Goal: Task Accomplishment & Management: Manage account settings

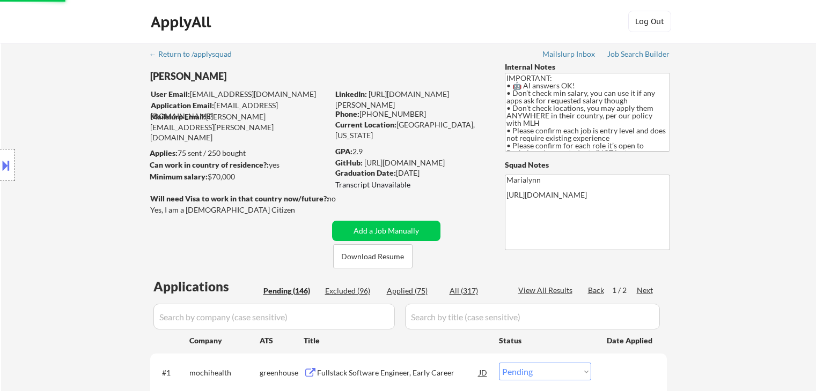
select select ""pending""
select select ""excluded__bad_match_""
select select ""pending""
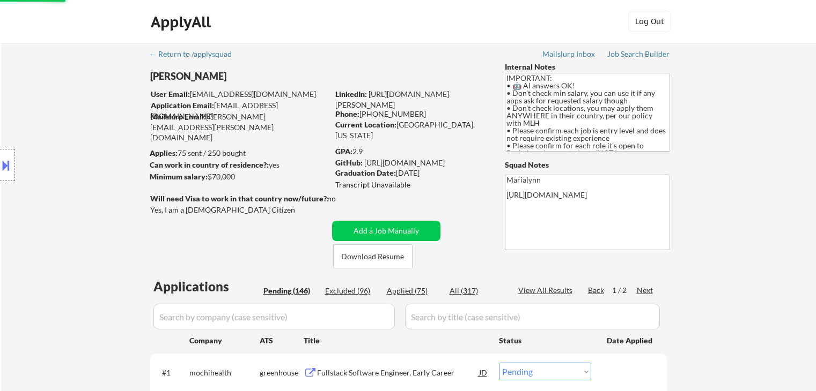
select select ""pending""
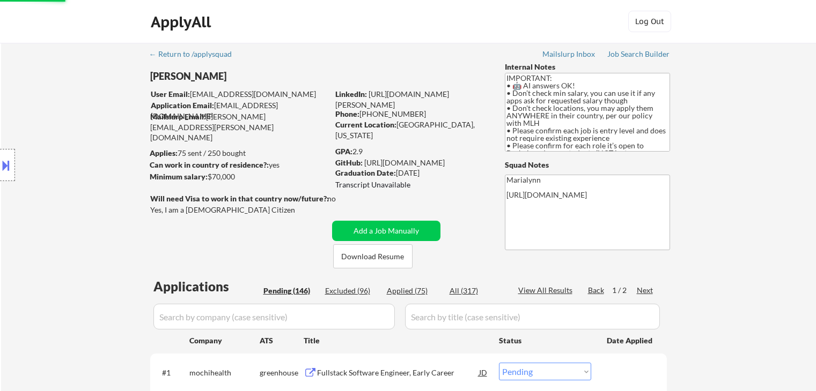
select select ""pending""
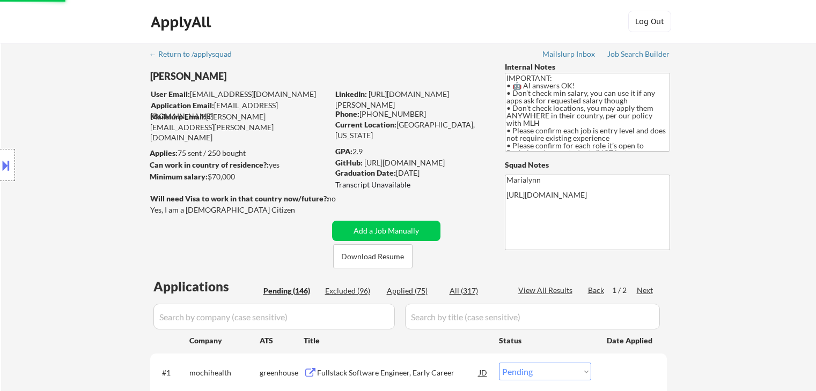
select select ""pending""
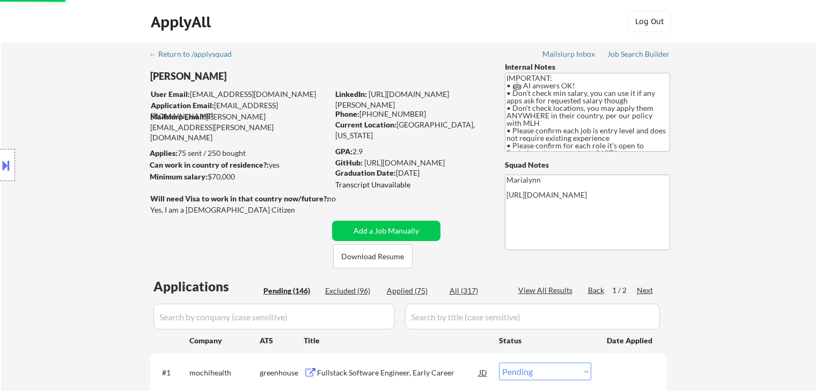
select select ""pending""
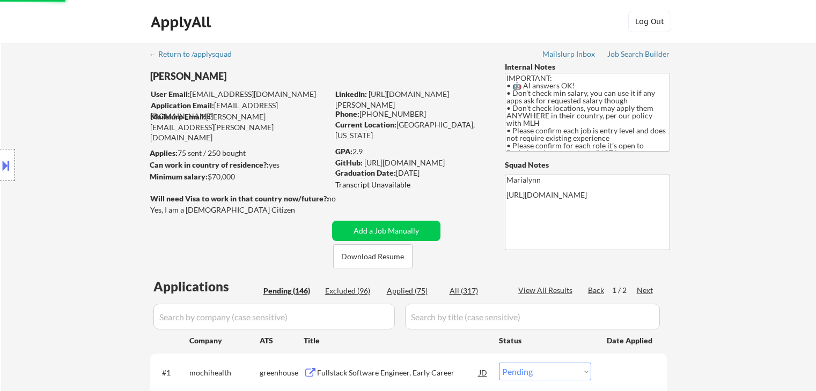
select select ""pending""
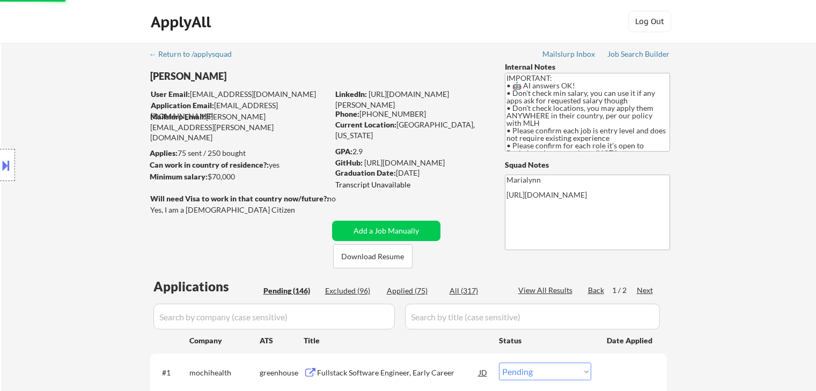
select select ""pending""
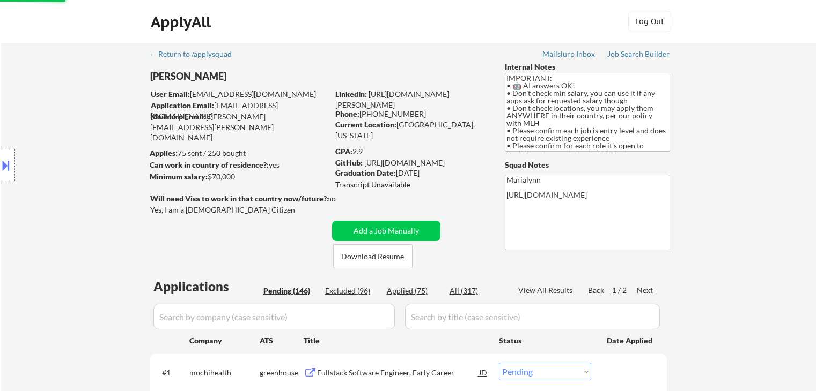
select select ""pending""
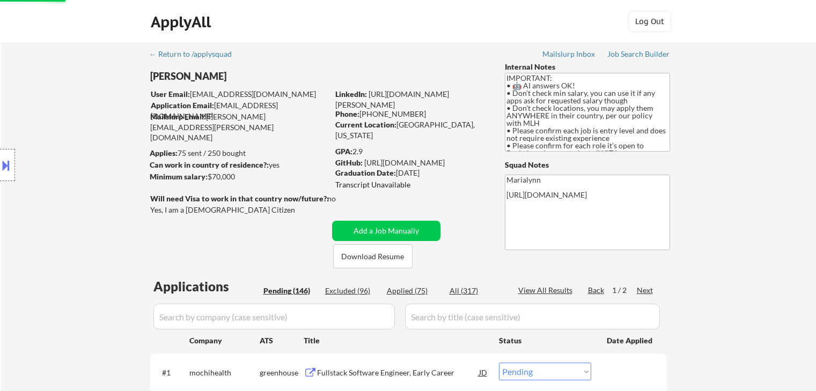
select select ""pending""
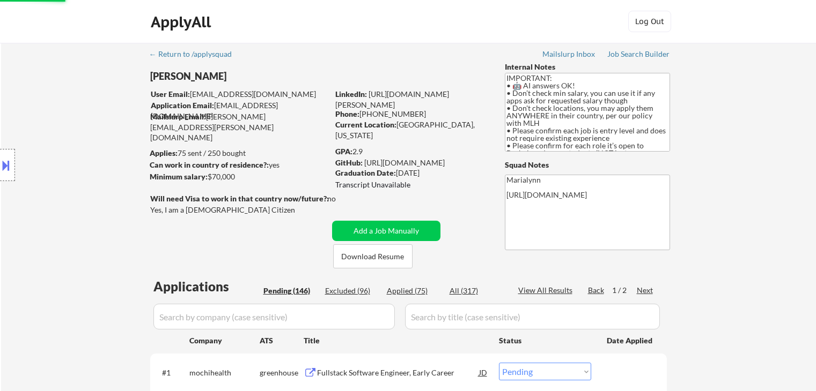
select select ""pending""
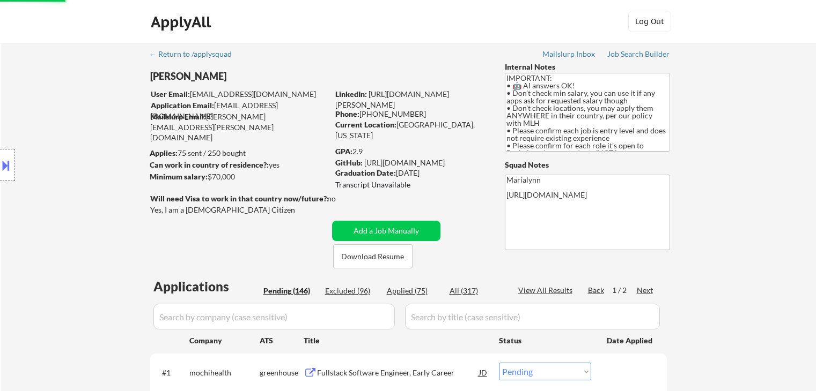
select select ""pending""
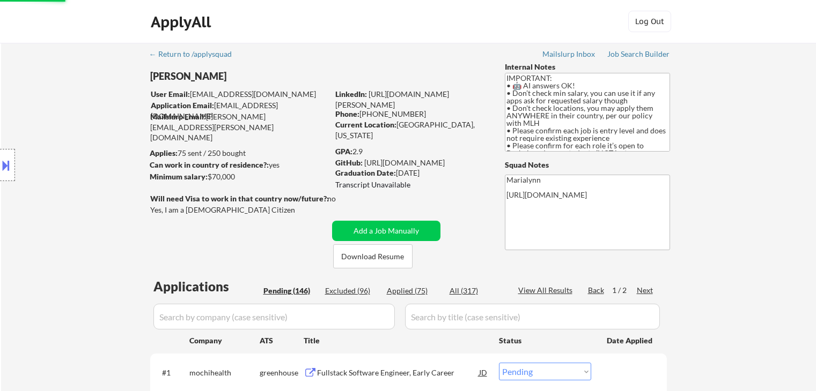
select select ""pending""
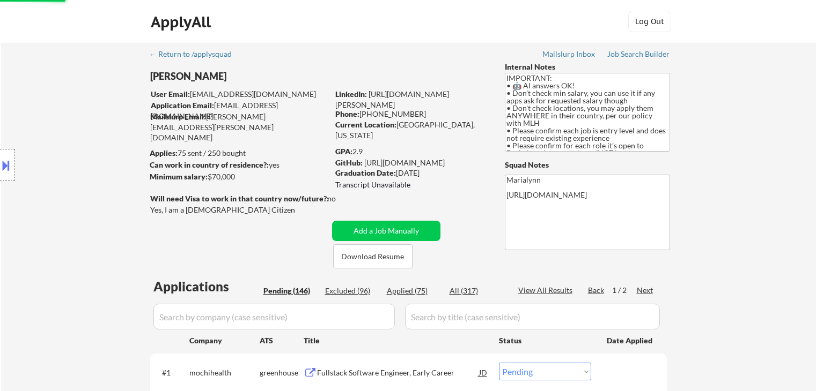
select select ""pending""
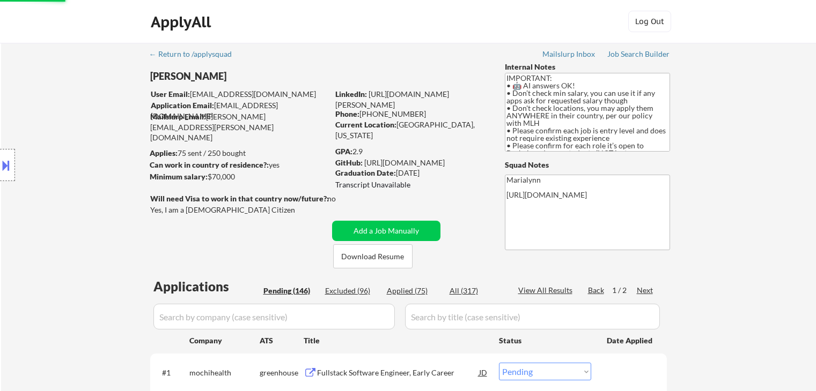
select select ""pending""
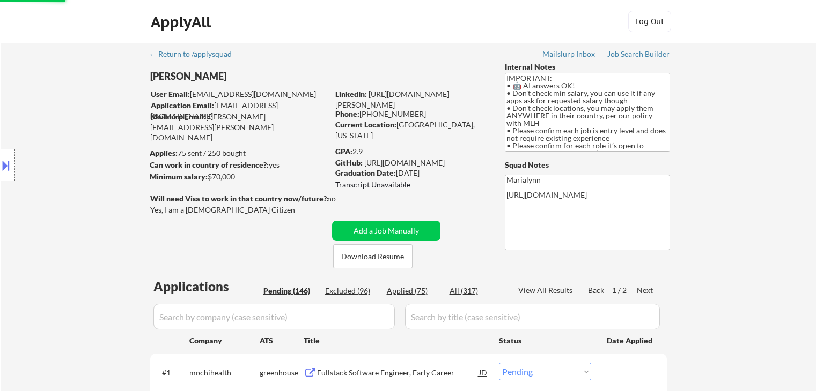
select select ""pending""
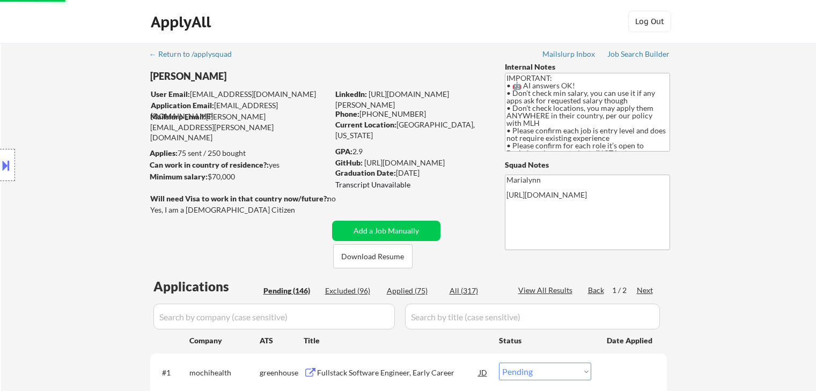
select select ""pending""
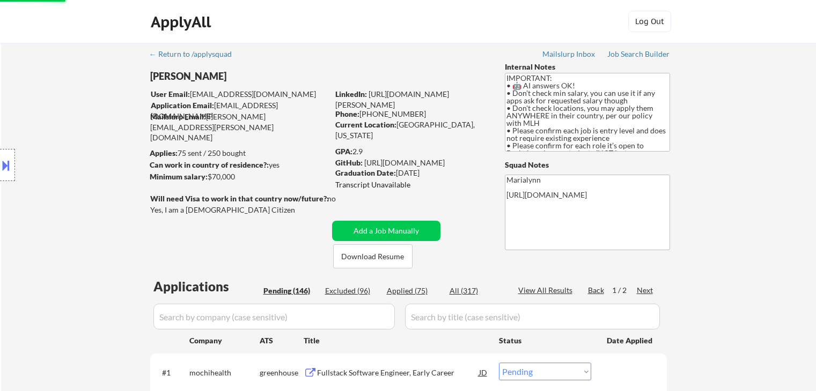
select select ""pending""
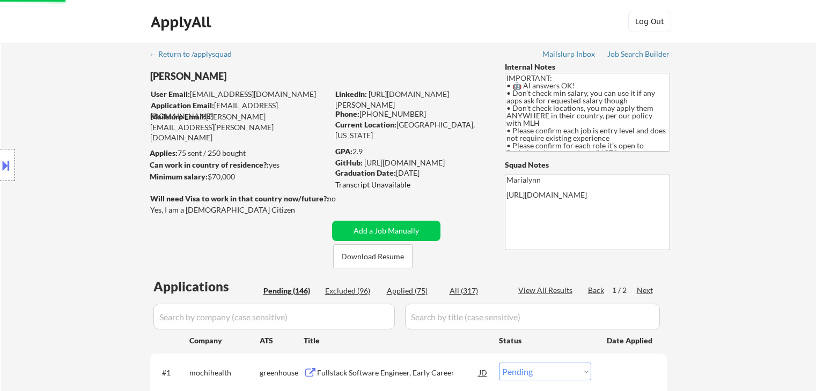
select select ""pending""
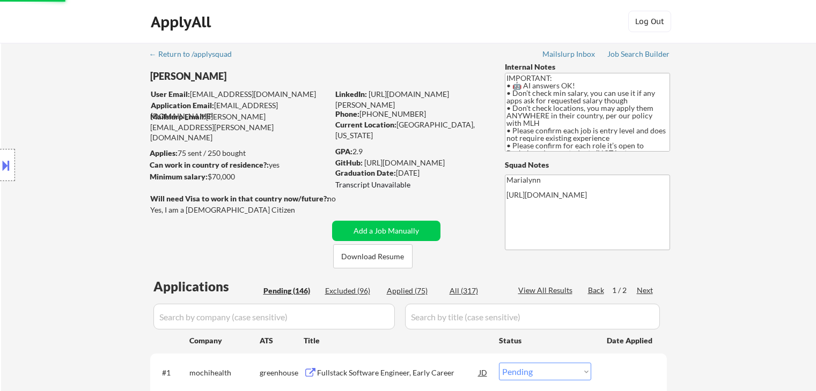
select select ""pending""
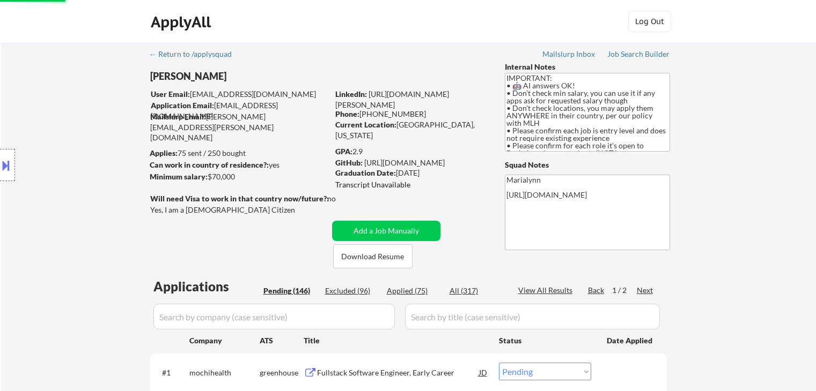
select select ""pending""
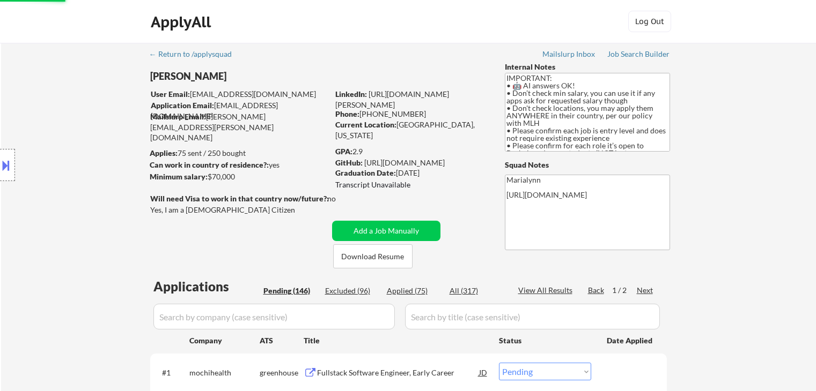
scroll to position [322, 0]
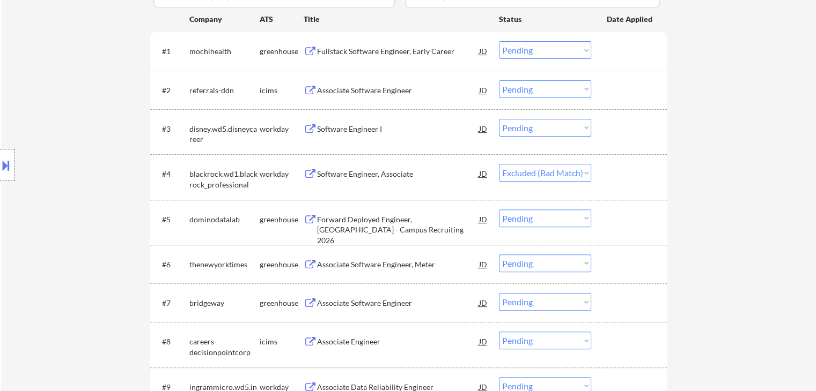
select select ""pending""
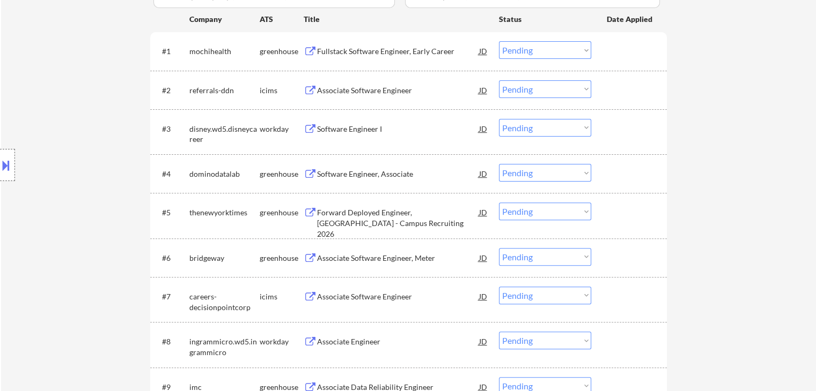
click at [365, 217] on div "Forward Deployed Engineer, New Grad - Campus Recruiting 2026" at bounding box center [398, 224] width 162 height 32
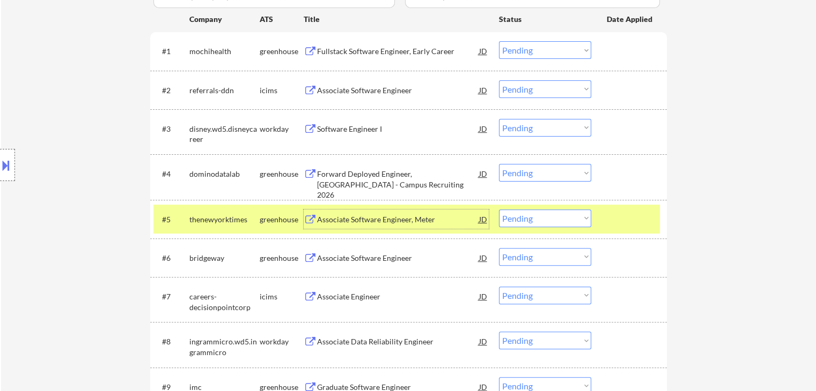
drag, startPoint x: 555, startPoint y: 217, endPoint x: 557, endPoint y: 226, distance: 9.0
click at [555, 217] on select "Choose an option... Pending Applied Excluded (Questions) Excluded (Expired) Exc…" at bounding box center [545, 219] width 92 height 18
click at [499, 210] on select "Choose an option... Pending Applied Excluded (Questions) Excluded (Expired) Exc…" at bounding box center [545, 219] width 92 height 18
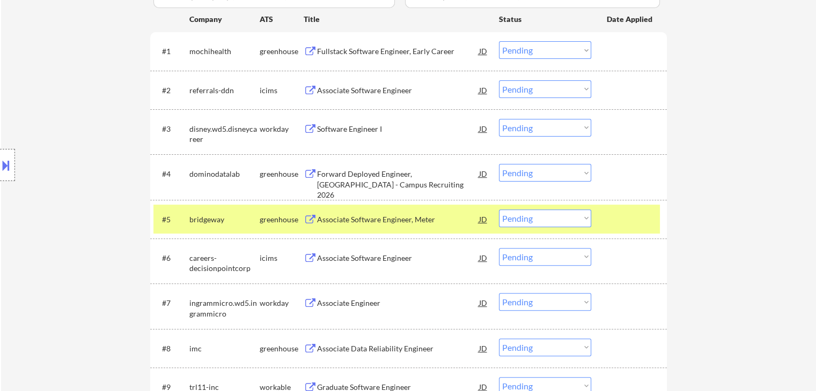
click at [356, 217] on div "Associate Software Engineer, Meter" at bounding box center [398, 220] width 162 height 11
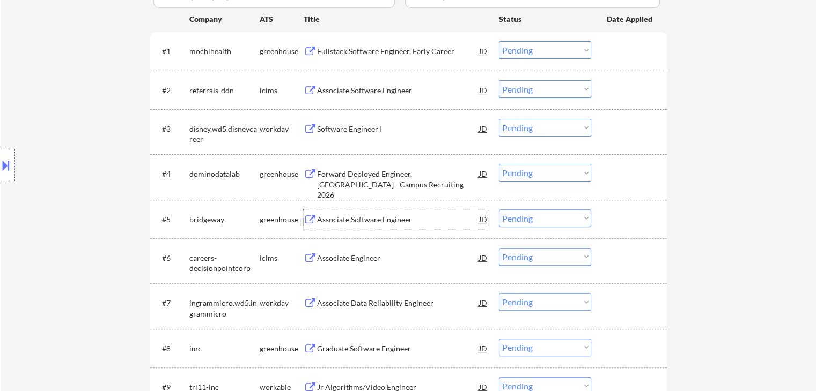
click at [536, 230] on div "#5 bridgeway greenhouse Associate Software Engineer JD Choose an option... Pend…" at bounding box center [406, 219] width 506 height 29
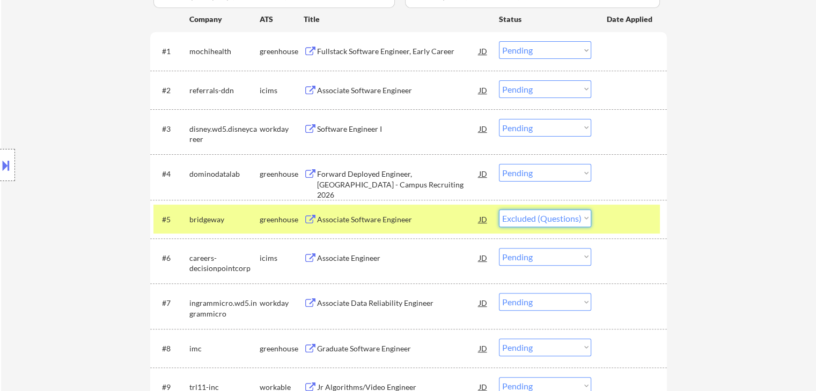
click at [499, 210] on select "Choose an option... Pending Applied Excluded (Questions) Excluded (Expired) Exc…" at bounding box center [545, 219] width 92 height 18
click at [531, 224] on select "Choose an option... Pending Applied Excluded (Questions) Excluded (Expired) Exc…" at bounding box center [545, 219] width 92 height 18
select select ""excluded__expired_""
click at [499, 210] on select "Choose an option... Pending Applied Excluded (Questions) Excluded (Expired) Exc…" at bounding box center [545, 219] width 92 height 18
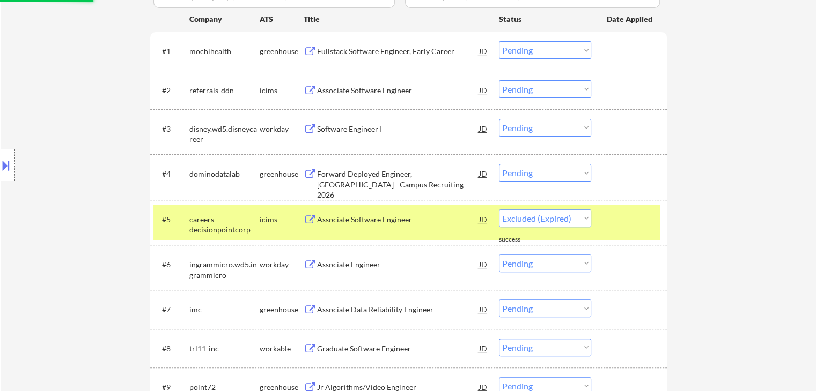
click at [359, 213] on div "Associate Software Engineer" at bounding box center [398, 219] width 162 height 19
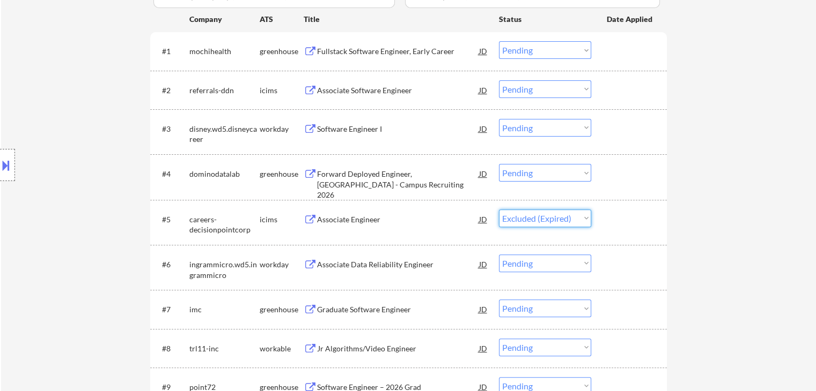
click at [558, 218] on select "Choose an option... Pending Applied Excluded (Questions) Excluded (Expired) Exc…" at bounding box center [545, 219] width 92 height 18
click at [499, 210] on select "Choose an option... Pending Applied Excluded (Questions) Excluded (Expired) Exc…" at bounding box center [545, 219] width 92 height 18
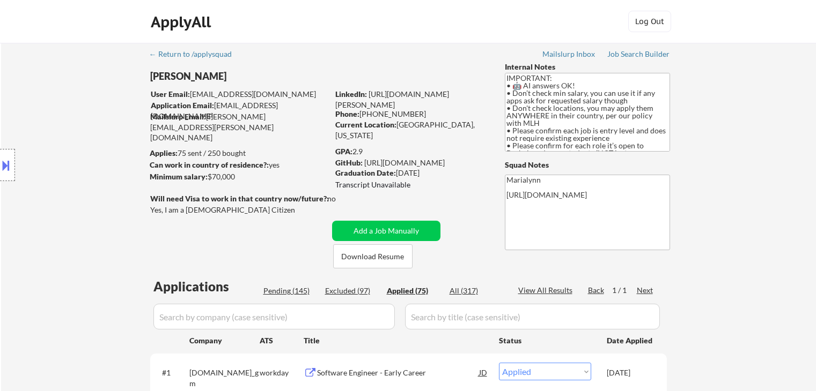
select select ""applied""
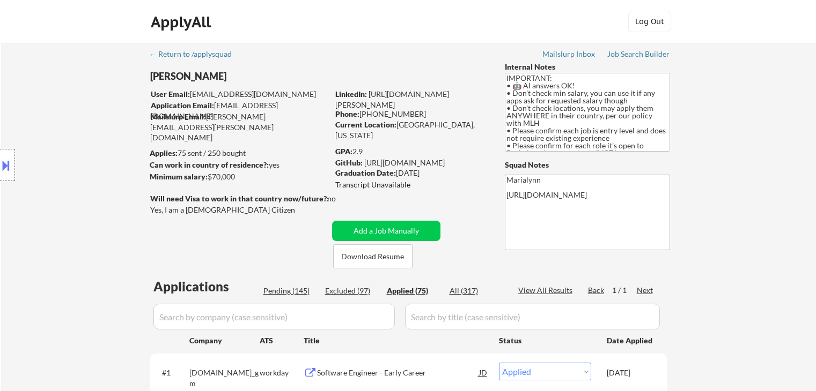
select select ""applied""
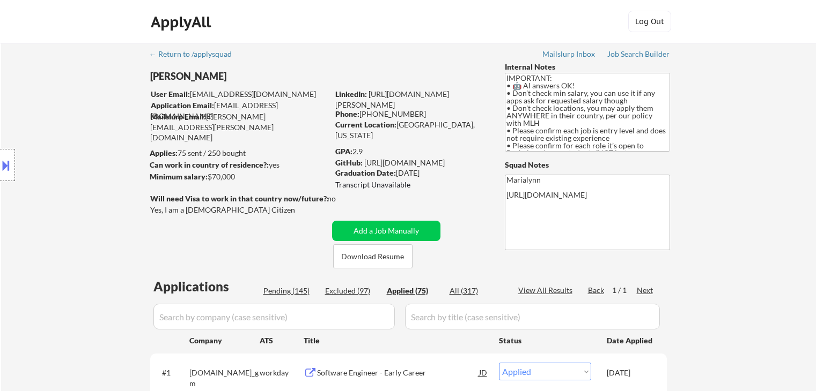
select select ""applied""
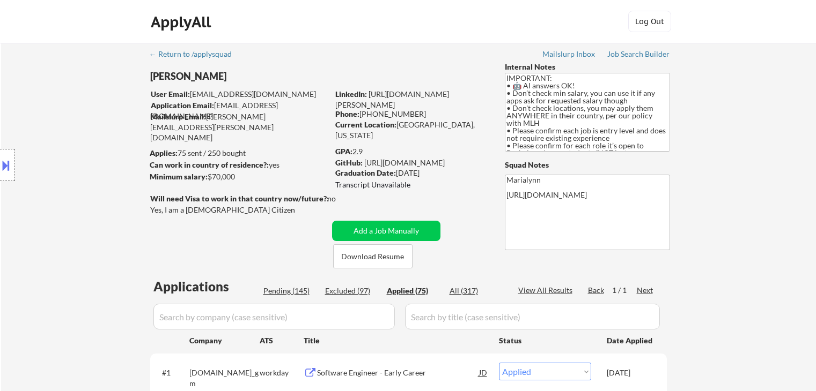
select select ""applied""
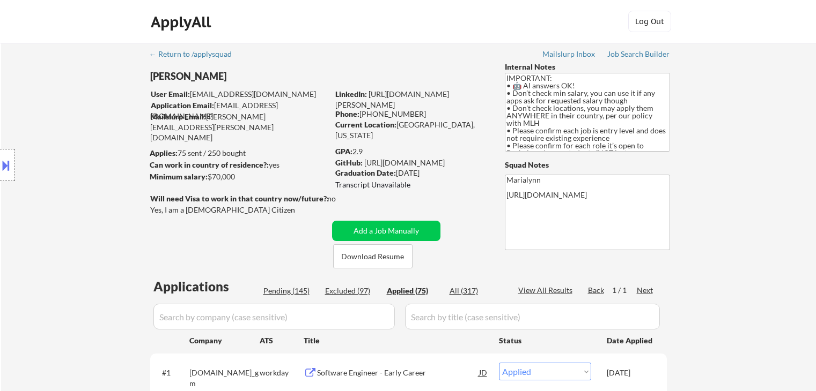
select select ""applied""
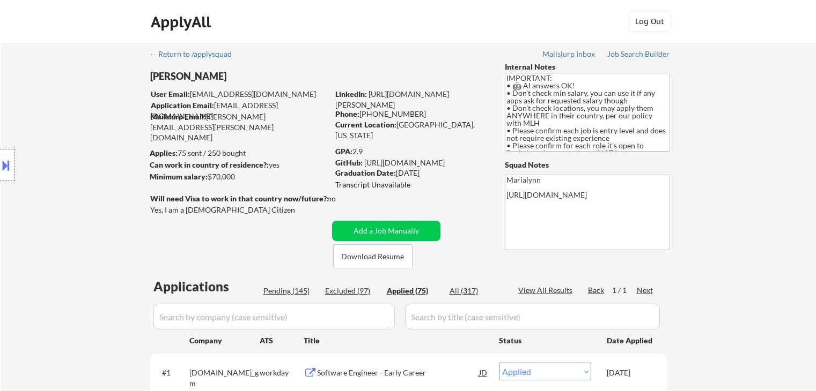
select select ""applied""
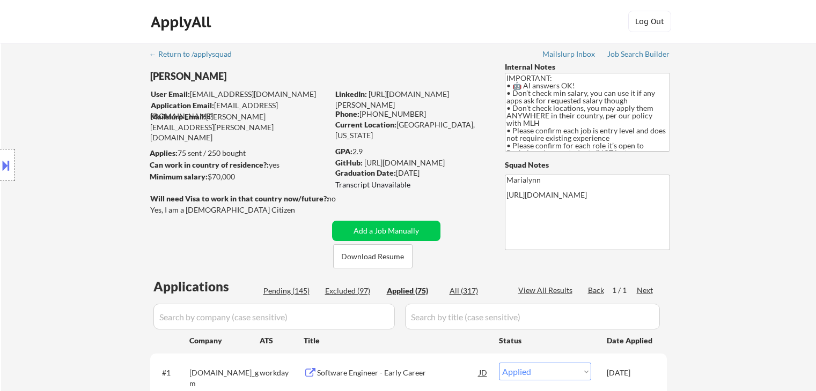
select select ""applied""
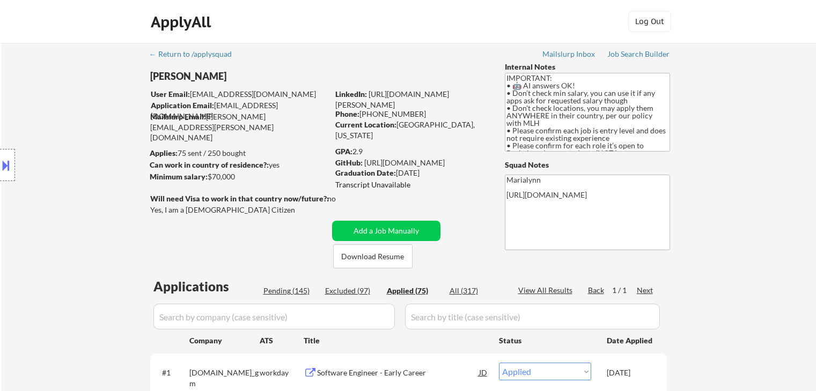
select select ""applied""
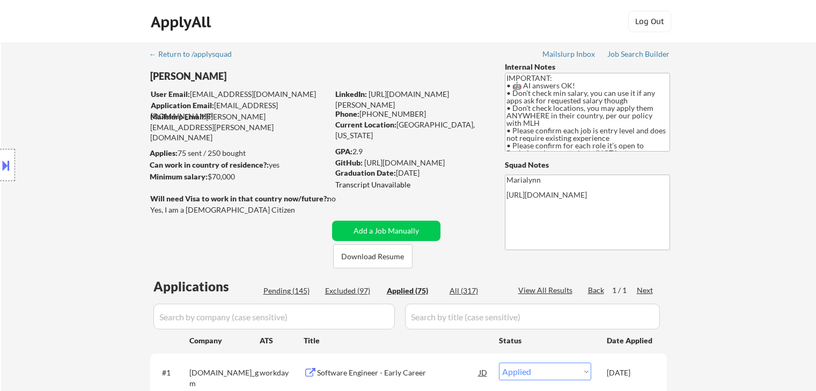
select select ""applied""
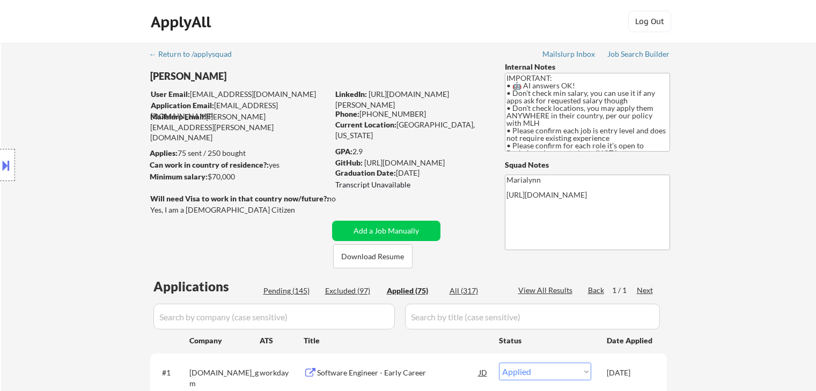
select select ""applied""
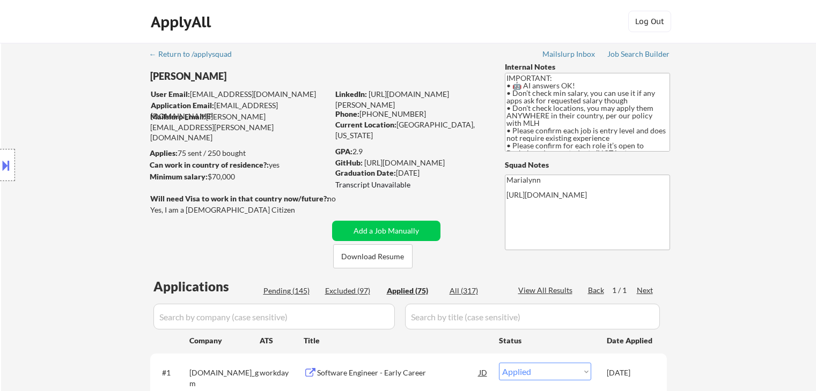
select select ""applied""
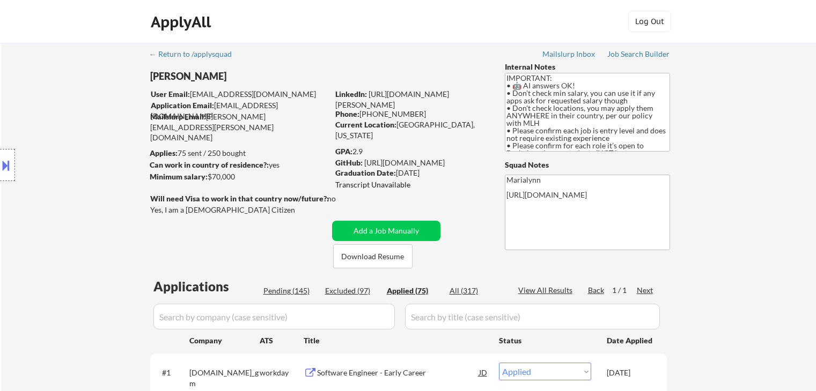
select select ""applied""
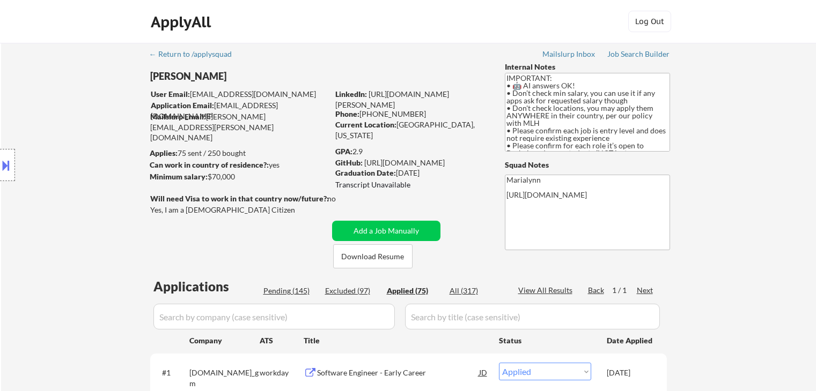
select select ""applied""
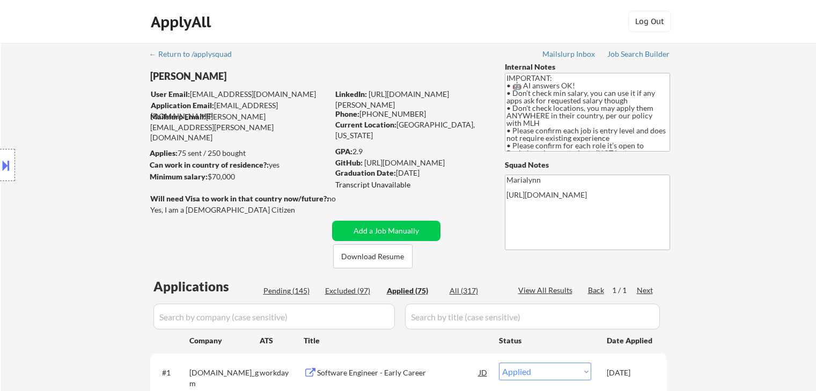
select select ""applied""
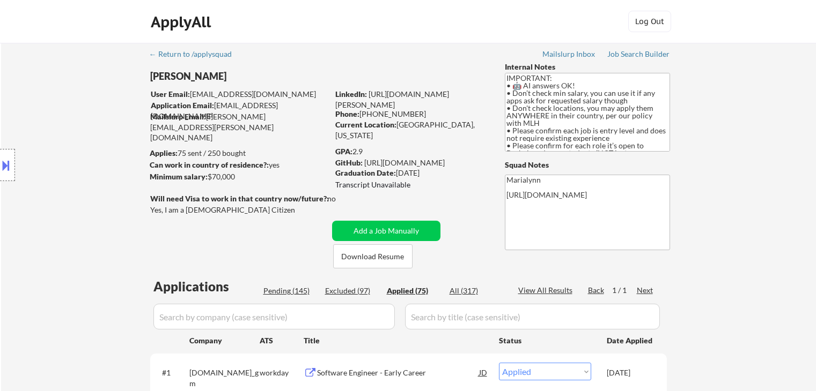
select select ""applied""
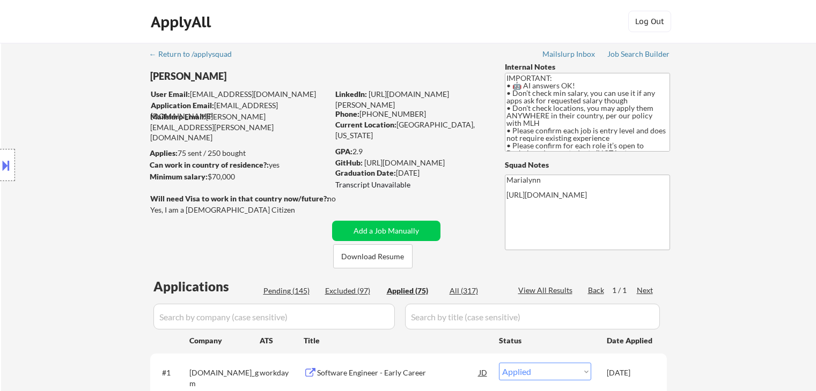
scroll to position [161, 0]
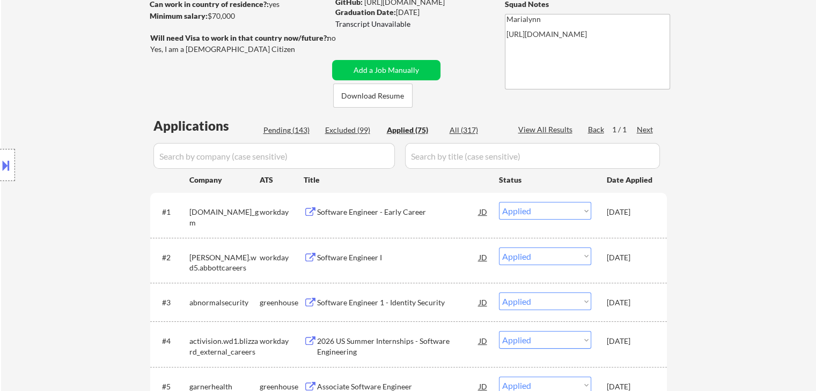
click at [305, 156] on input "input" at bounding box center [273, 156] width 241 height 26
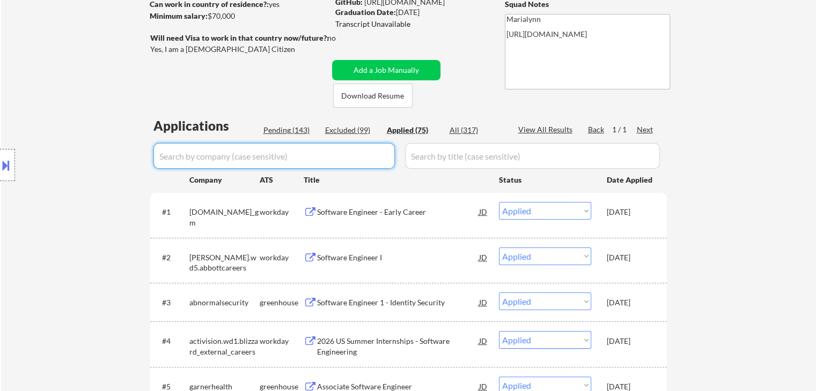
paste input "bridgewaybentech"
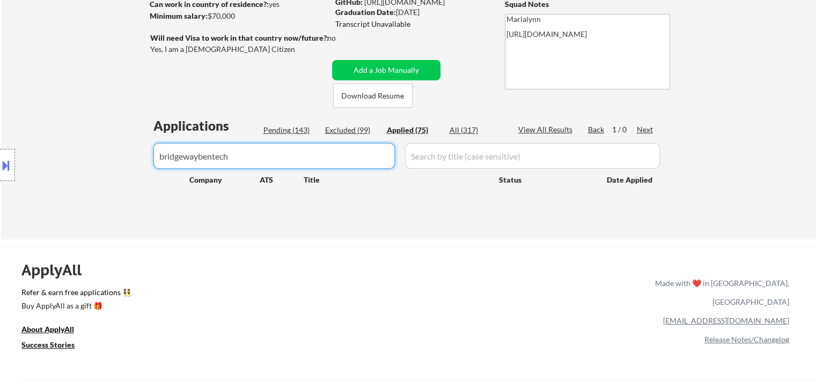
type input "bridgewaybentech"
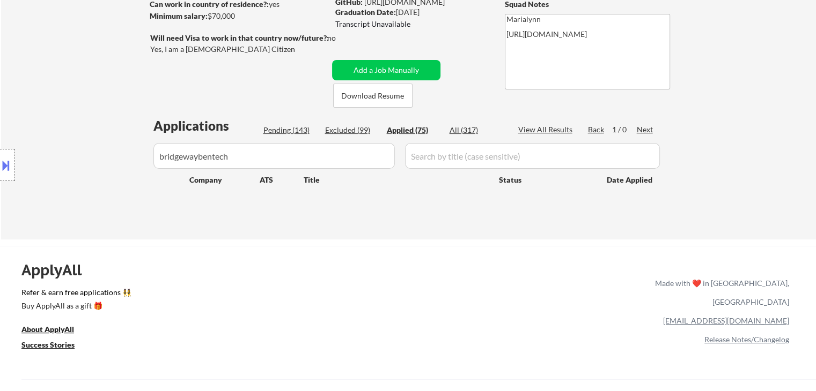
click at [467, 125] on div "All (317)" at bounding box center [476, 130] width 54 height 11
click at [353, 128] on div "Excluded (99)" at bounding box center [352, 130] width 54 height 11
click at [269, 127] on div "Pending (143)" at bounding box center [290, 130] width 54 height 11
click at [400, 133] on div "Applied (75)" at bounding box center [414, 130] width 54 height 11
click at [457, 123] on div "Applications Pending (143) Excluded (99) Applied (75) All (317) View All Result…" at bounding box center [408, 168] width 516 height 102
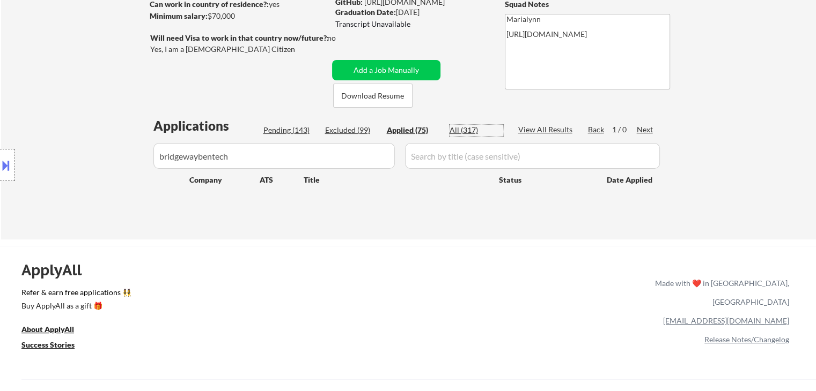
click at [466, 131] on div "All (317)" at bounding box center [476, 130] width 54 height 11
click at [322, 158] on input "input" at bounding box center [273, 156] width 241 height 26
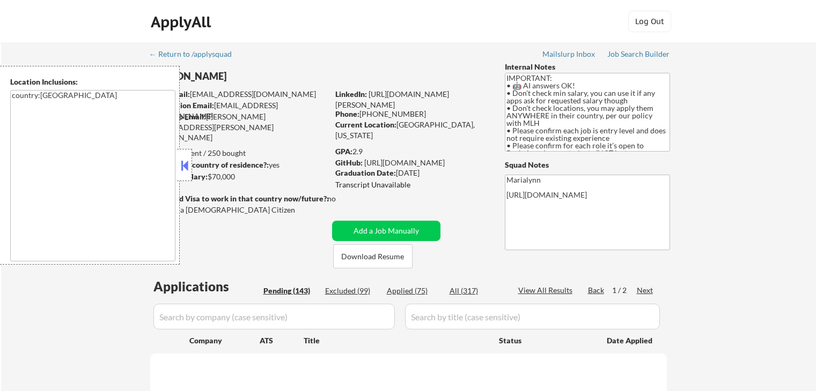
select select ""pending""
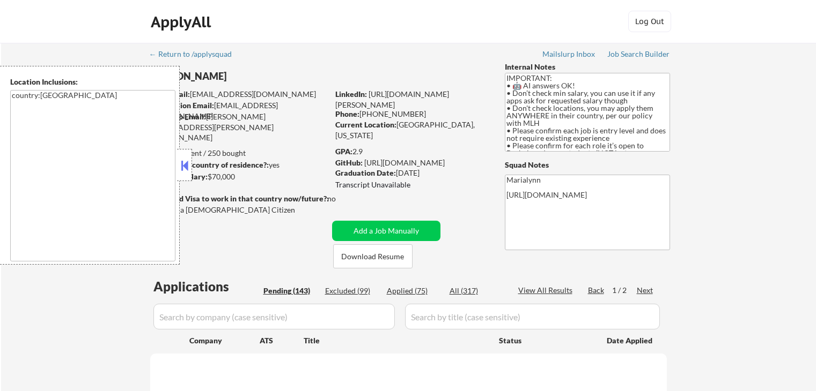
select select ""pending""
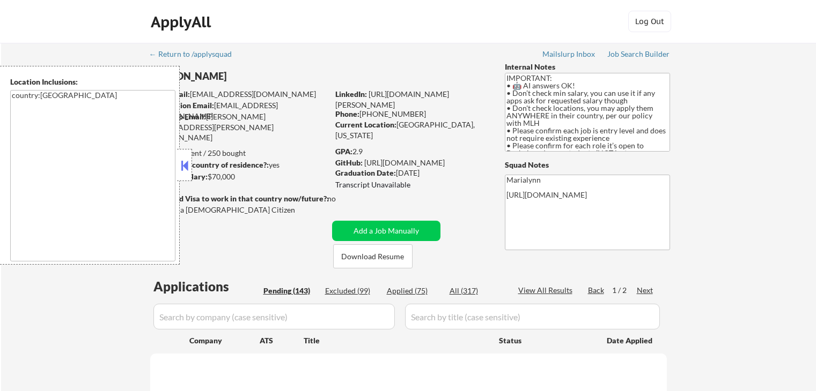
select select ""pending""
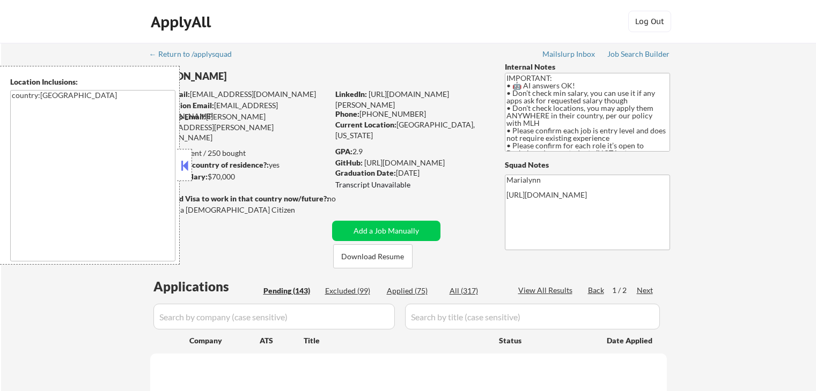
select select ""pending""
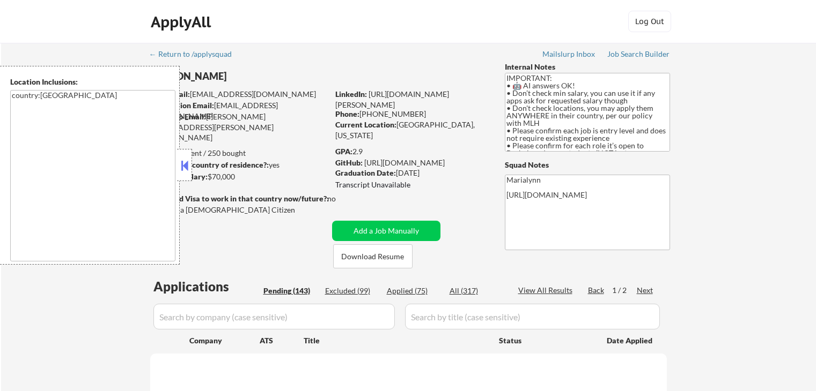
select select ""pending""
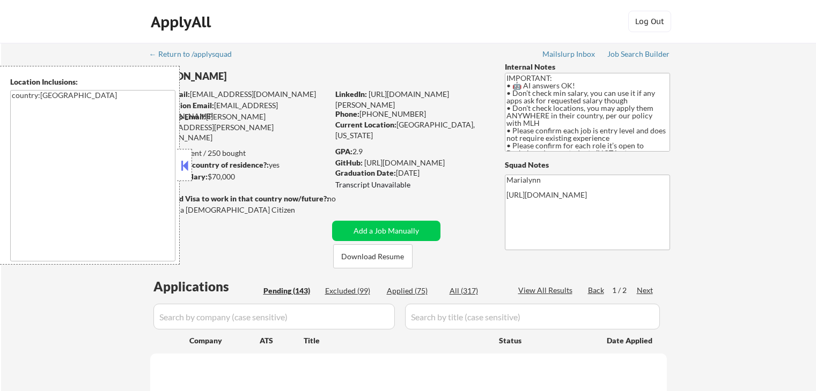
select select ""pending""
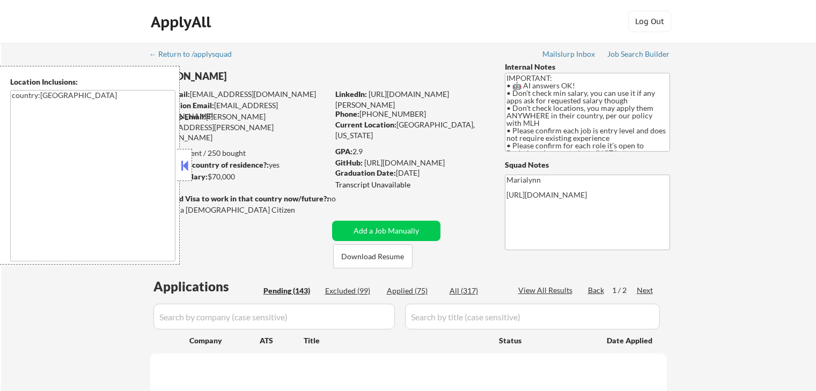
select select ""pending""
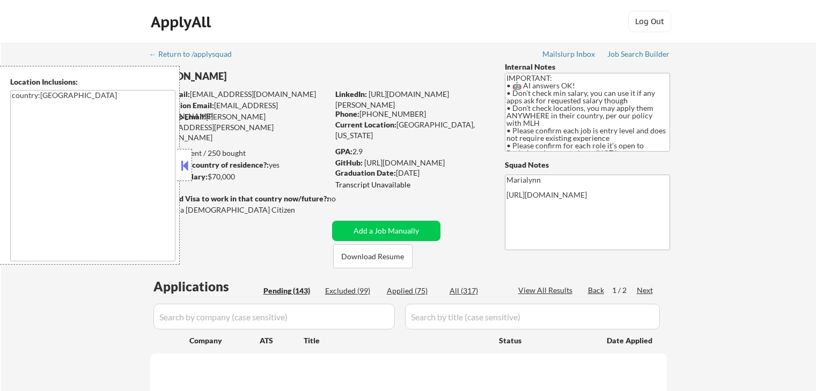
select select ""pending""
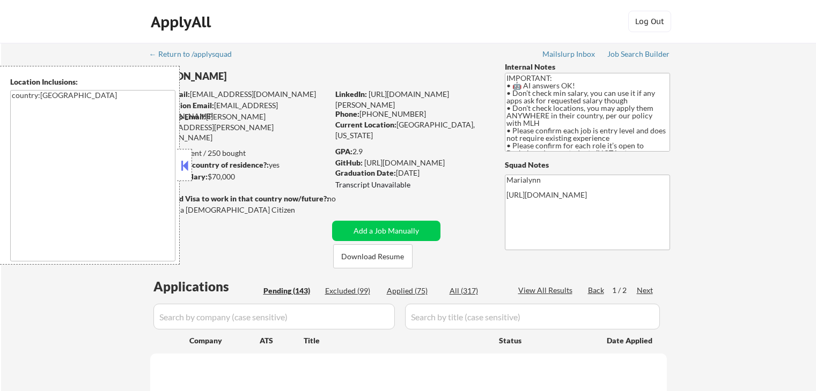
select select ""pending""
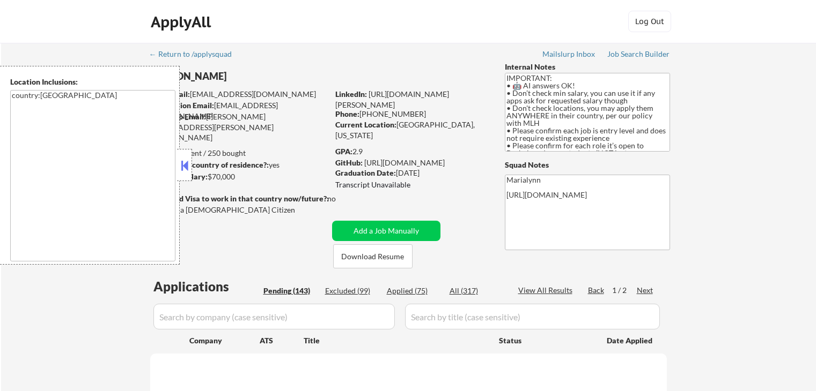
select select ""pending""
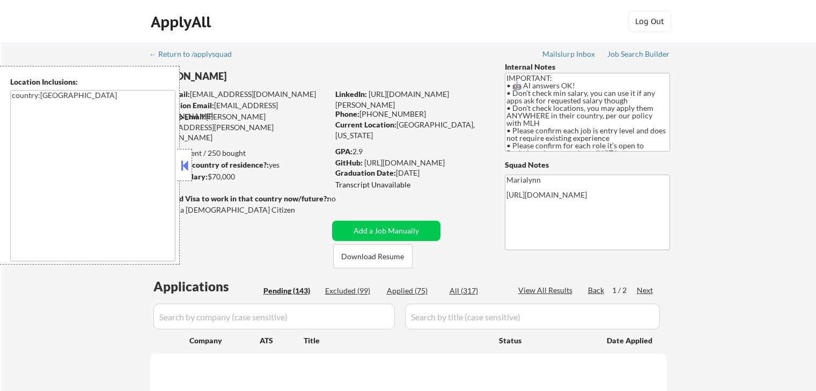
select select ""pending""
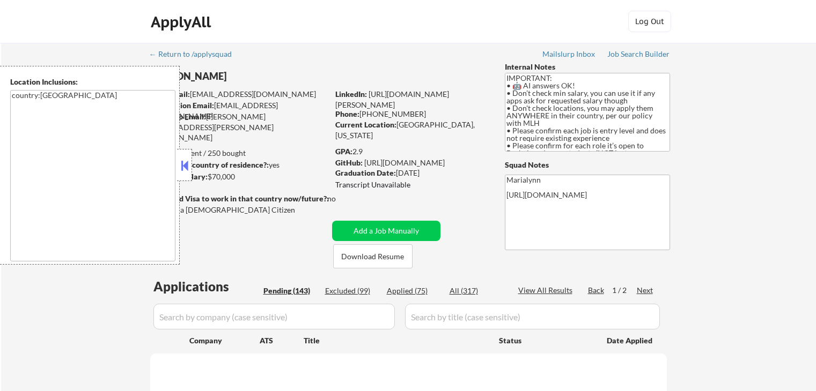
select select ""pending""
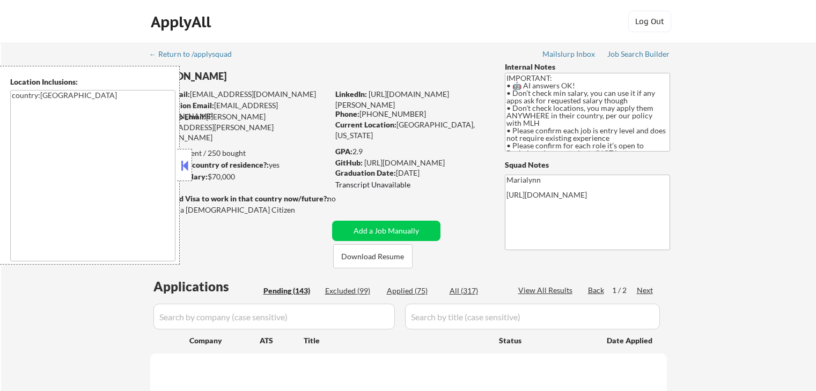
select select ""pending""
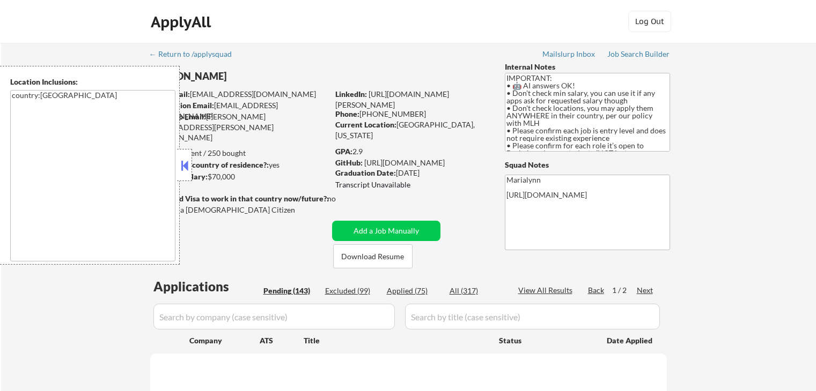
select select ""pending""
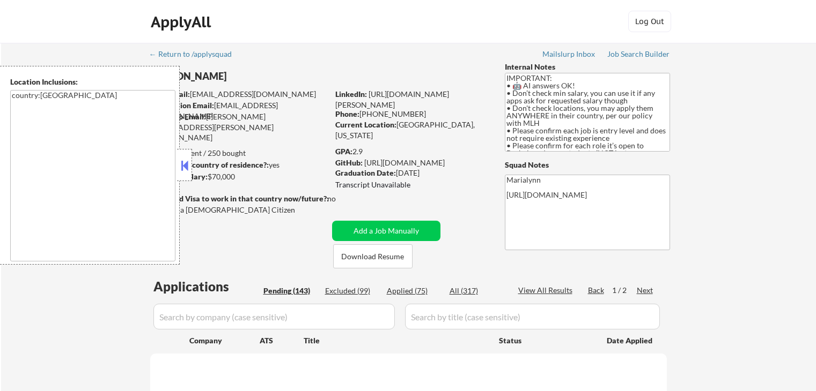
select select ""pending""
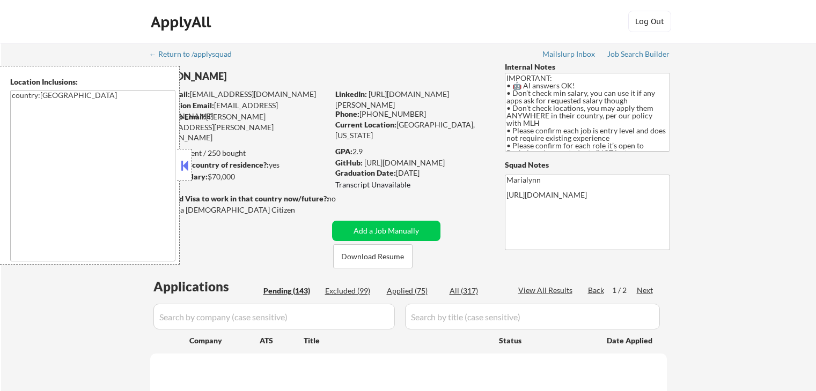
select select ""pending""
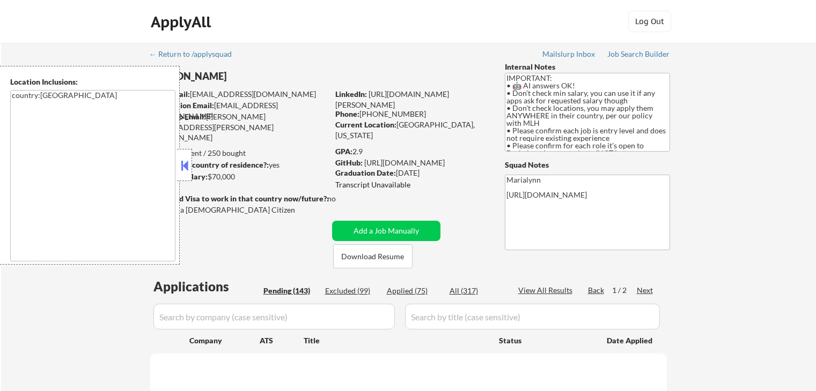
select select ""pending""
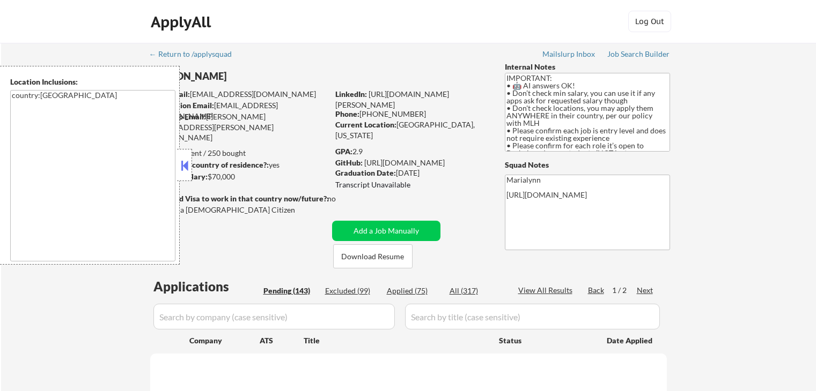
select select ""pending""
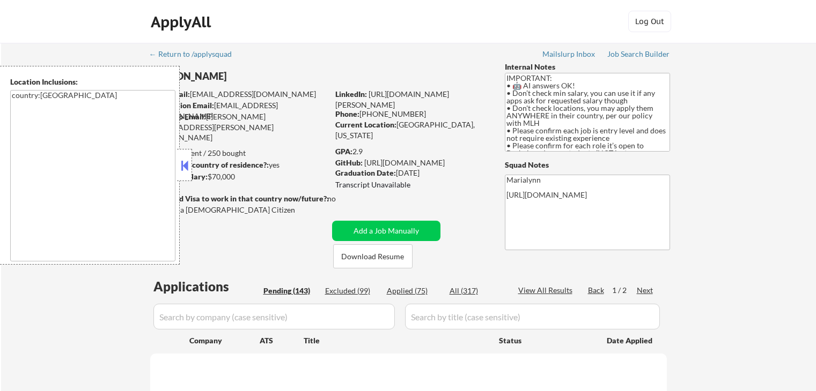
select select ""pending""
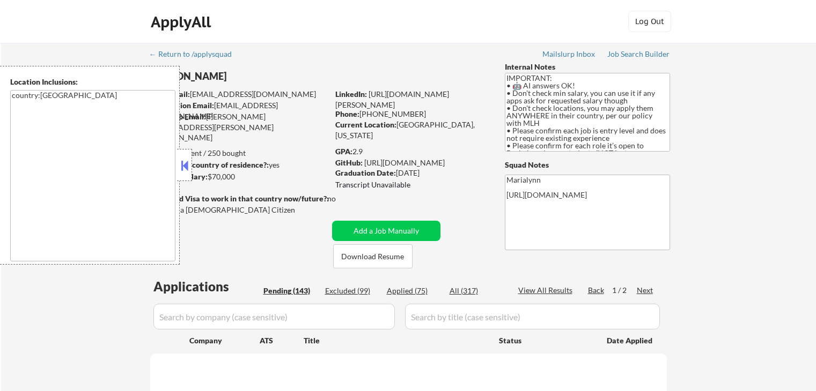
select select ""pending""
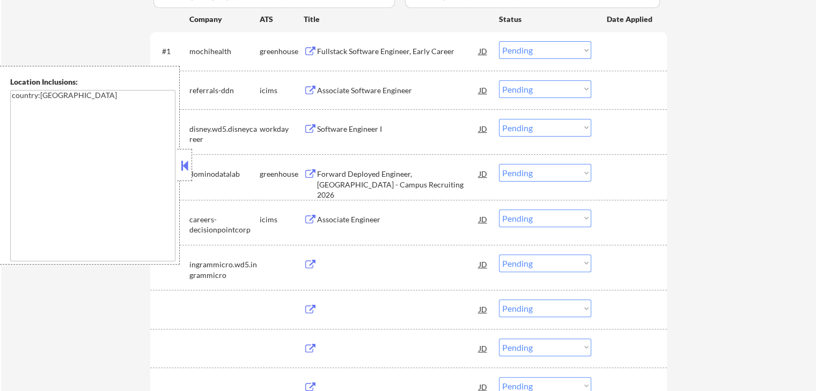
scroll to position [322, 0]
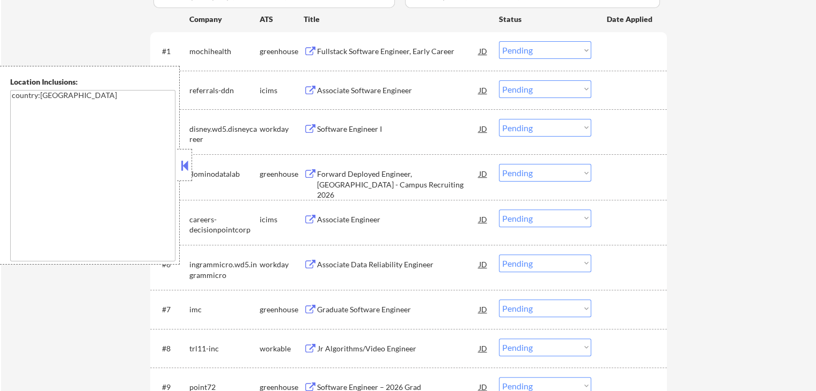
click at [182, 158] on button at bounding box center [185, 166] width 12 height 16
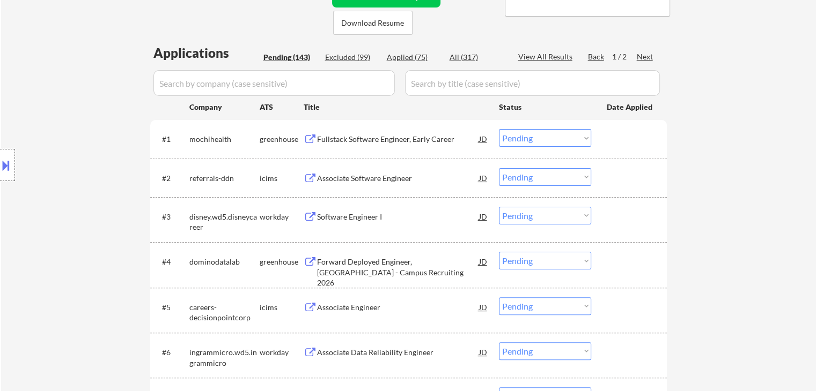
scroll to position [107, 0]
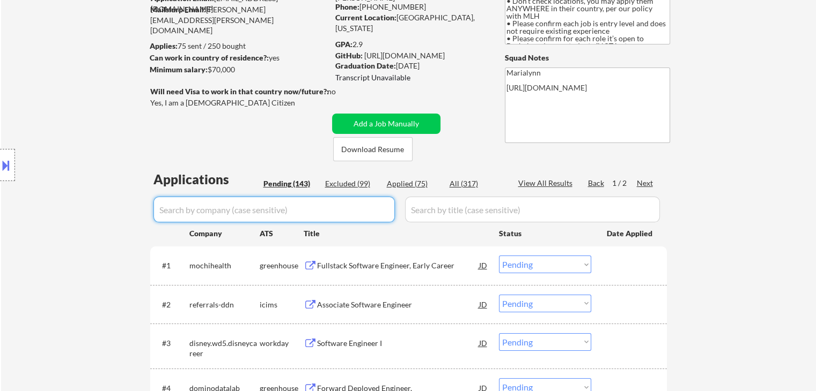
click at [257, 210] on input "input" at bounding box center [273, 210] width 241 height 26
paste input "bridgewaybentech"
click at [463, 187] on div "All (317)" at bounding box center [476, 184] width 54 height 11
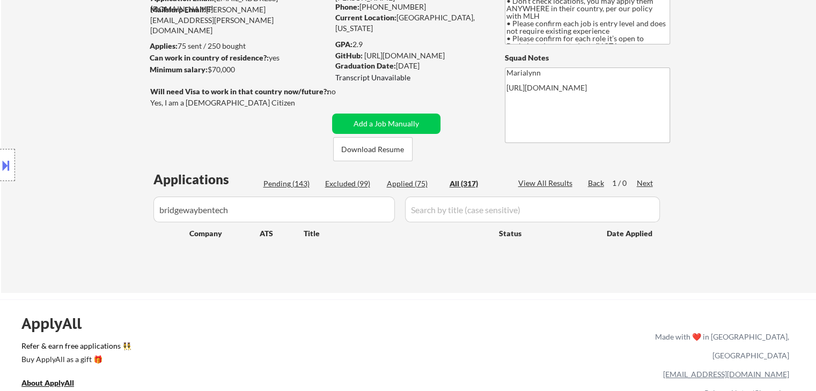
drag, startPoint x: 364, startPoint y: 178, endPoint x: 350, endPoint y: 194, distance: 21.7
click at [364, 179] on div "Applications Pending (143) Excluded (99) Applied (75) All (317) View All Result…" at bounding box center [408, 222] width 516 height 102
click at [367, 181] on div "Excluded (99)" at bounding box center [352, 184] width 54 height 11
click at [291, 185] on div "Pending (143)" at bounding box center [290, 184] width 54 height 11
drag, startPoint x: 404, startPoint y: 181, endPoint x: 417, endPoint y: 183, distance: 12.6
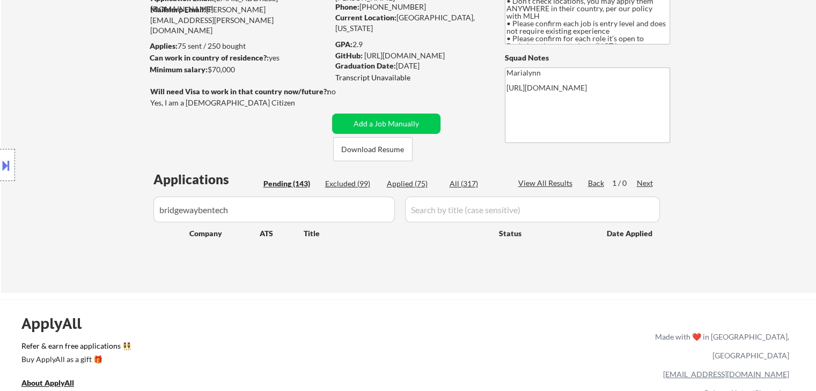
click at [404, 181] on div "Applied (75)" at bounding box center [414, 184] width 54 height 11
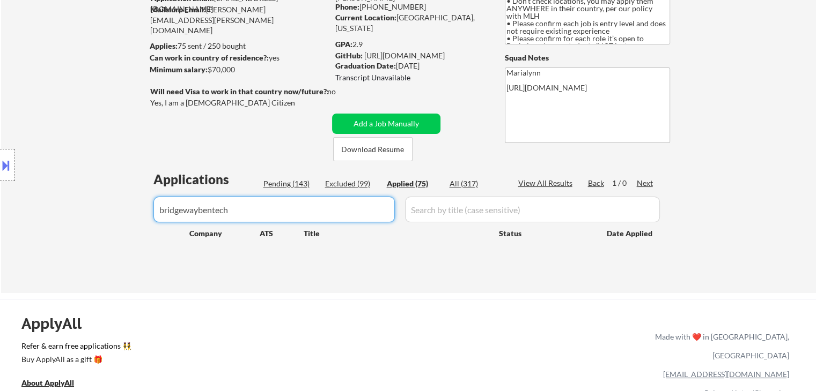
drag, startPoint x: 200, startPoint y: 212, endPoint x: 307, endPoint y: 215, distance: 107.8
click at [307, 215] on input "input" at bounding box center [273, 210] width 241 height 26
type input "bridgeway"
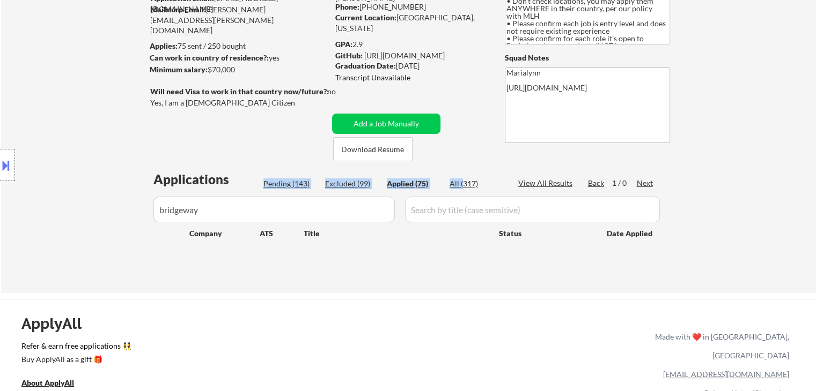
click at [461, 180] on div "Applications Pending (143) Excluded (99) Applied (75) All (317) View All Result…" at bounding box center [408, 222] width 516 height 102
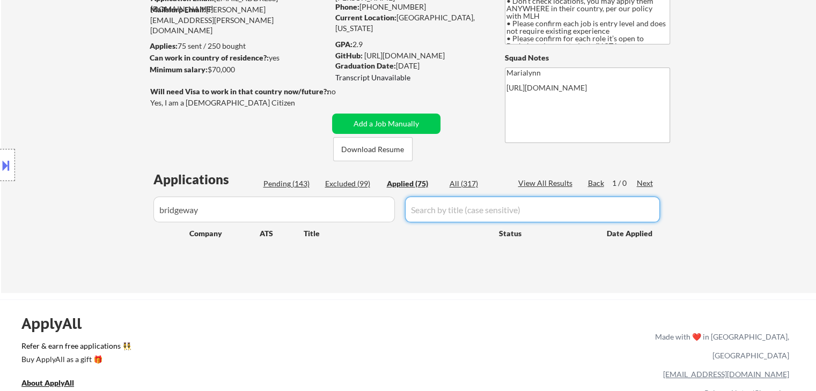
click at [470, 194] on div "Applications Pending (143) Excluded (99) Applied (75) All (317) View All Result…" at bounding box center [408, 222] width 516 height 102
click at [467, 185] on div "All (317)" at bounding box center [476, 184] width 54 height 11
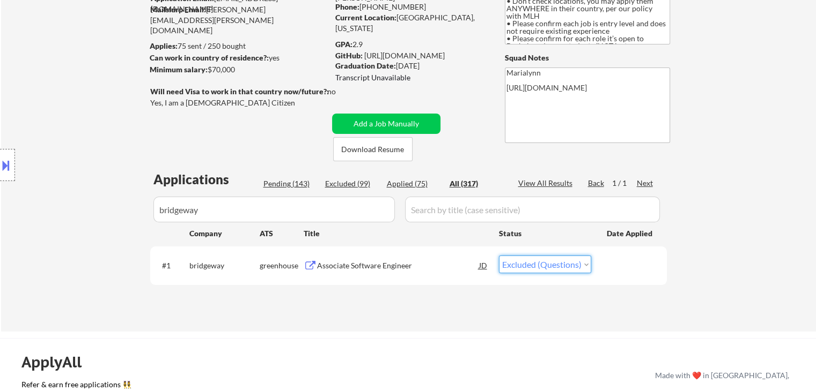
click at [538, 266] on select "Choose an option... Pending Applied Excluded (Questions) Excluded (Expired) Exc…" at bounding box center [545, 265] width 92 height 18
select select ""excluded__expired_""
click at [499, 256] on select "Choose an option... Pending Applied Excluded (Questions) Excluded (Expired) Exc…" at bounding box center [545, 265] width 92 height 18
drag, startPoint x: 275, startPoint y: 210, endPoint x: 36, endPoint y: 253, distance: 242.6
click at [51, 250] on body "← Return to /applysquad Mailslurp Inbox Job Search Builder Shivani Rajgopal Use…" at bounding box center [408, 88] width 816 height 391
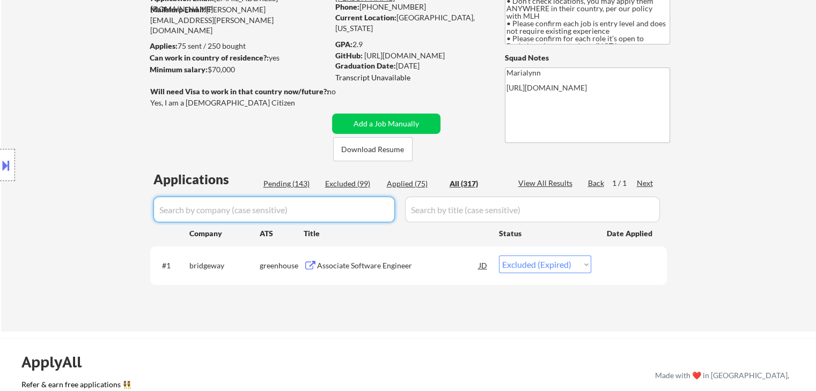
select select ""applied""
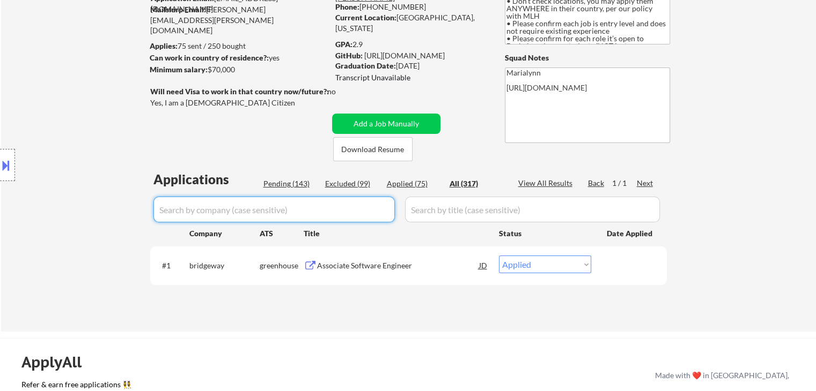
select select ""applied""
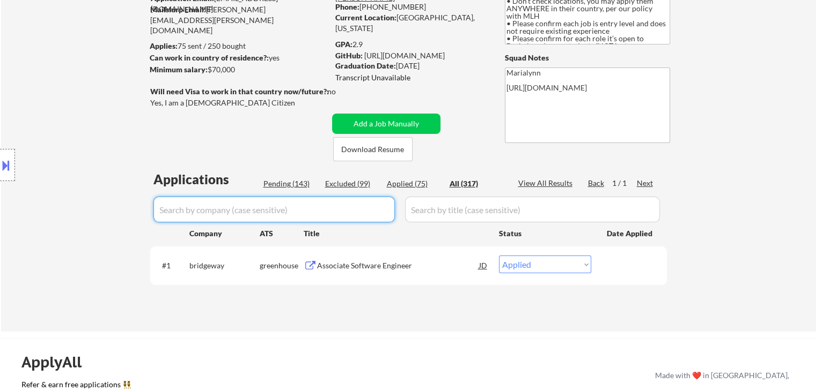
select select ""applied""
select select ""excluded__expired_""
select select ""applied""
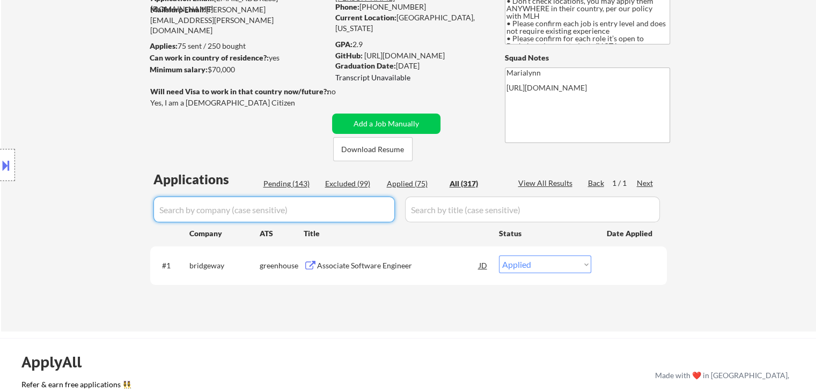
select select ""applied""
select select ""excluded""
select select ""applied""
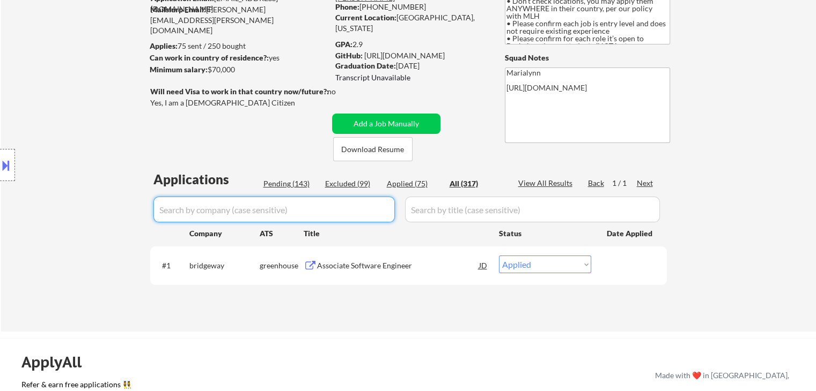
select select ""applied""
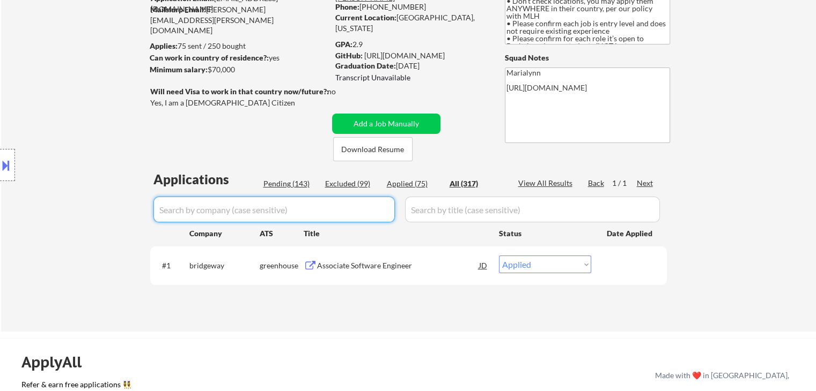
select select ""applied""
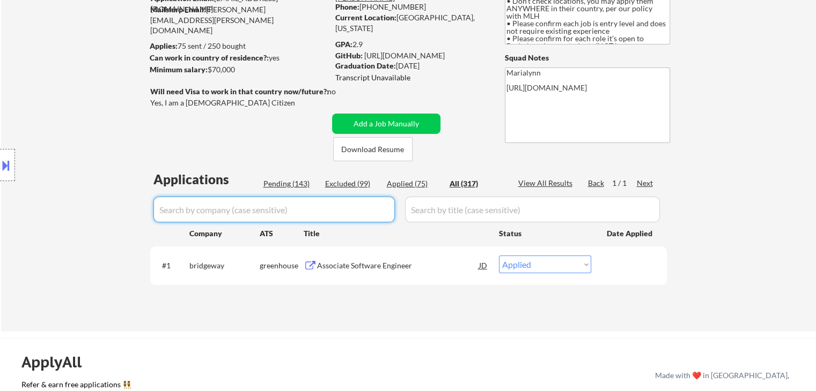
select select ""applied""
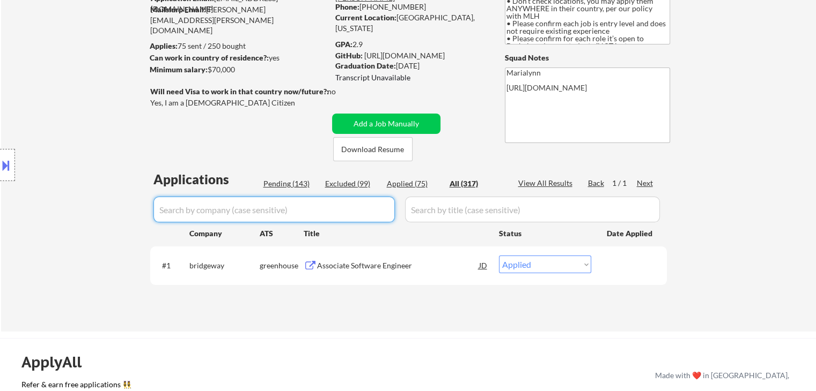
select select ""applied""
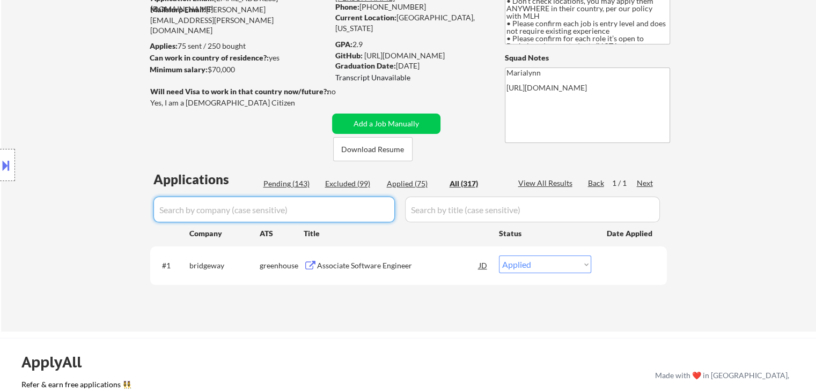
select select ""applied""
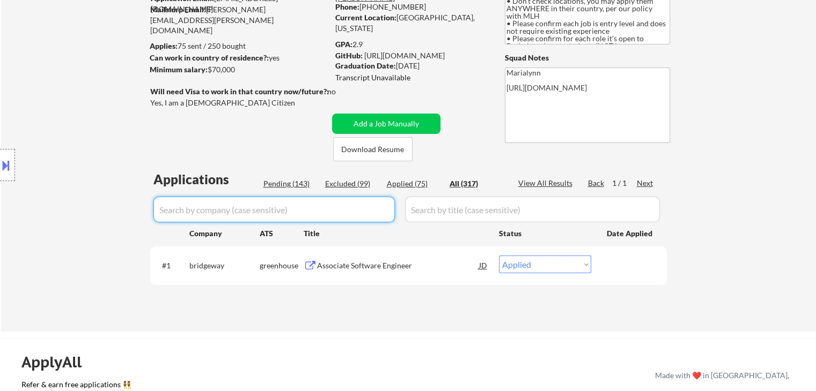
select select ""applied""
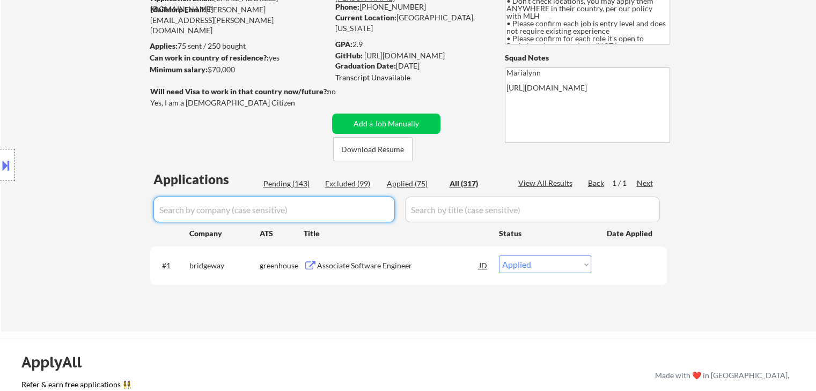
select select ""applied""
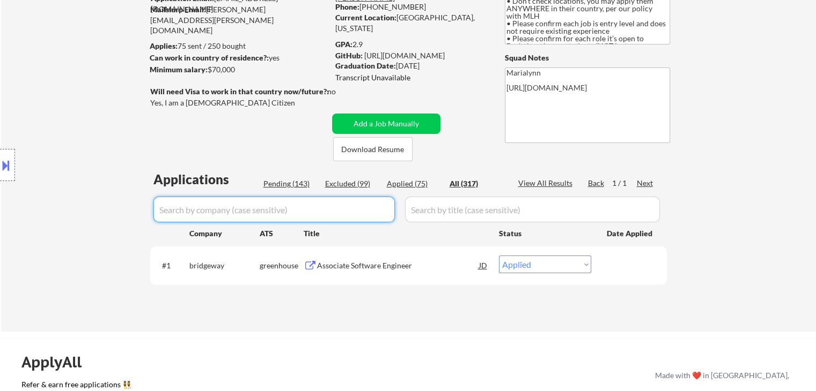
select select ""applied""
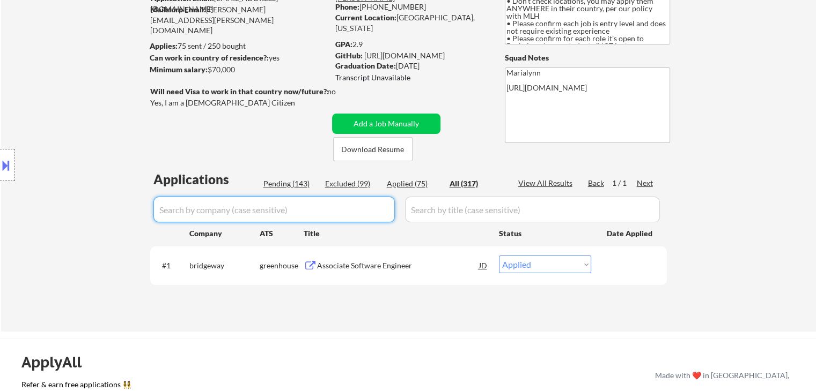
select select ""applied""
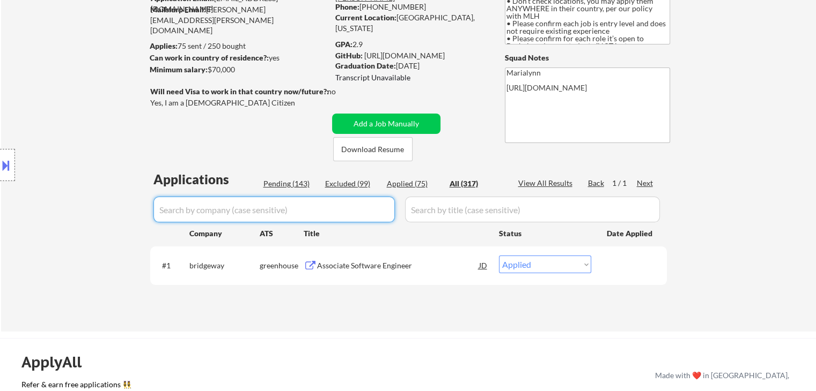
select select ""applied""
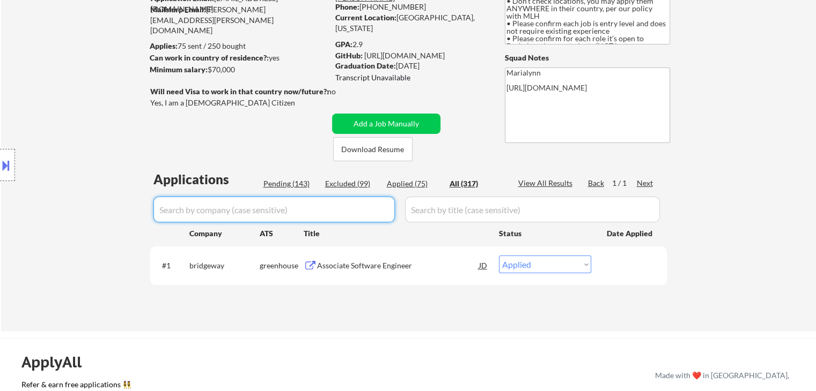
select select ""applied""
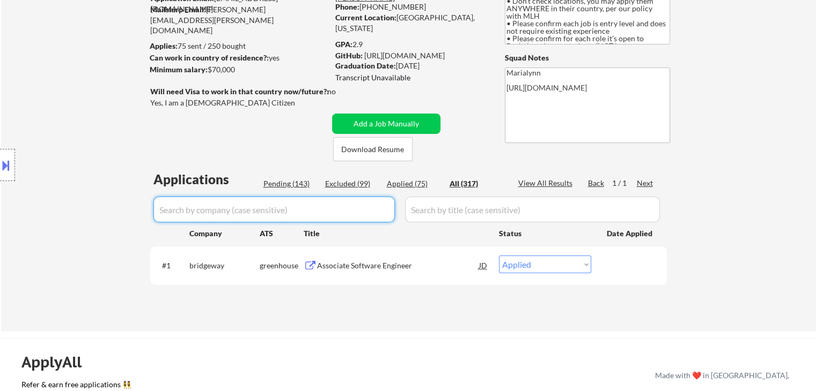
select select ""applied""
select select ""excluded__expired_""
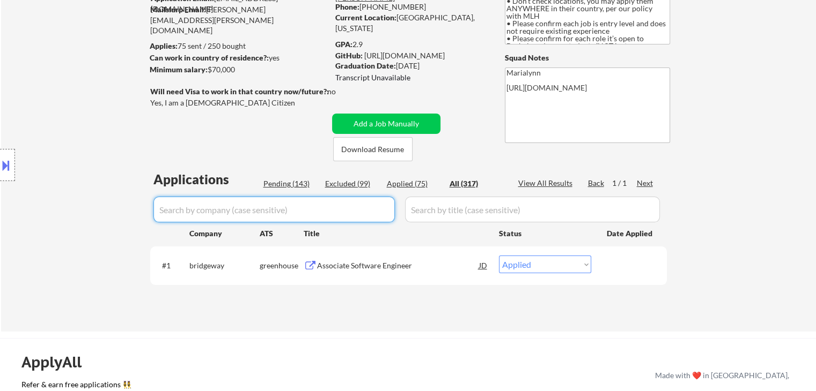
select select ""excluded__expired_""
select select ""excluded__bad_match_""
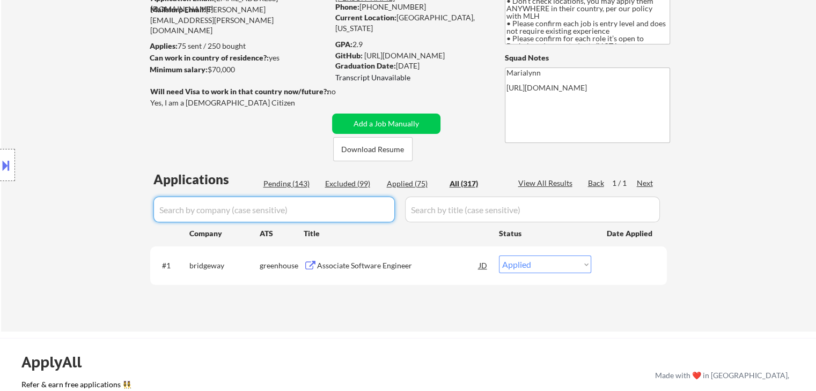
select select ""excluded__location_""
select select ""excluded""
select select ""excluded__expired_""
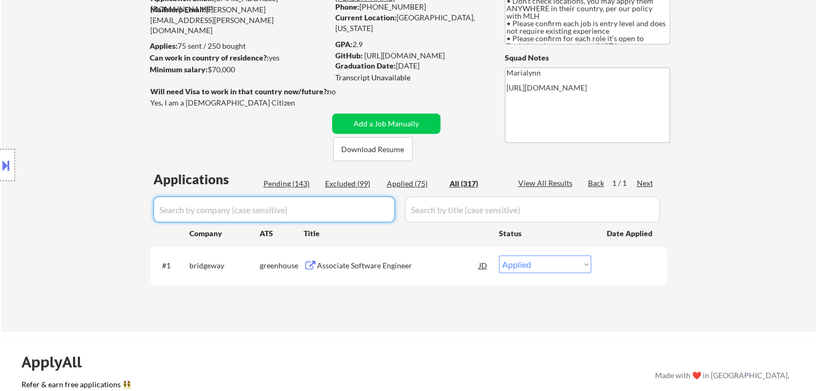
select select ""excluded__expired_""
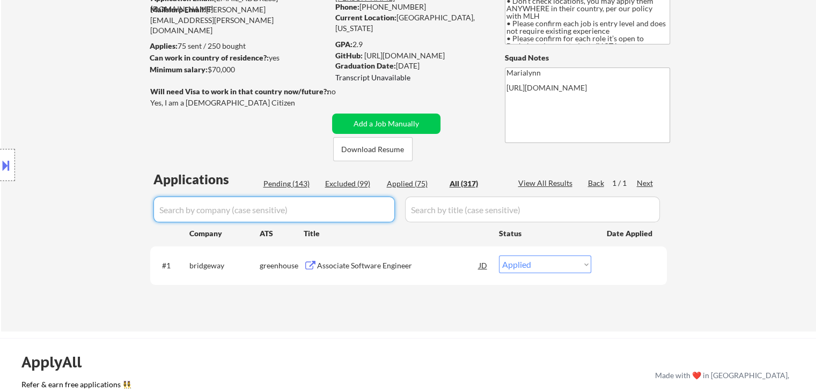
select select ""excluded__bad_match_""
select select ""excluded__expired_""
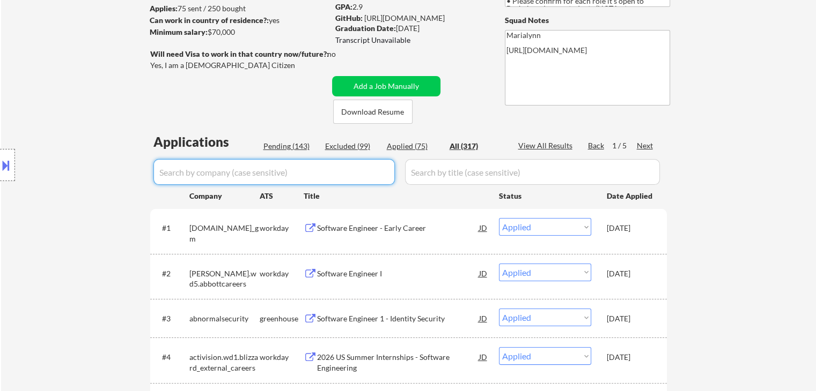
scroll to position [215, 0]
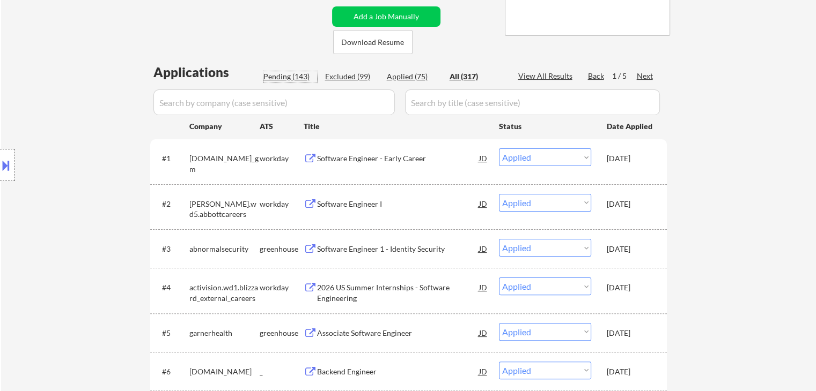
click at [284, 80] on div "Pending (143)" at bounding box center [290, 76] width 54 height 11
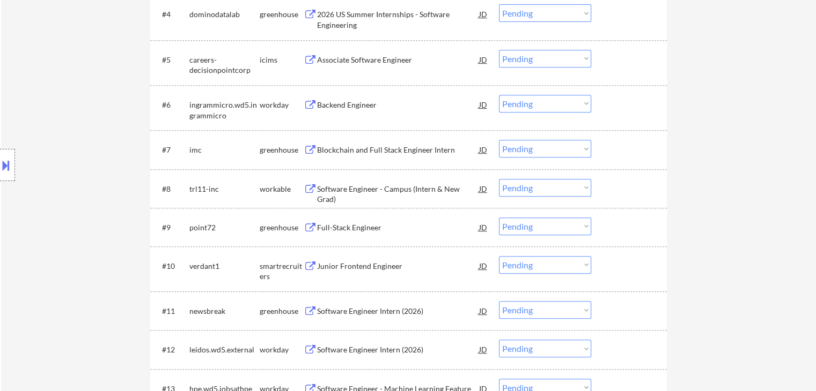
scroll to position [483, 0]
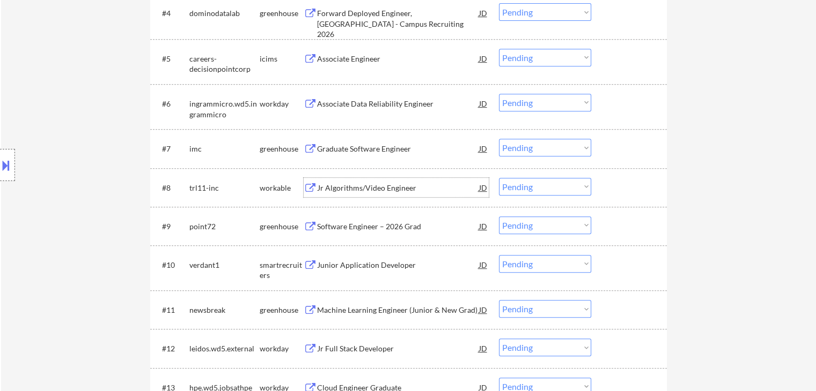
click at [371, 189] on div "Jr Algorithms/Video Engineer" at bounding box center [398, 188] width 162 height 11
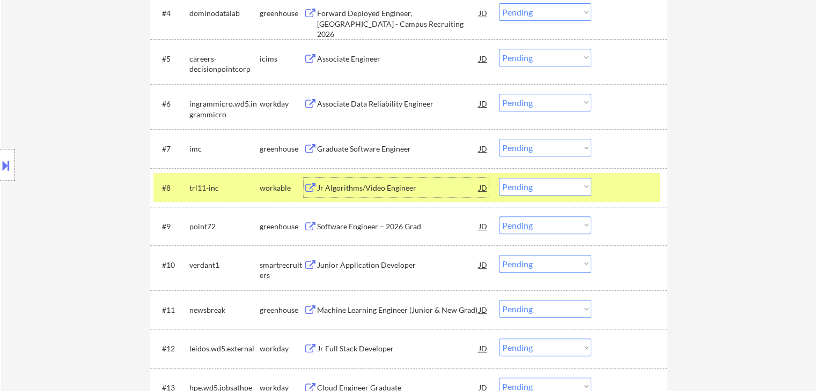
click at [535, 190] on select "Choose an option... Pending Applied Excluded (Questions) Excluded (Expired) Exc…" at bounding box center [545, 187] width 92 height 18
click at [499, 178] on select "Choose an option... Pending Applied Excluded (Questions) Excluded (Expired) Exc…" at bounding box center [545, 187] width 92 height 18
click at [351, 187] on div "Jr Algorithms/Video Engineer" at bounding box center [398, 188] width 162 height 11
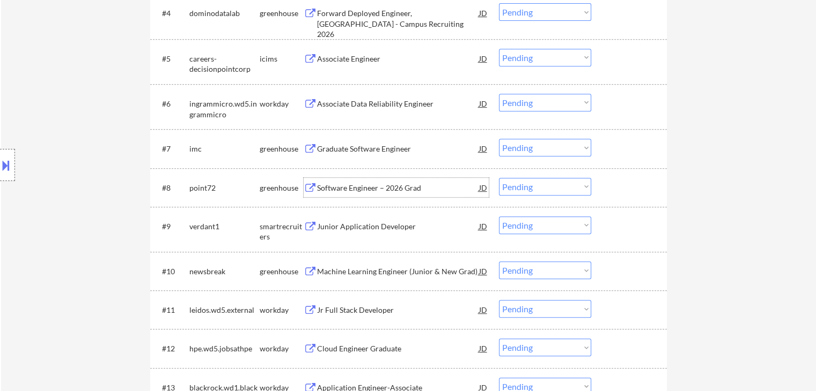
click at [540, 183] on select "Choose an option... Pending Applied Excluded (Questions) Excluded (Expired) Exc…" at bounding box center [545, 187] width 92 height 18
click at [499, 178] on select "Choose an option... Pending Applied Excluded (Questions) Excluded (Expired) Exc…" at bounding box center [545, 187] width 92 height 18
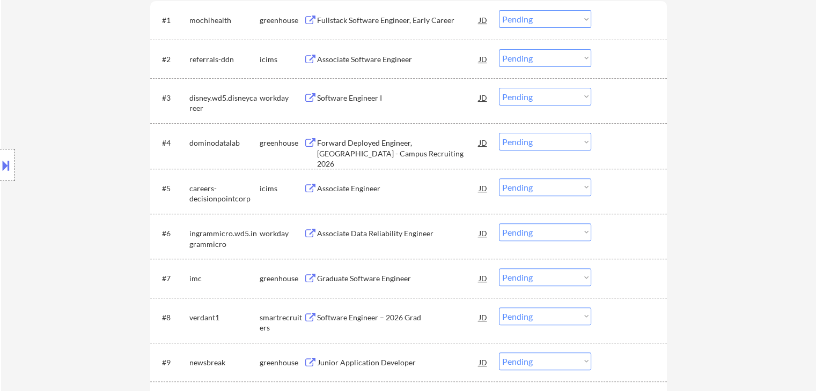
scroll to position [375, 0]
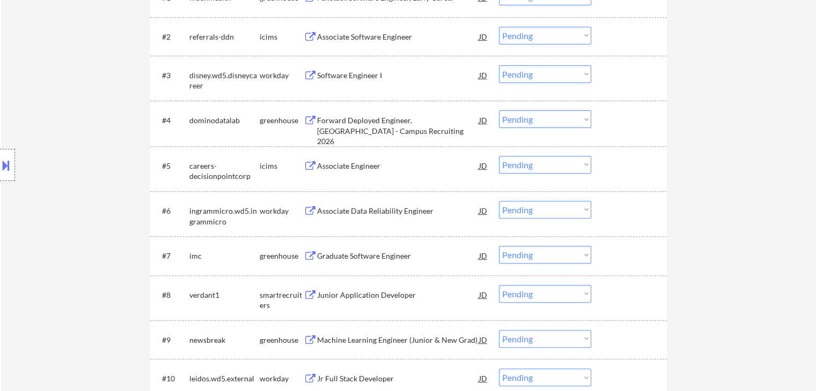
click at [360, 257] on div "Graduate Software Engineer" at bounding box center [398, 256] width 162 height 11
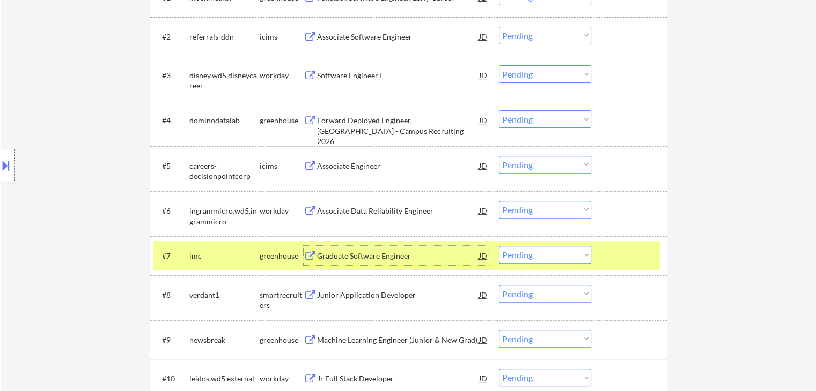
click at [563, 258] on select "Choose an option... Pending Applied Excluded (Questions) Excluded (Expired) Exc…" at bounding box center [545, 255] width 92 height 18
click at [499, 246] on select "Choose an option... Pending Applied Excluded (Questions) Excluded (Expired) Exc…" at bounding box center [545, 255] width 92 height 18
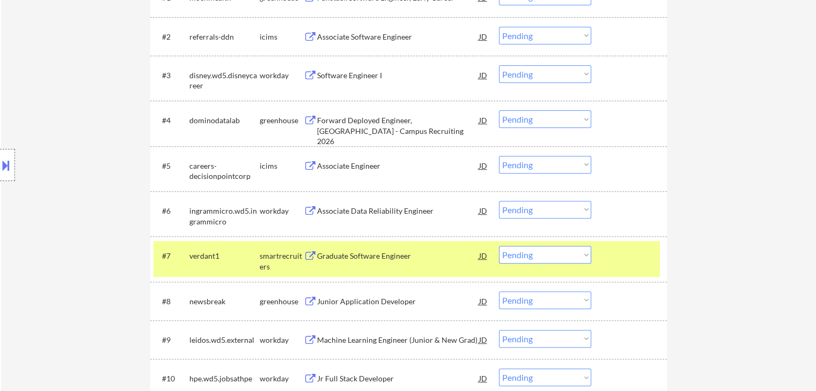
click at [356, 257] on div "Graduate Software Engineer" at bounding box center [398, 256] width 162 height 11
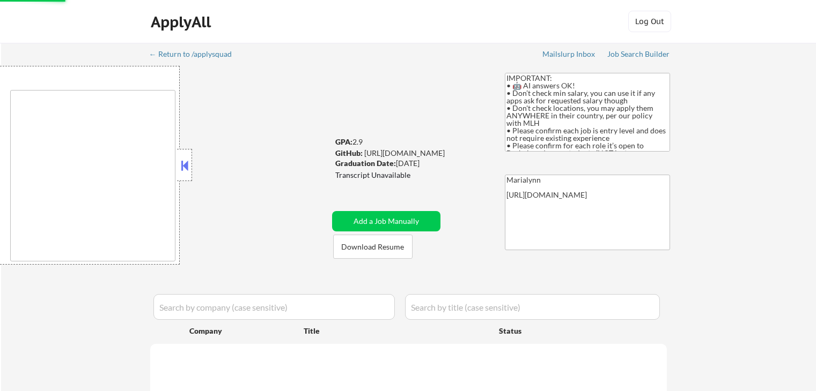
scroll to position [161, 0]
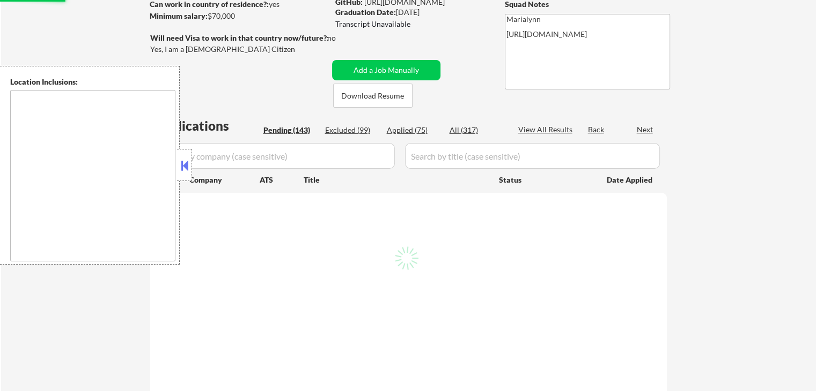
type textarea "country:[GEOGRAPHIC_DATA]"
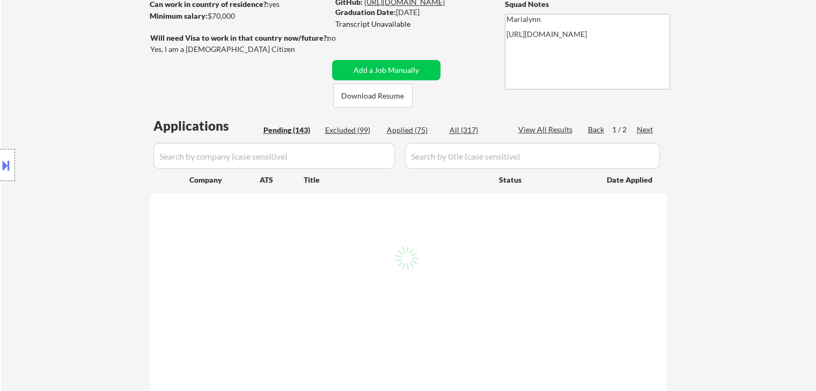
select select ""pending""
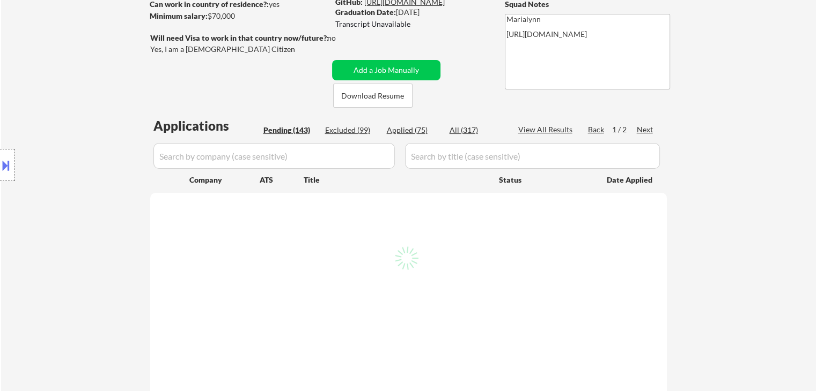
select select ""pending""
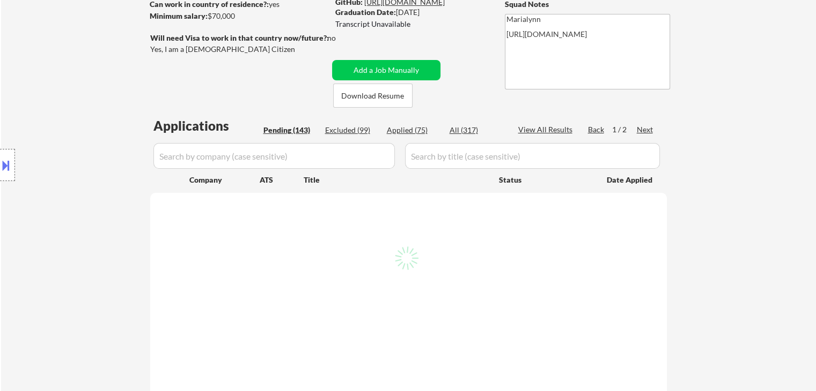
select select ""pending""
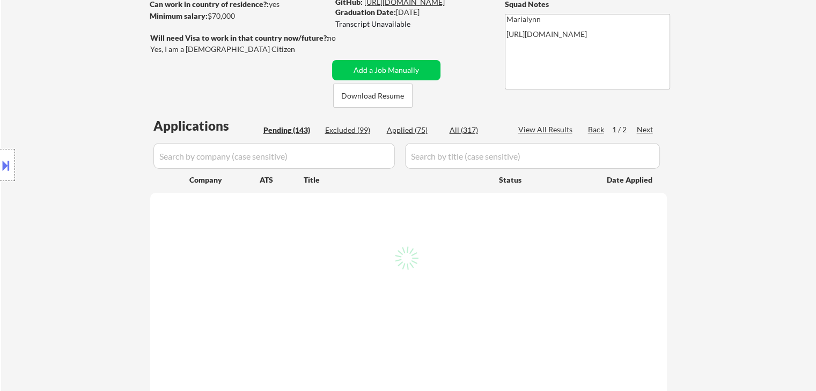
select select ""pending""
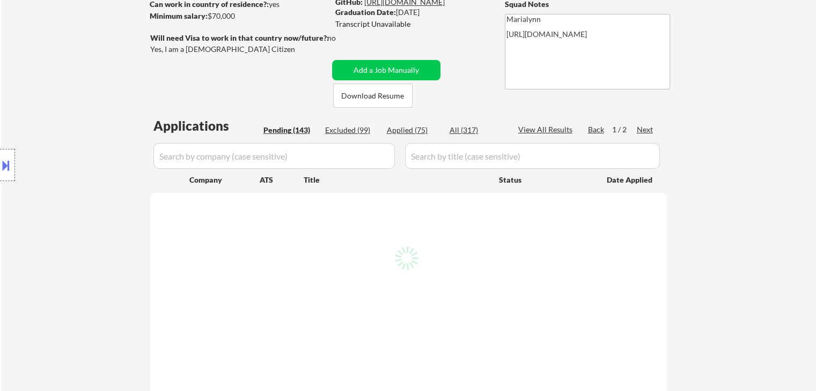
select select ""pending""
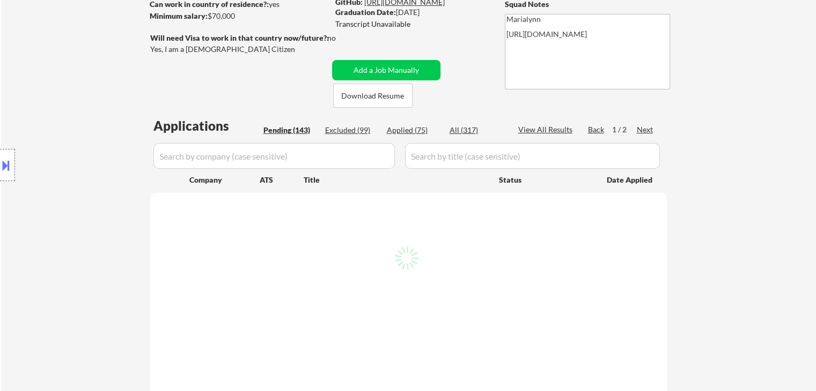
select select ""pending""
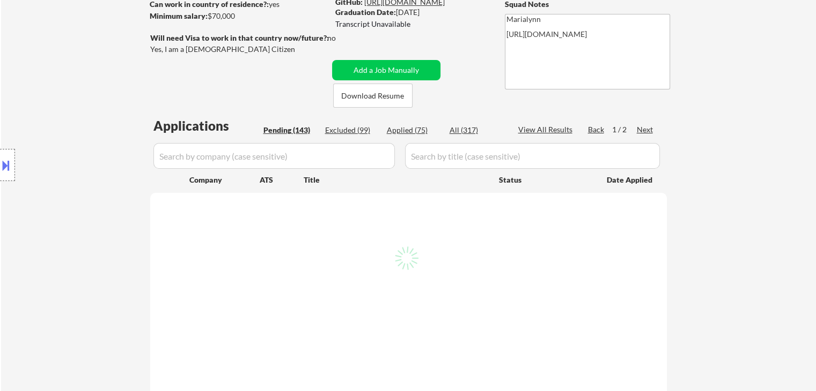
select select ""pending""
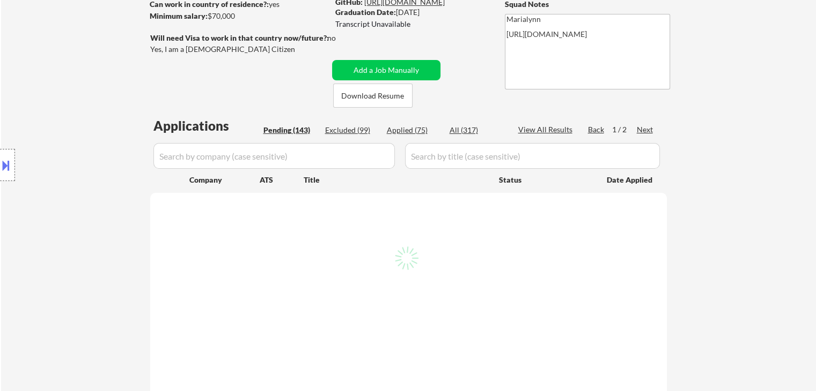
select select ""pending""
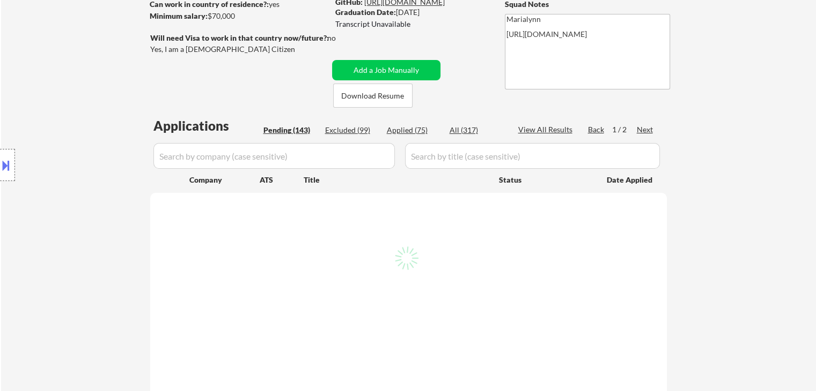
select select ""pending""
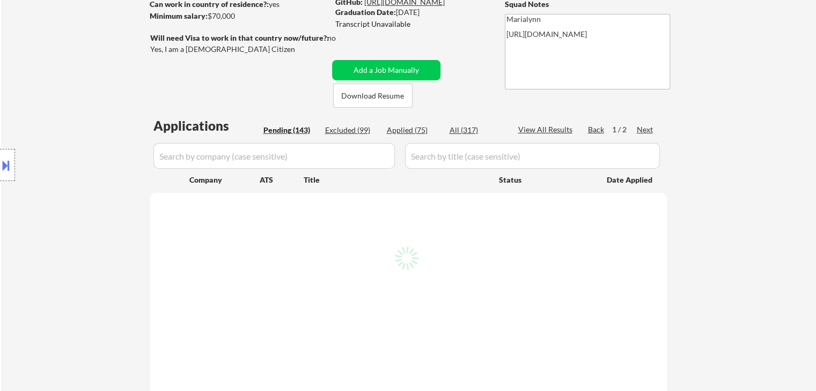
select select ""pending""
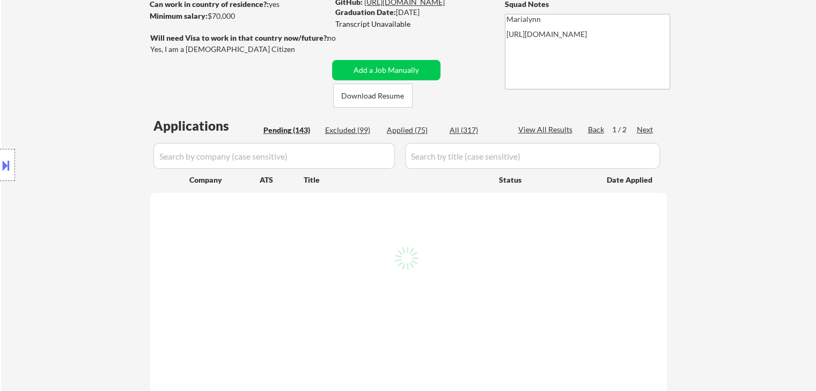
select select ""pending""
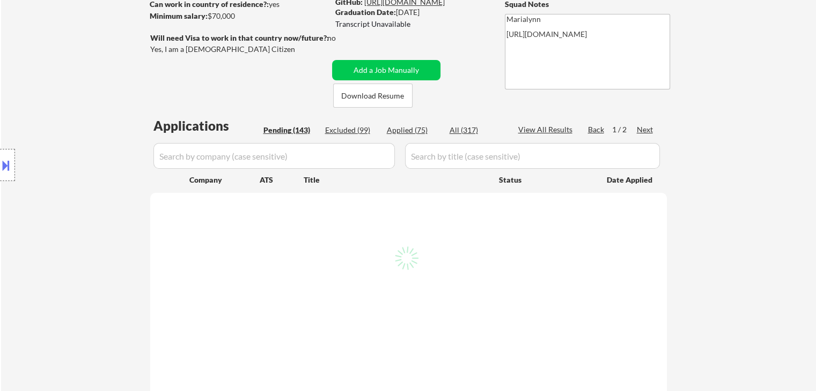
select select ""pending""
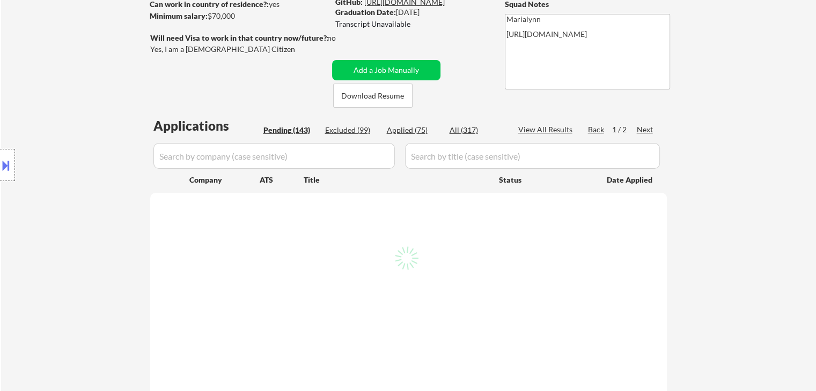
select select ""pending""
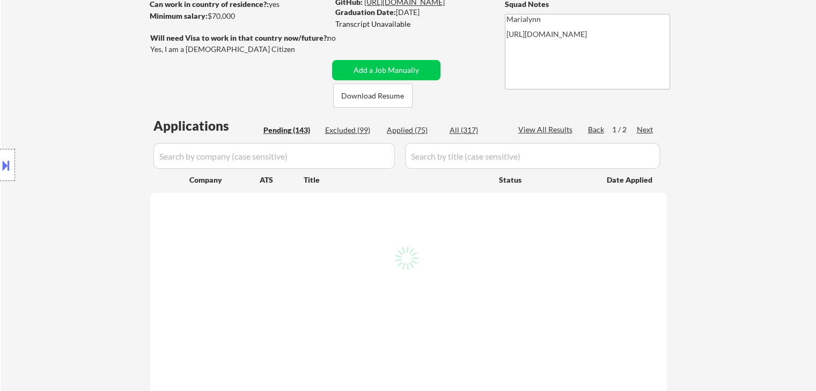
select select ""pending""
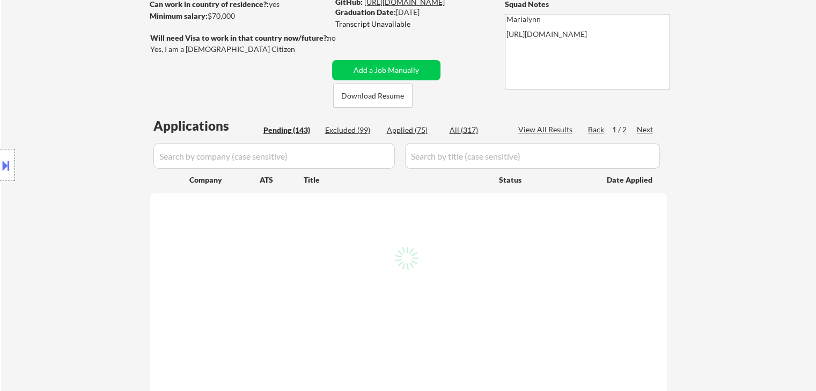
select select ""pending""
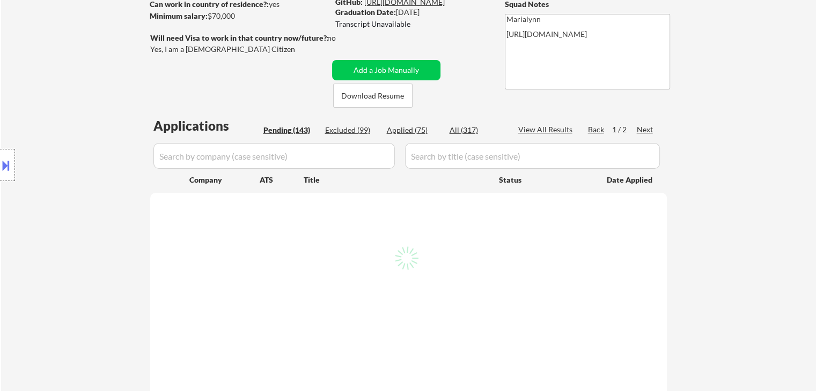
select select ""pending""
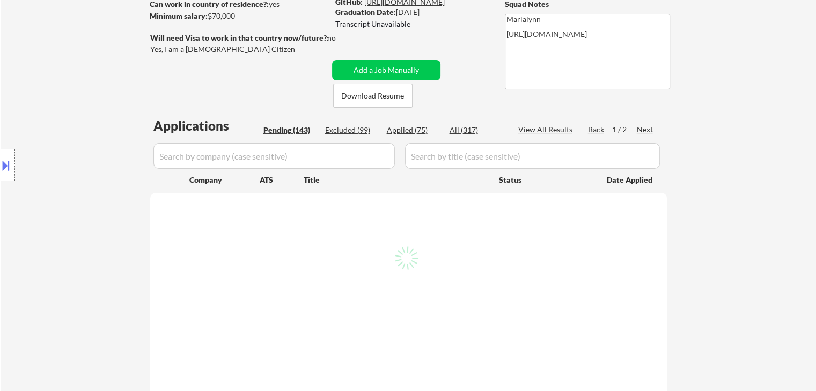
select select ""pending""
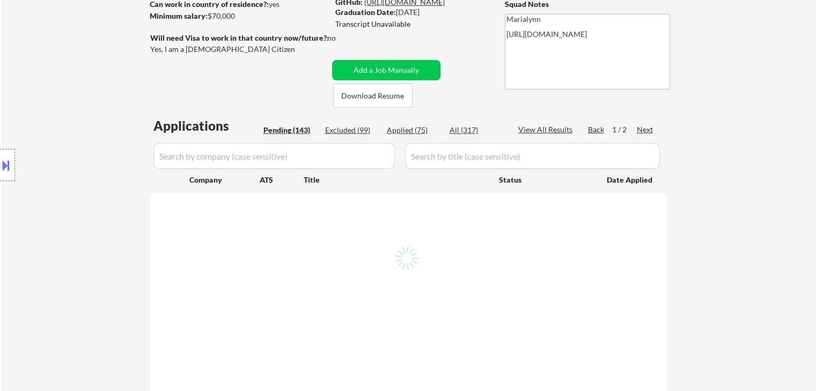
select select ""pending""
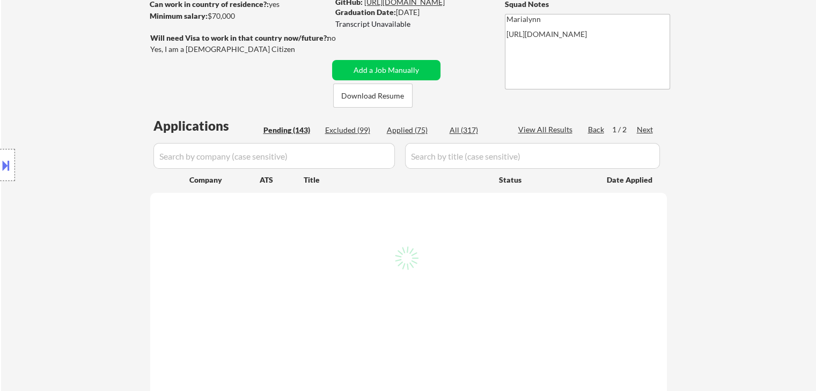
select select ""pending""
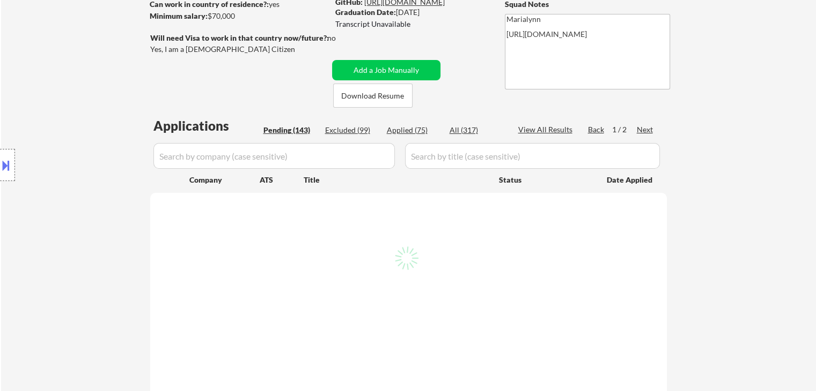
select select ""pending""
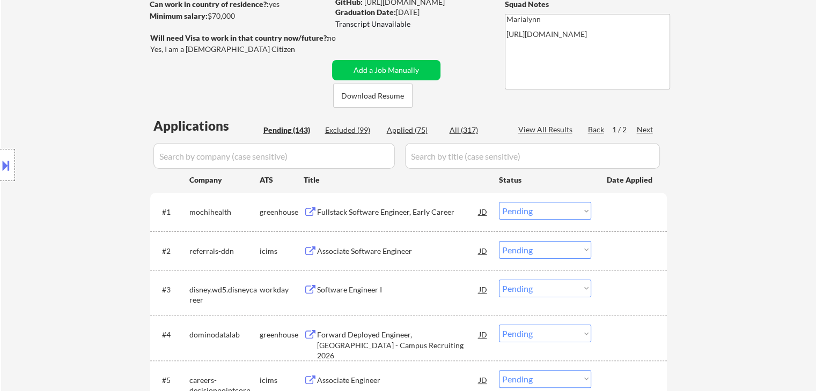
select select ""pending""
click at [410, 125] on div "Applied (76)" at bounding box center [414, 130] width 54 height 11
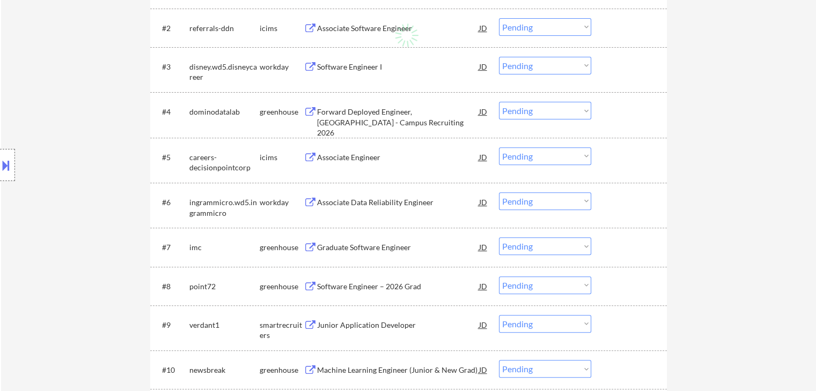
scroll to position [322, 0]
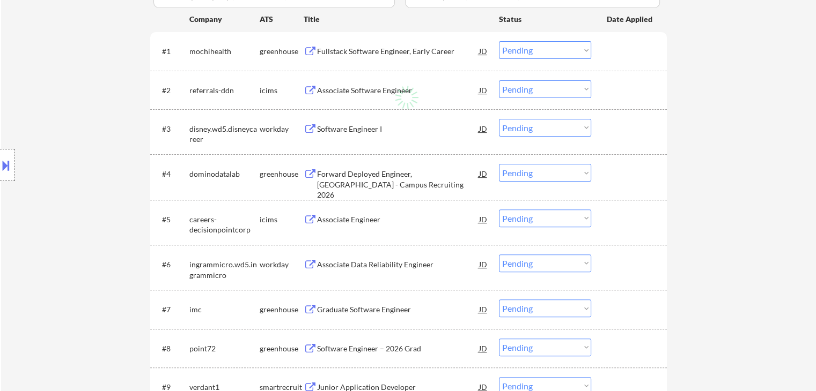
select select ""applied""
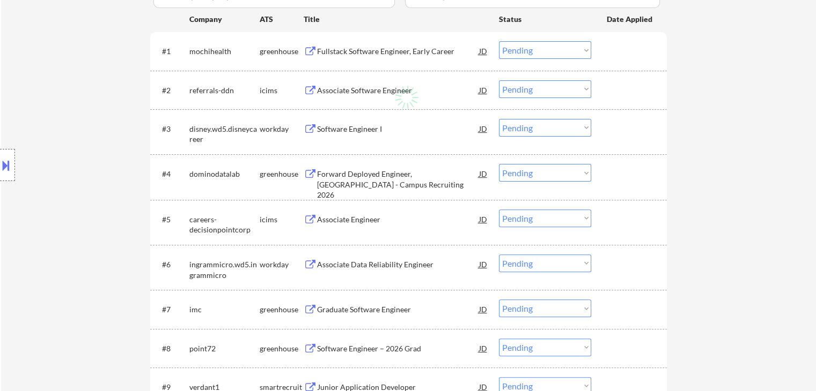
select select ""applied""
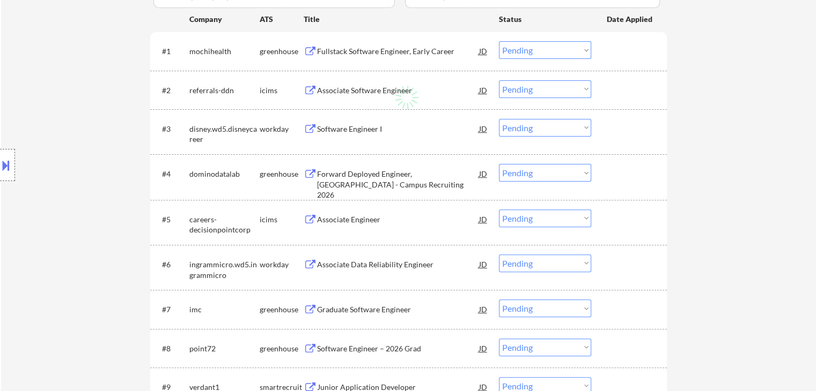
select select ""applied""
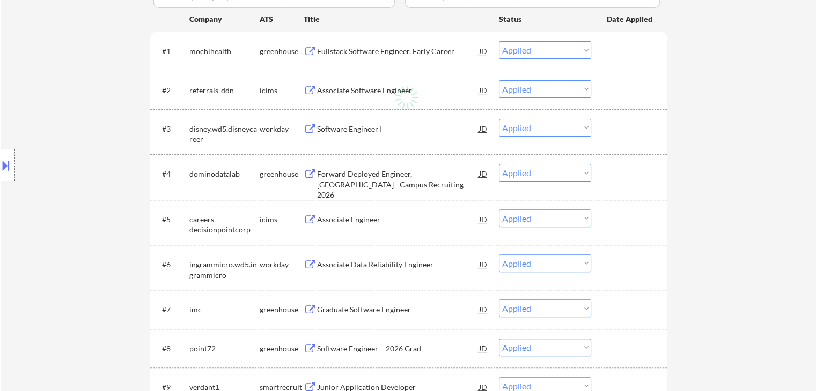
select select ""applied""
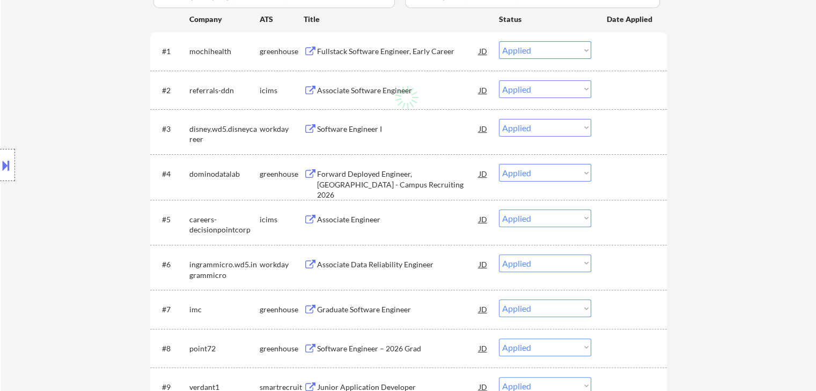
select select ""applied""
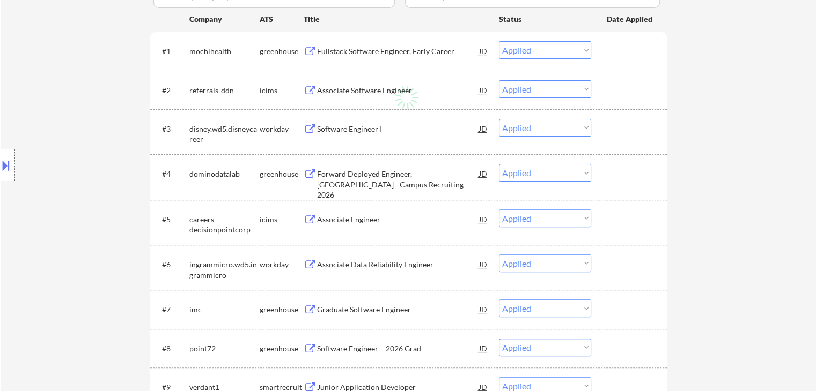
select select ""applied""
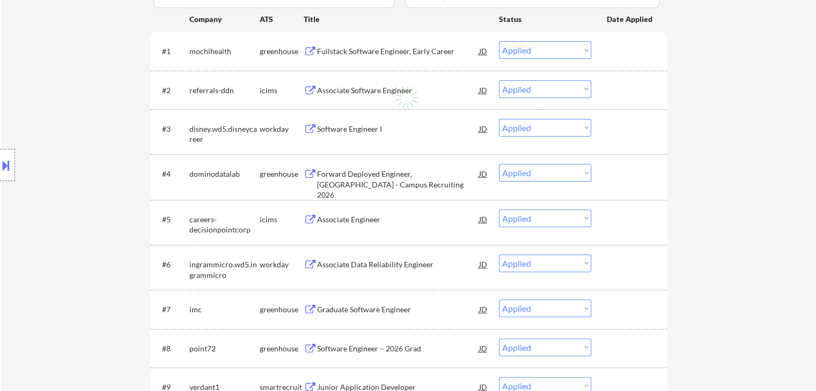
select select ""applied""
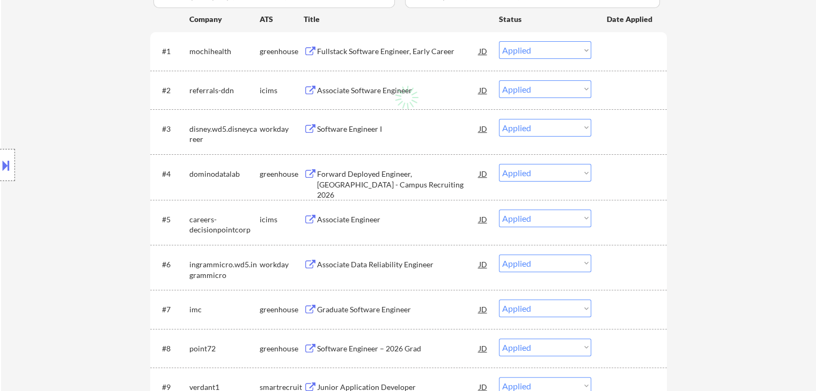
select select ""applied""
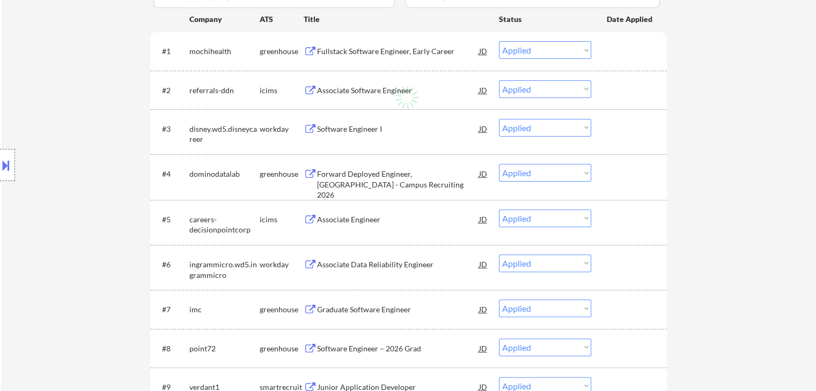
select select ""applied""
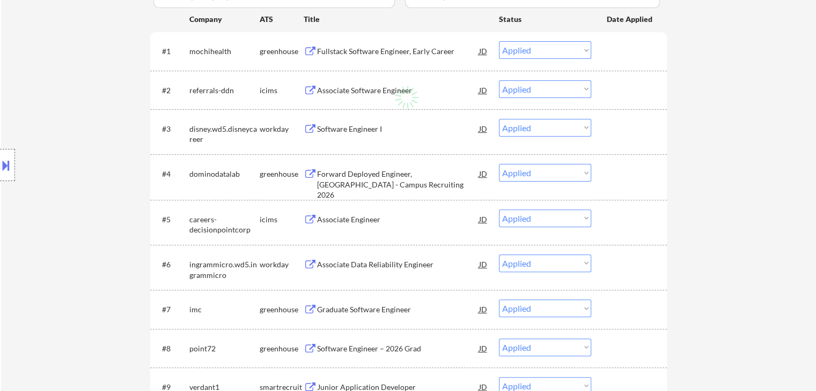
select select ""applied""
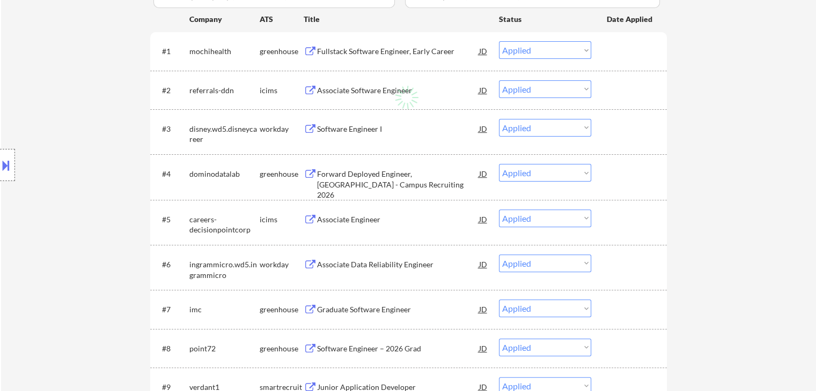
select select ""applied""
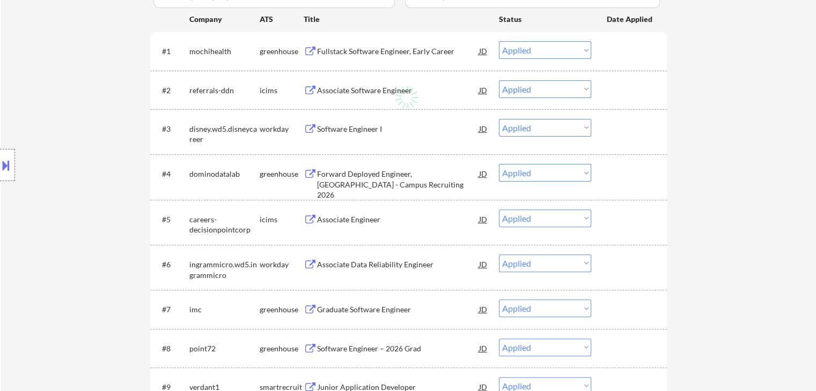
select select ""applied""
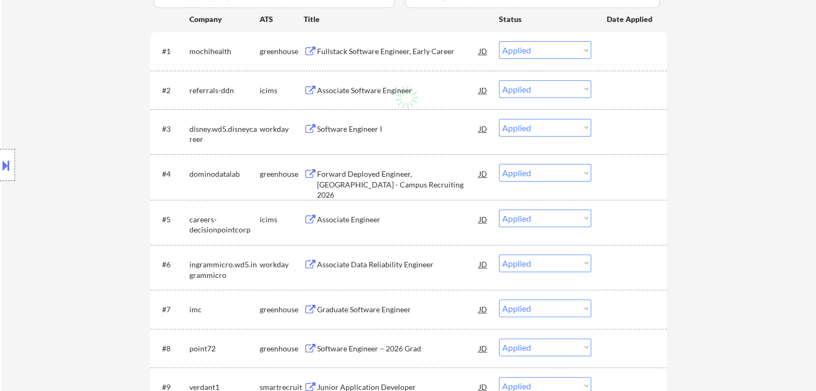
select select ""applied""
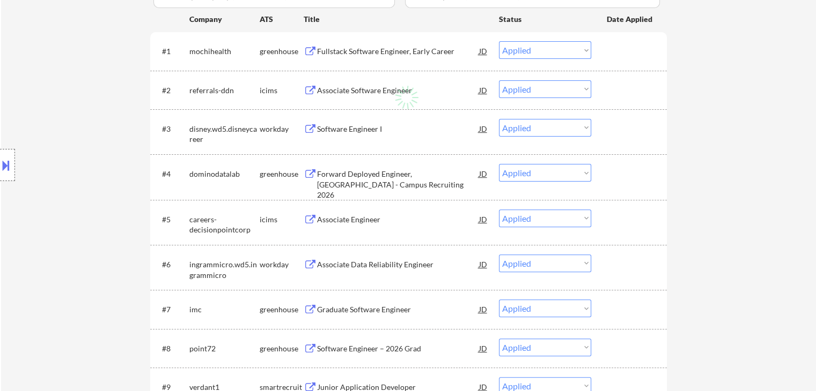
select select ""applied""
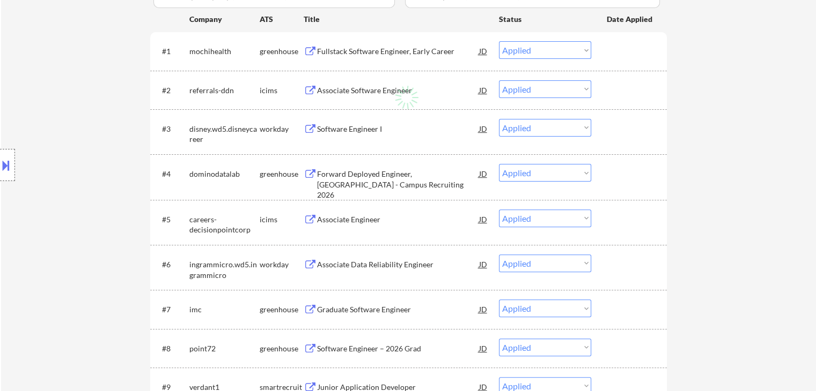
select select ""applied""
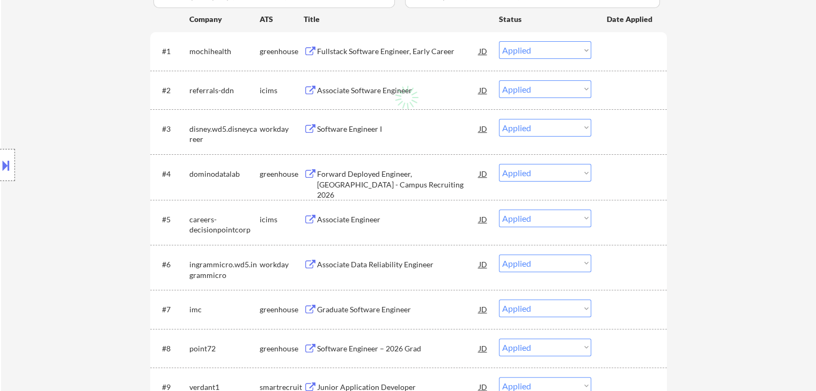
select select ""applied""
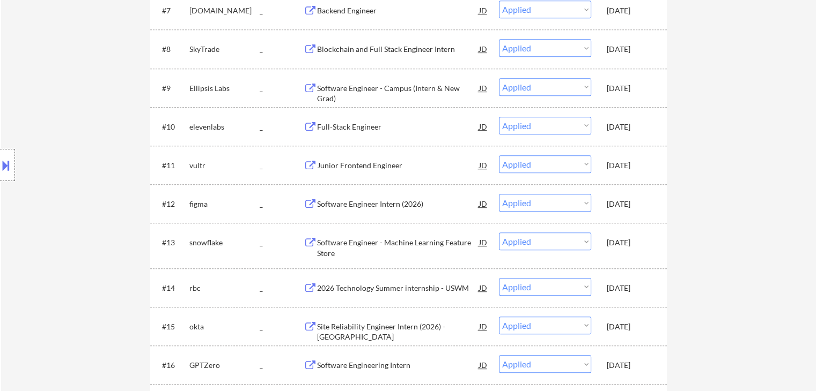
scroll to position [697, 0]
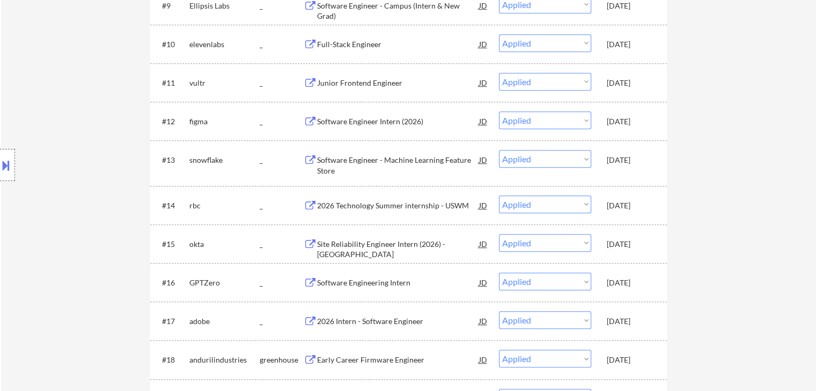
click at [623, 206] on div "Oct 9, 2025" at bounding box center [630, 206] width 47 height 11
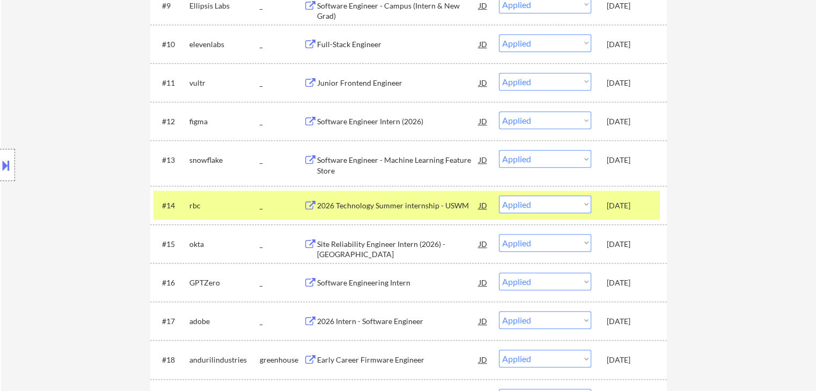
select select ""applied""
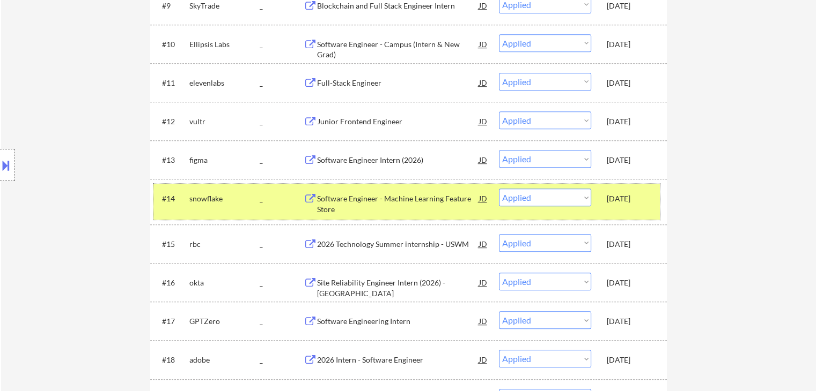
click at [620, 246] on div "Oct 9, 2025" at bounding box center [630, 244] width 47 height 11
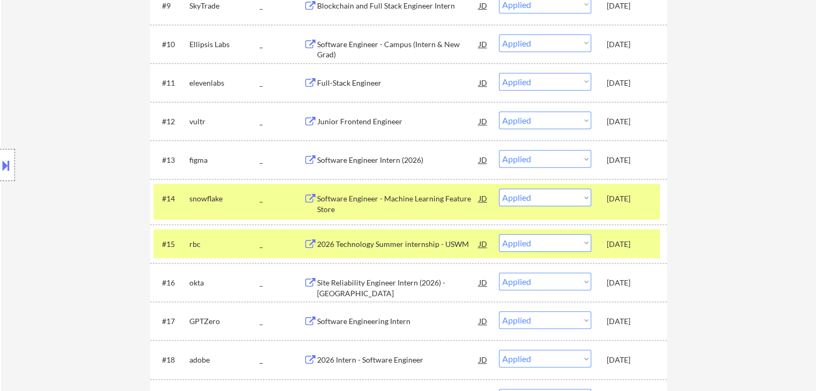
click at [621, 191] on div "Oct 9, 2025" at bounding box center [630, 198] width 47 height 19
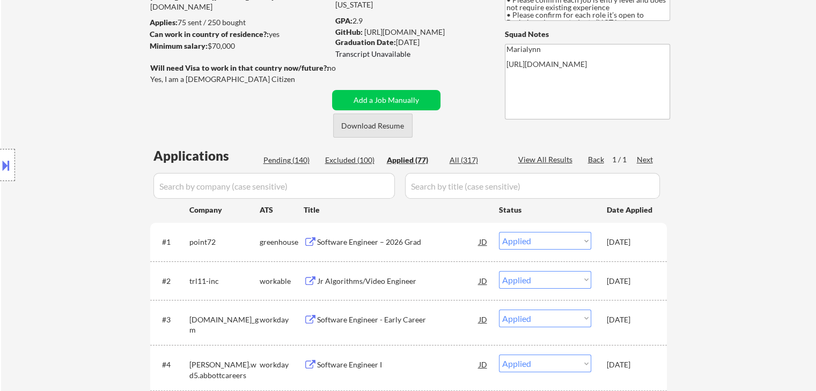
scroll to position [268, 0]
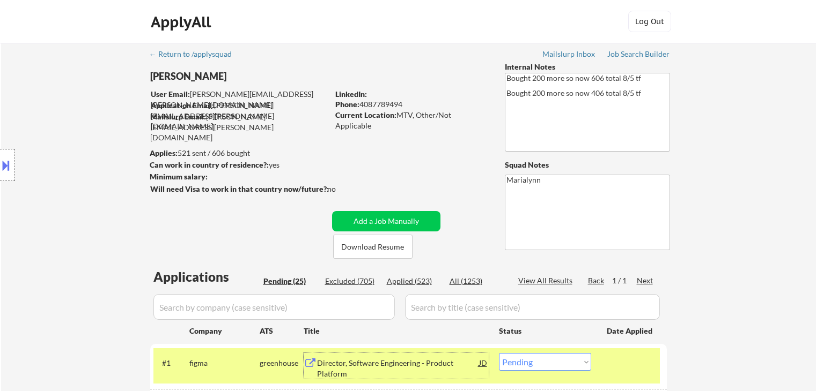
select select ""pending""
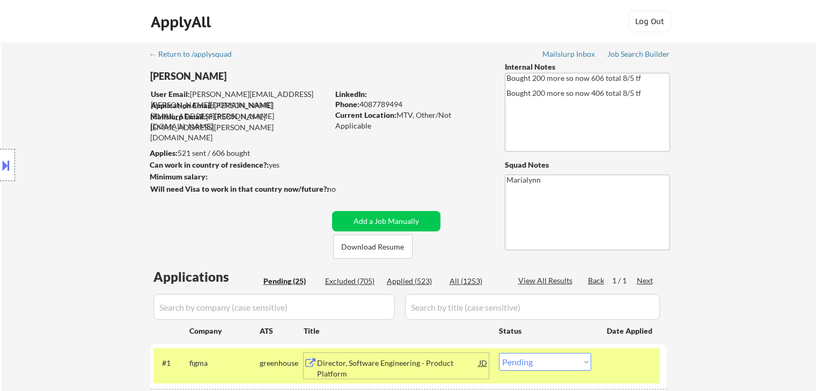
select select ""pending""
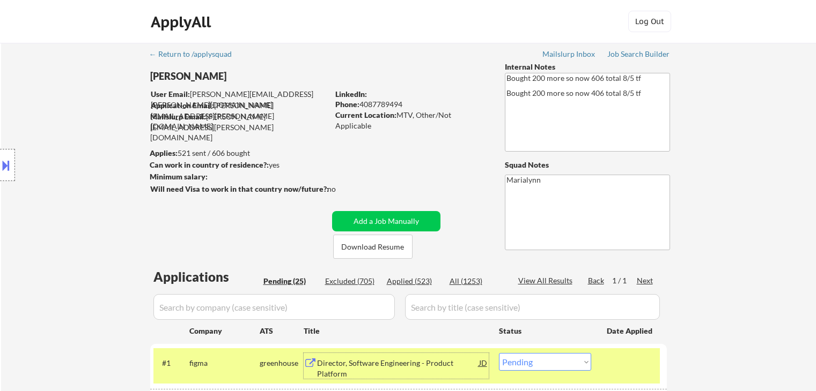
select select ""pending""
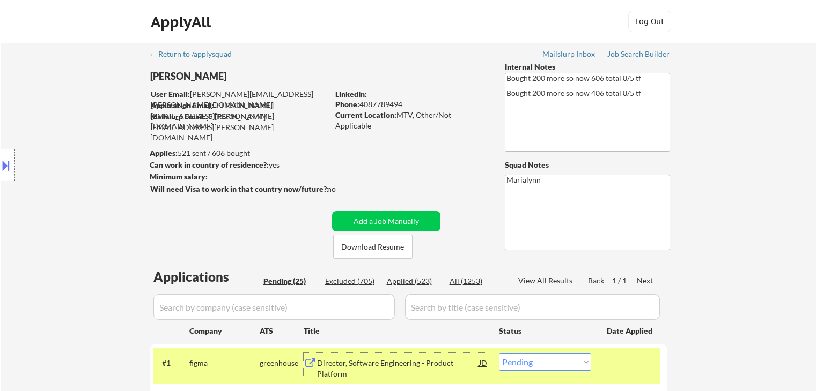
select select ""pending""
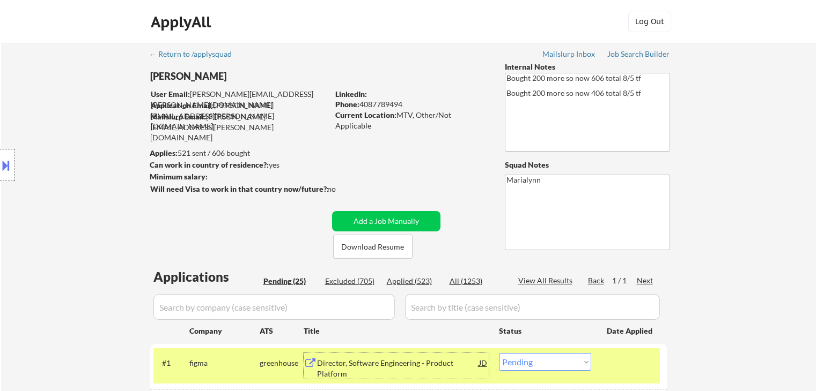
select select ""pending""
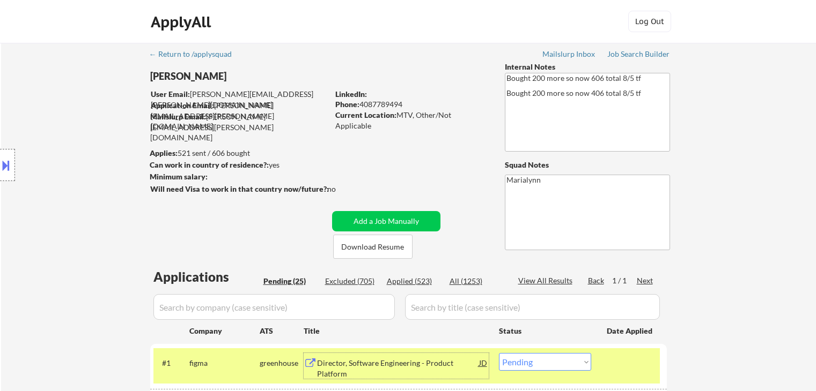
scroll to position [54, 0]
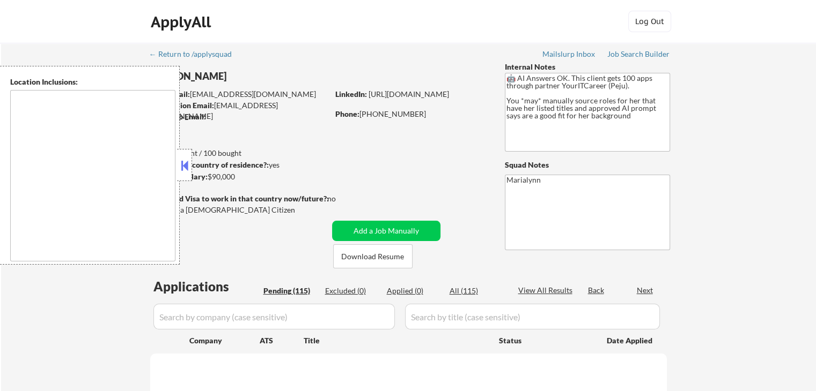
type textarea "Speedway, IN [GEOGRAPHIC_DATA], IN [GEOGRAPHIC_DATA], IN [GEOGRAPHIC_DATA], IN …"
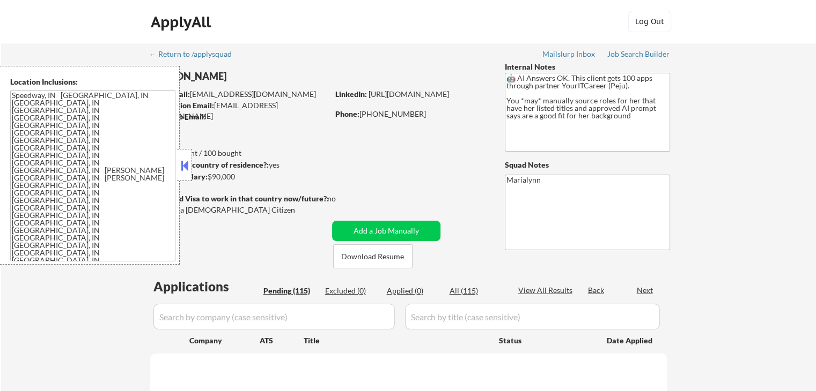
select select ""pending""
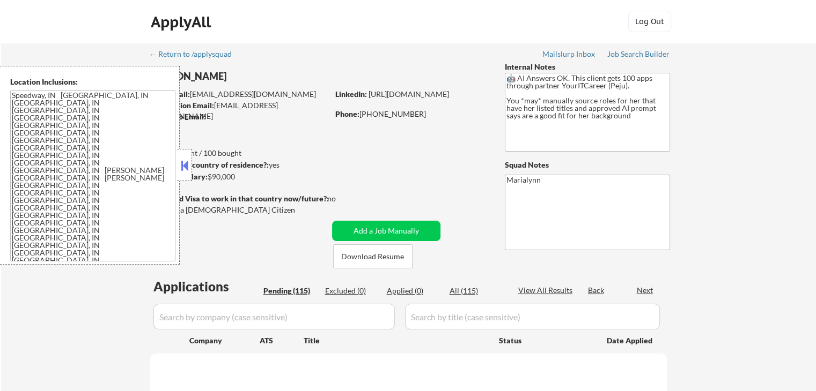
select select ""pending""
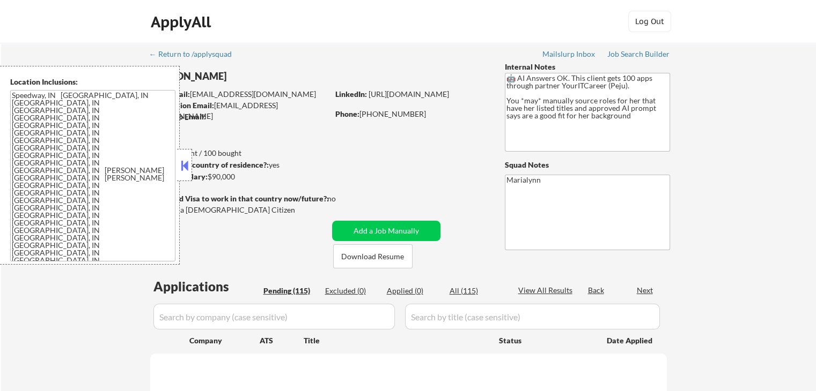
select select ""pending""
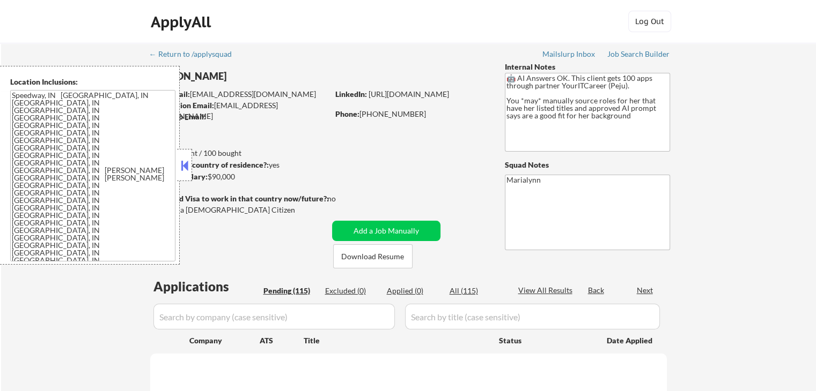
select select ""pending""
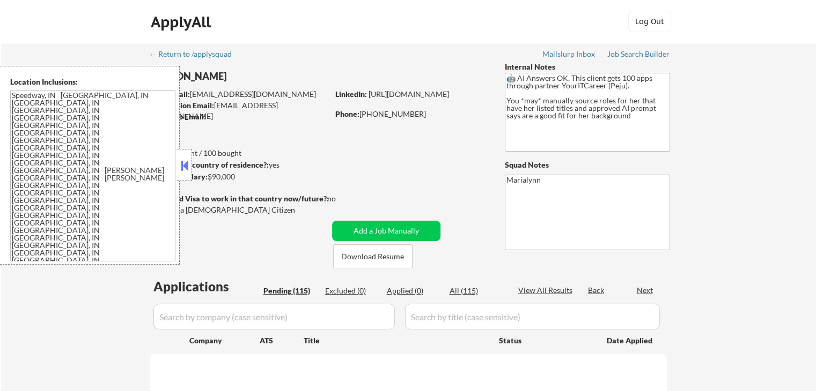
select select ""pending""
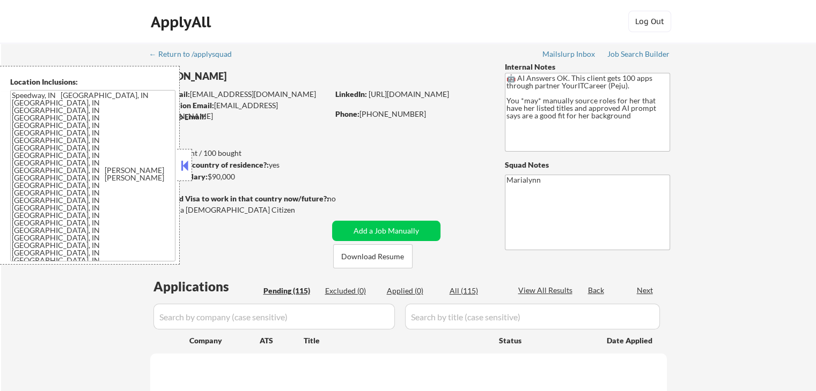
select select ""pending""
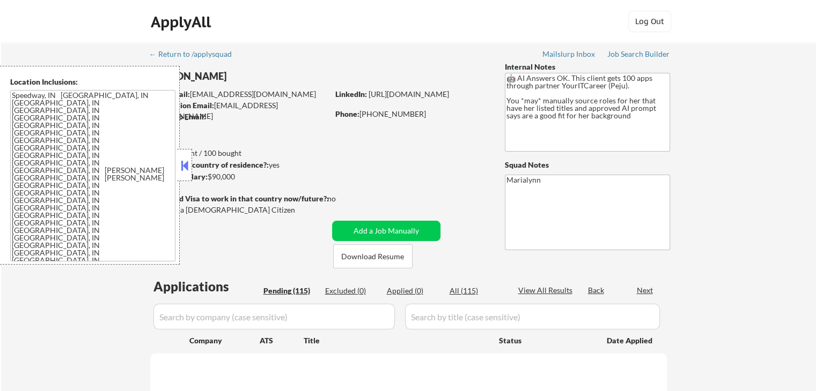
select select ""pending""
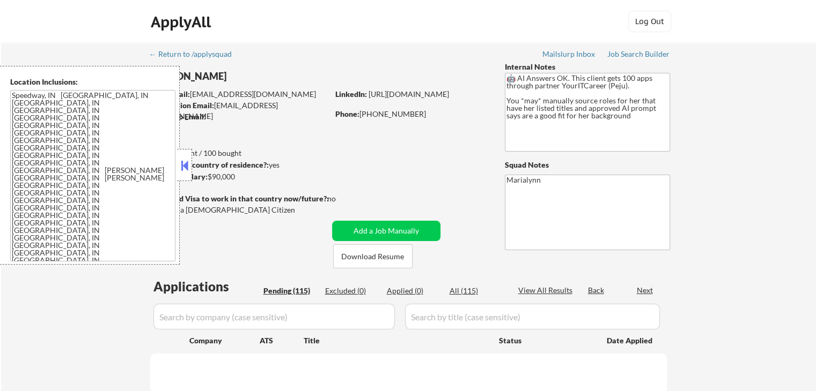
select select ""pending""
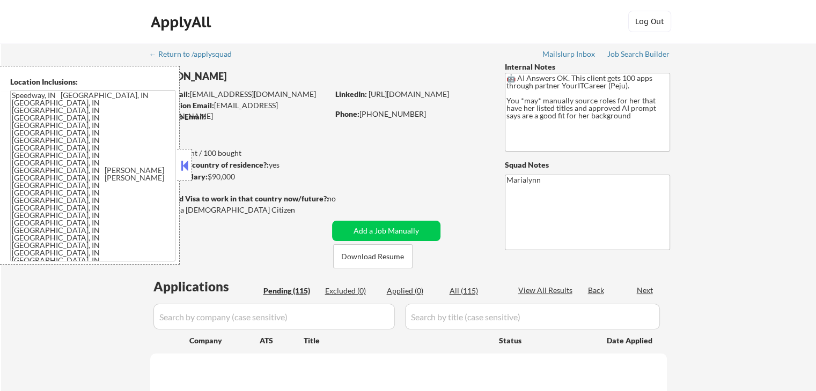
select select ""pending""
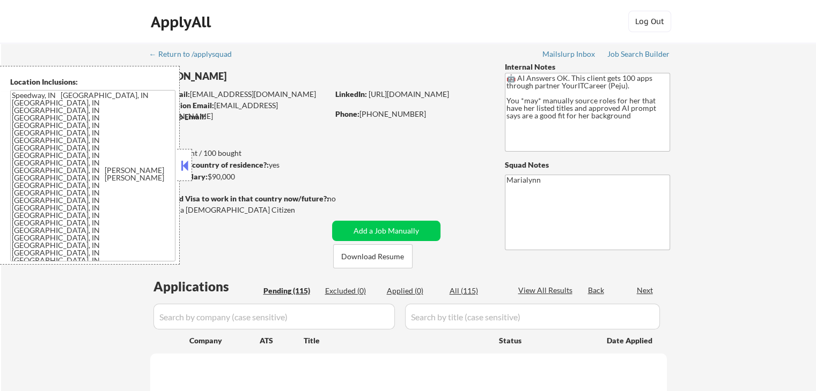
select select ""pending""
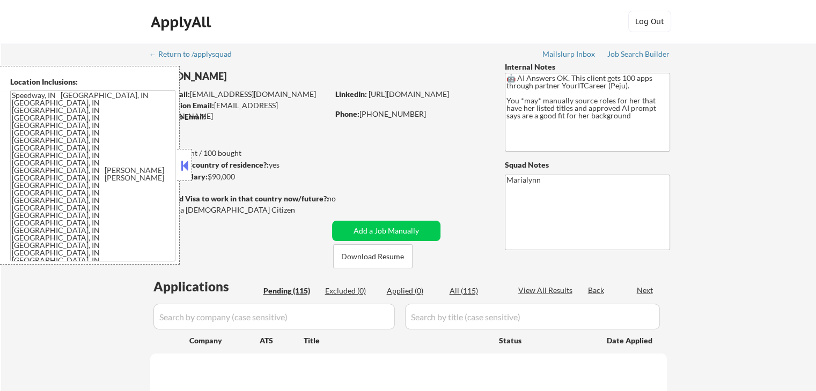
select select ""pending""
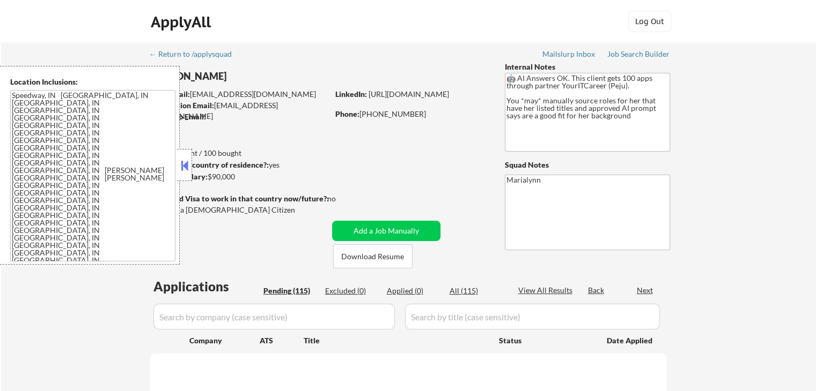
select select ""pending""
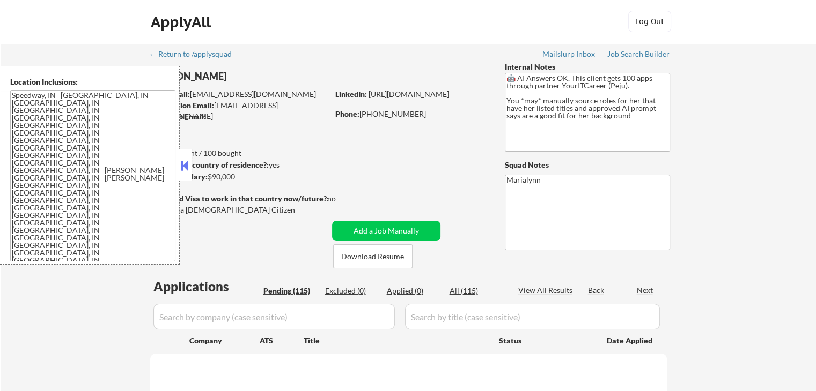
select select ""pending""
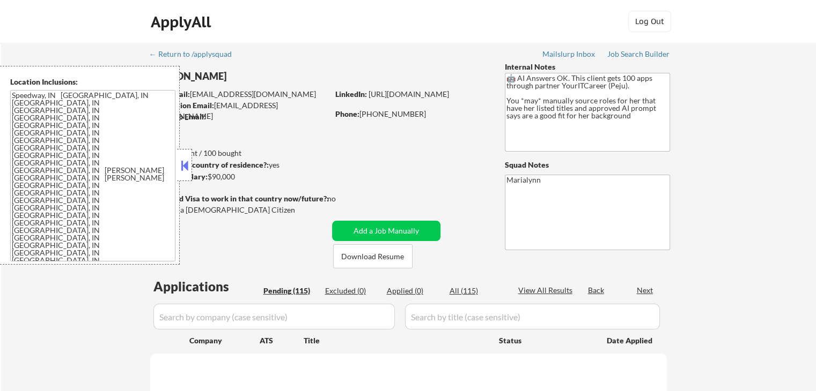
select select ""pending""
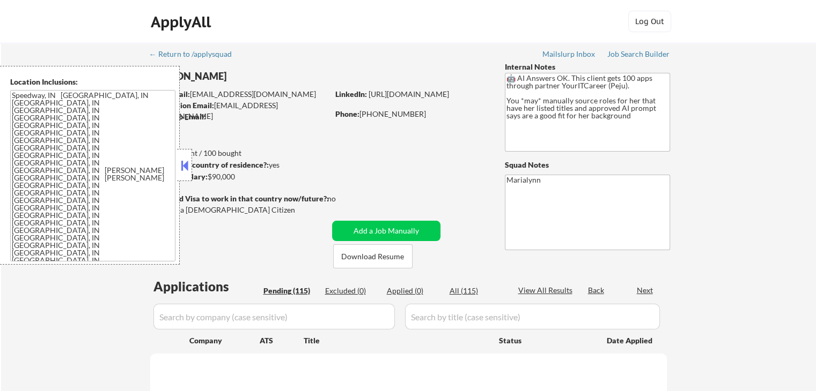
select select ""pending""
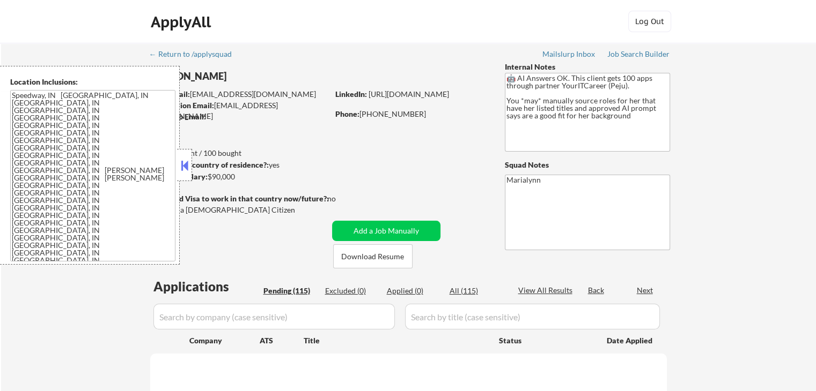
select select ""pending""
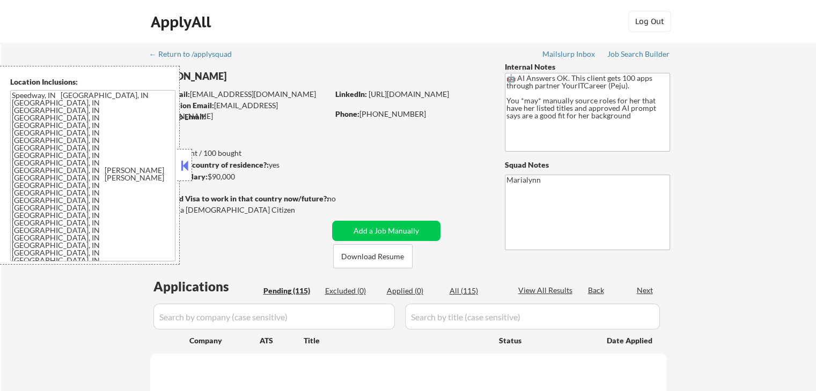
select select ""pending""
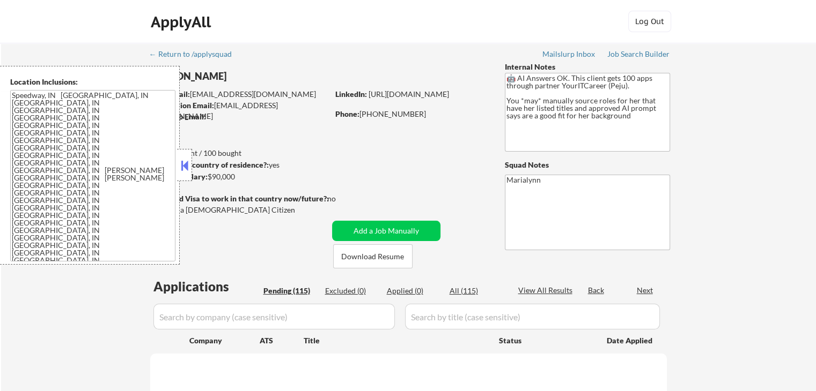
select select ""pending""
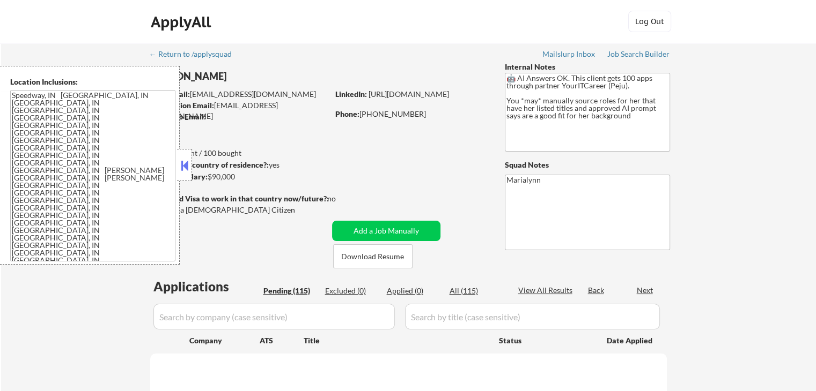
select select ""pending""
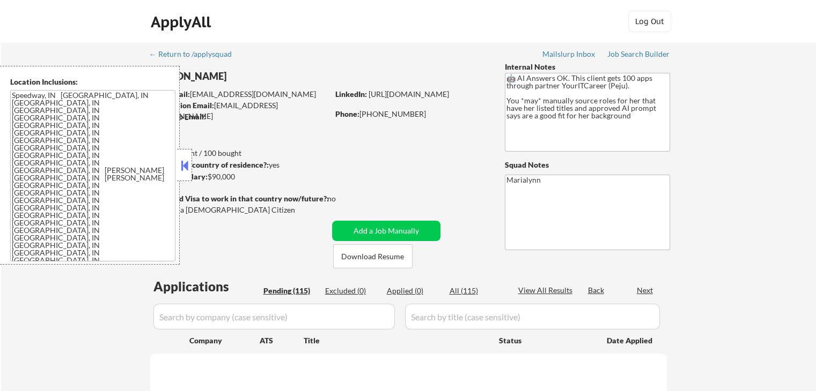
select select ""pending""
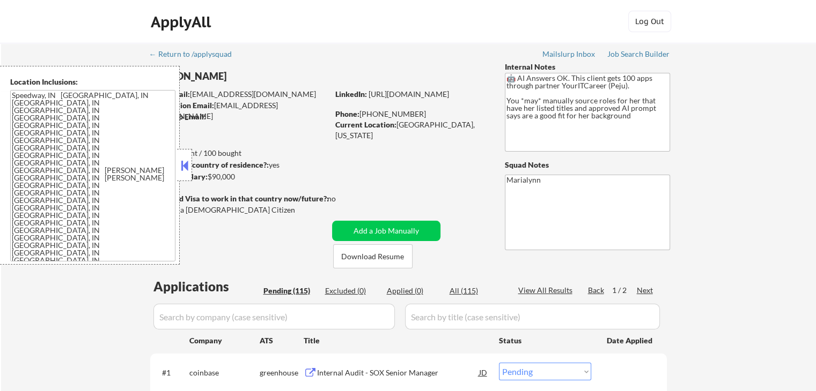
click at [187, 162] on button at bounding box center [185, 166] width 12 height 16
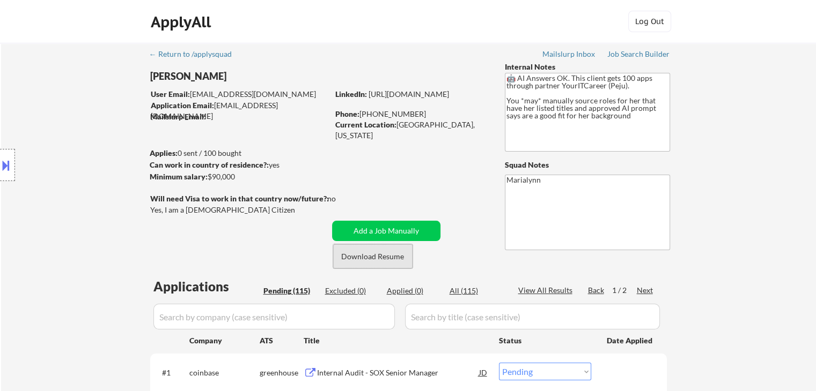
click at [398, 258] on button "Download Resume" at bounding box center [372, 257] width 79 height 24
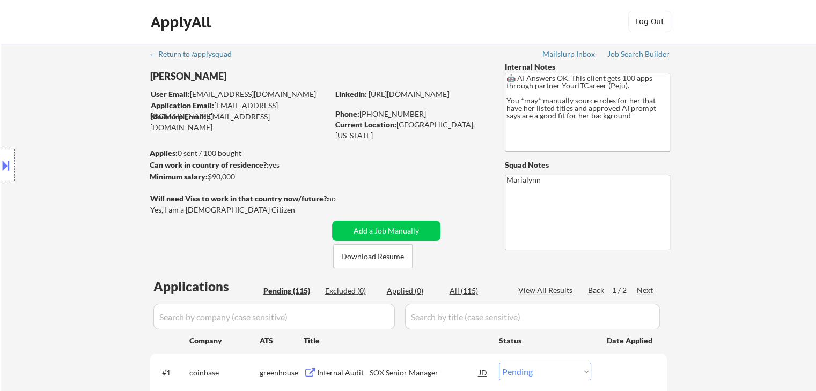
click at [203, 78] on div "[PERSON_NAME]" at bounding box center [260, 76] width 220 height 13
click at [202, 78] on div "[PERSON_NAME]" at bounding box center [260, 76] width 220 height 13
click at [206, 76] on div "[PERSON_NAME]" at bounding box center [260, 76] width 220 height 13
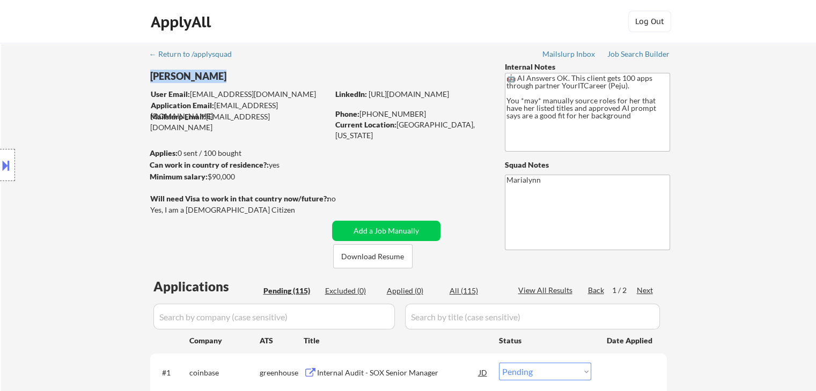
click at [206, 76] on div "[PERSON_NAME]" at bounding box center [260, 76] width 220 height 13
copy div "[PERSON_NAME]"
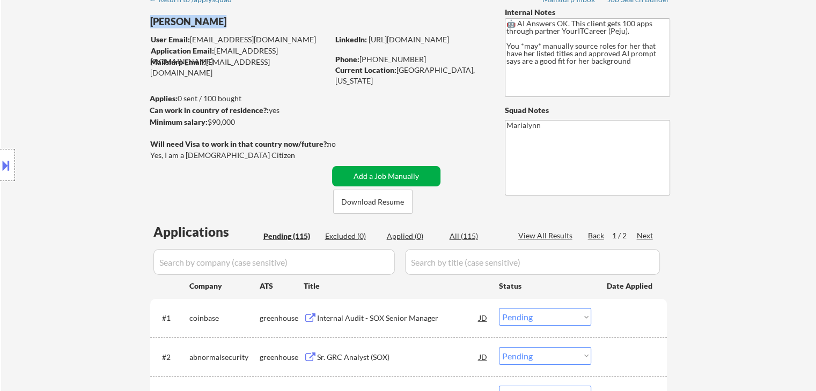
scroll to position [54, 0]
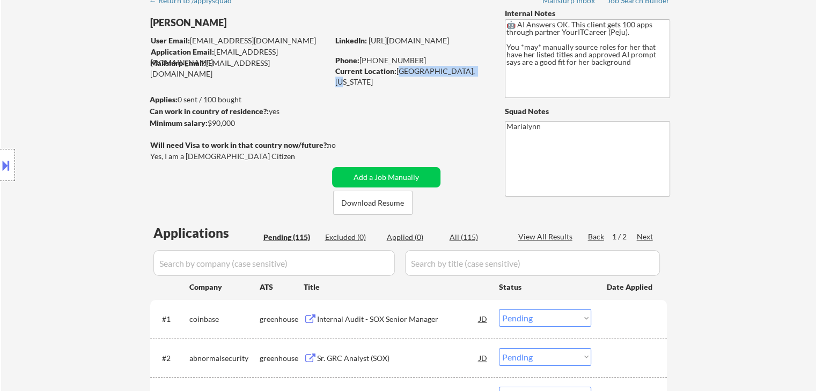
copy div "[GEOGRAPHIC_DATA], [US_STATE]"
drag, startPoint x: 399, startPoint y: 70, endPoint x: 456, endPoint y: 71, distance: 56.9
click at [461, 73] on div "Current Location: [GEOGRAPHIC_DATA], [US_STATE]" at bounding box center [411, 76] width 152 height 21
drag, startPoint x: 370, startPoint y: 56, endPoint x: 380, endPoint y: 56, distance: 10.2
click at [380, 56] on div "Phone: [PHONE_NUMBER]" at bounding box center [411, 60] width 152 height 11
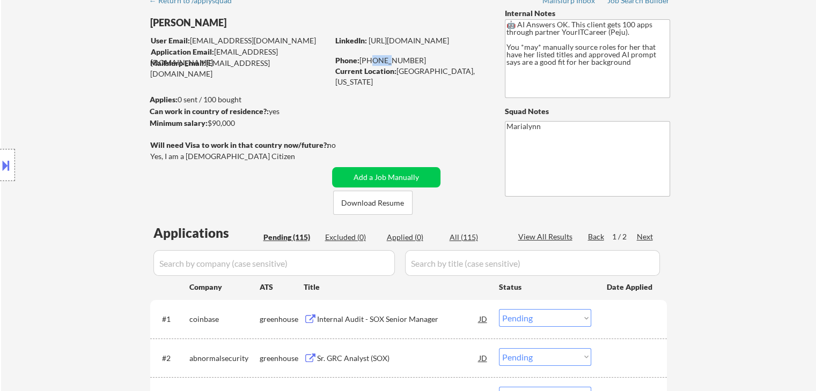
drag, startPoint x: 368, startPoint y: 60, endPoint x: 426, endPoint y: 66, distance: 58.3
click at [427, 64] on div "Phone: [PHONE_NUMBER]" at bounding box center [411, 60] width 152 height 11
copy div "574) 575-1326"
click at [410, 45] on link "[URL][DOMAIN_NAME]" at bounding box center [408, 40] width 80 height 9
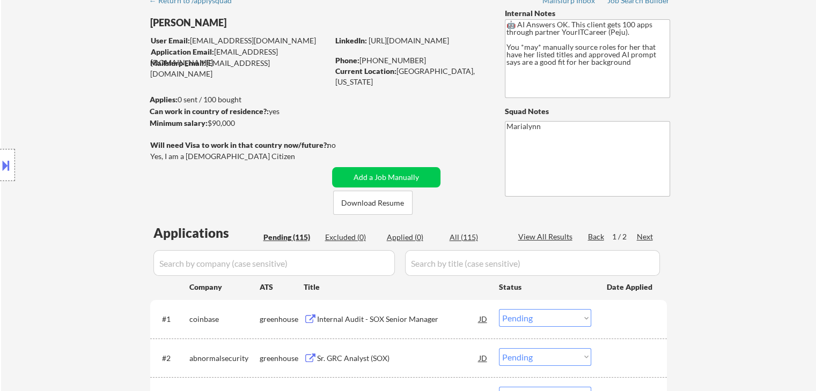
copy div "[PERSON_NAME]"
drag, startPoint x: 220, startPoint y: 24, endPoint x: 127, endPoint y: 26, distance: 92.8
copy div "[GEOGRAPHIC_DATA], [US_STATE]"
drag, startPoint x: 405, startPoint y: 69, endPoint x: 409, endPoint y: 20, distance: 49.5
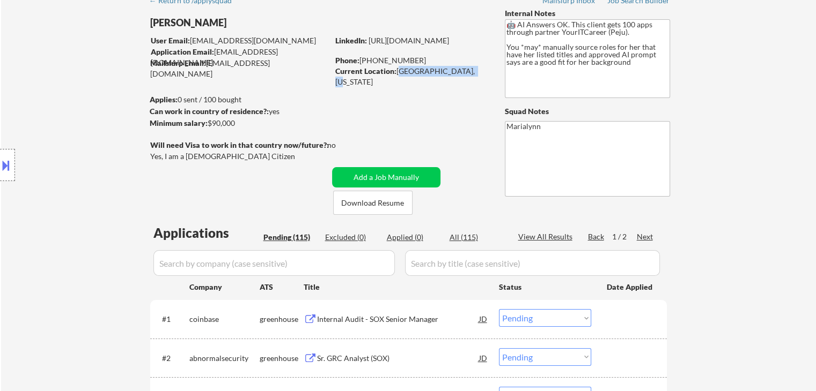
click at [466, 70] on div "Current Location: [GEOGRAPHIC_DATA], [US_STATE]" at bounding box center [411, 76] width 152 height 21
click at [13, 152] on div at bounding box center [7, 165] width 15 height 32
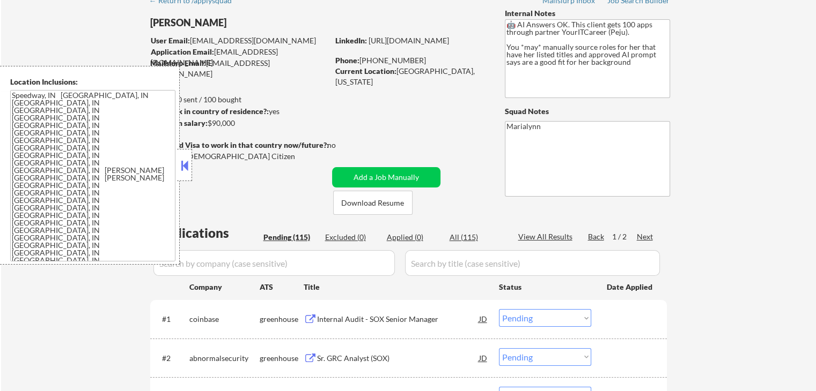
click at [75, 162] on textarea "Speedway, IN [GEOGRAPHIC_DATA], IN [GEOGRAPHIC_DATA], IN [GEOGRAPHIC_DATA], IN …" at bounding box center [92, 176] width 165 height 172
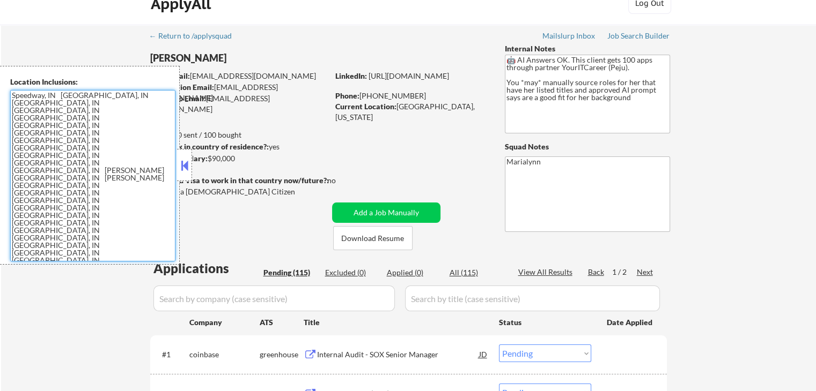
scroll to position [0, 0]
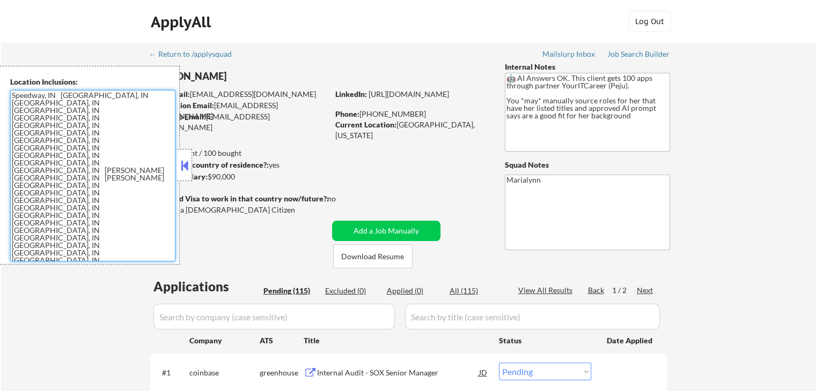
click at [191, 77] on div "Location Inclusions: Speedway, IN Lawrence, IN Beech Grove, IN Southport, IN Cu…" at bounding box center [96, 165] width 192 height 199
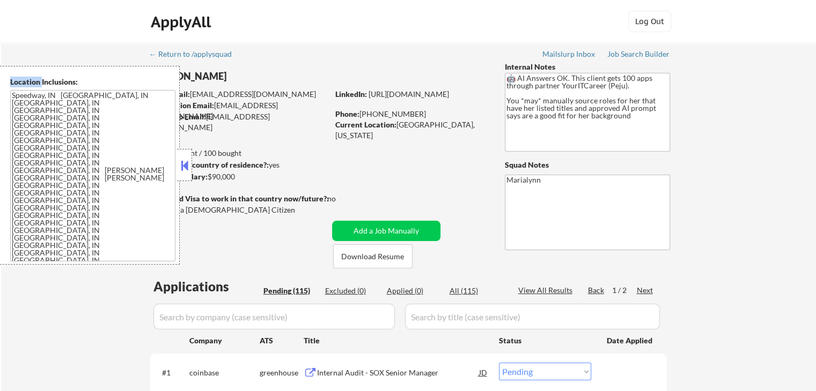
click at [191, 77] on div "Location Inclusions: Speedway, IN Lawrence, IN Beech Grove, IN Southport, IN Cu…" at bounding box center [96, 165] width 192 height 199
click at [183, 168] on button at bounding box center [185, 166] width 12 height 16
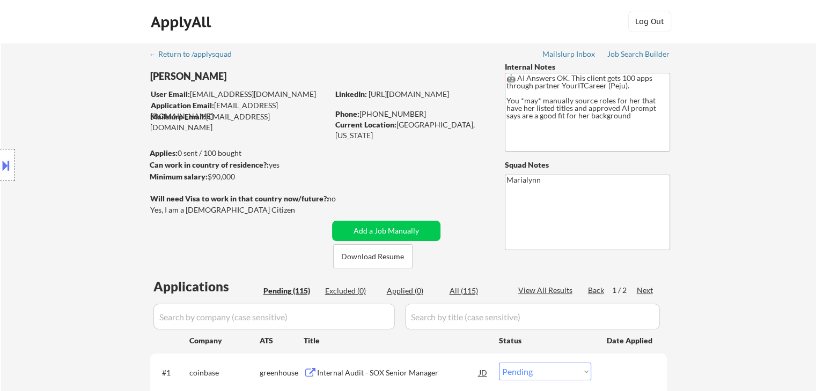
click at [214, 77] on div "[PERSON_NAME]" at bounding box center [260, 76] width 220 height 13
copy div "[PERSON_NAME]"
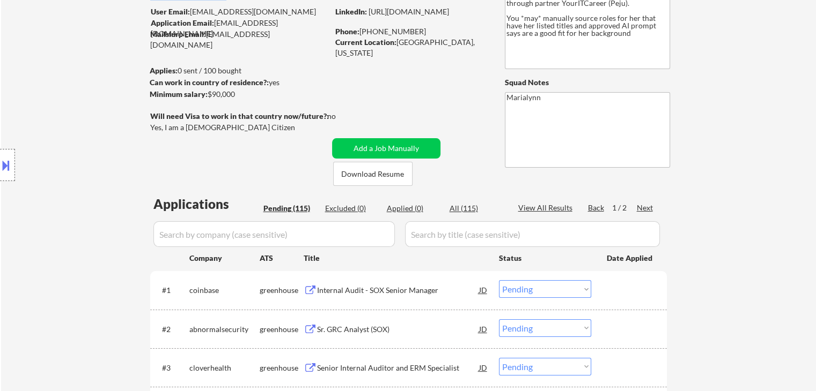
scroll to position [161, 0]
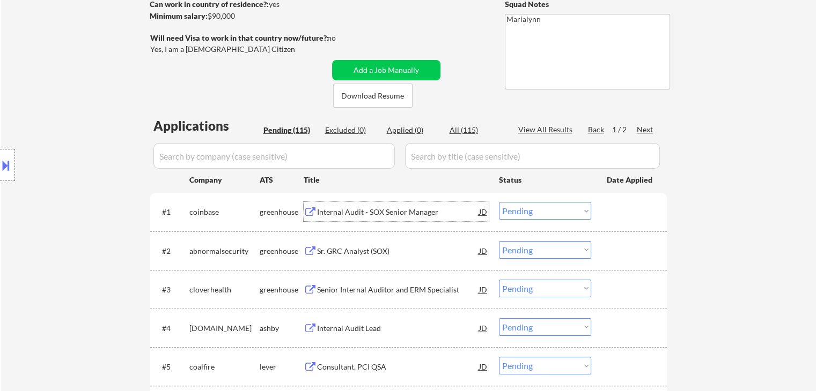
click at [384, 215] on div "Internal Audit - SOX Senior Manager" at bounding box center [398, 212] width 162 height 11
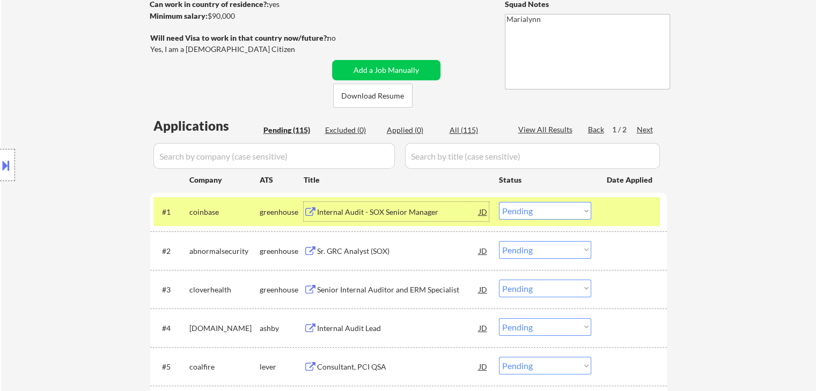
click at [383, 219] on div "Internal Audit - SOX Senior Manager" at bounding box center [398, 211] width 162 height 19
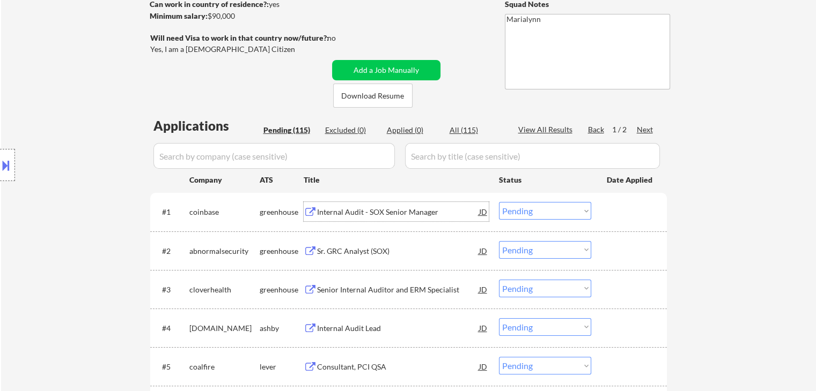
drag, startPoint x: 530, startPoint y: 211, endPoint x: 532, endPoint y: 218, distance: 7.3
click at [530, 212] on select "Choose an option... Pending Applied Excluded (Questions) Excluded (Expired) Exc…" at bounding box center [545, 211] width 92 height 18
click at [499, 202] on select "Choose an option... Pending Applied Excluded (Questions) Excluded (Expired) Exc…" at bounding box center [545, 211] width 92 height 18
click at [356, 211] on div "Internal Audit - SOX Senior Manager" at bounding box center [398, 212] width 162 height 11
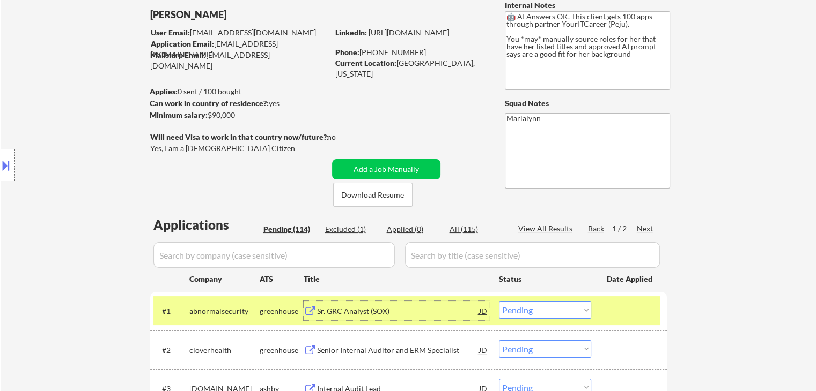
scroll to position [107, 0]
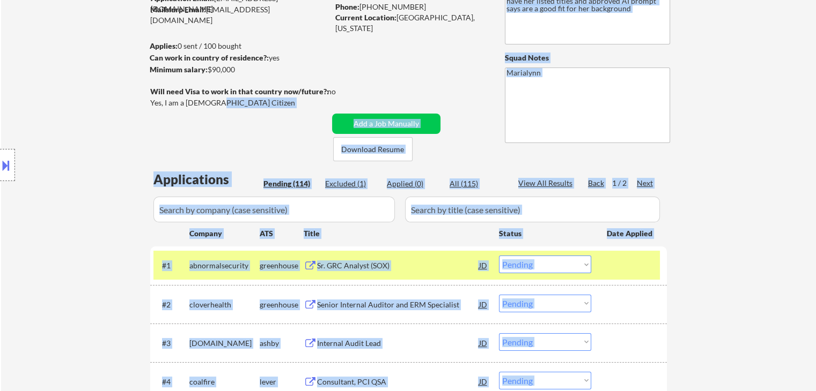
drag, startPoint x: 186, startPoint y: 103, endPoint x: 211, endPoint y: 102, distance: 25.2
click at [211, 102] on body "← Return to /applysquad Mailslurp Inbox Job Search Builder Abena Achianor User …" at bounding box center [408, 88] width 816 height 391
click at [214, 104] on div "Yes, I am a [DEMOGRAPHIC_DATA] Citizen" at bounding box center [240, 103] width 181 height 11
click at [227, 107] on div "Yes, I am a [DEMOGRAPHIC_DATA] Citizen" at bounding box center [240, 103] width 181 height 11
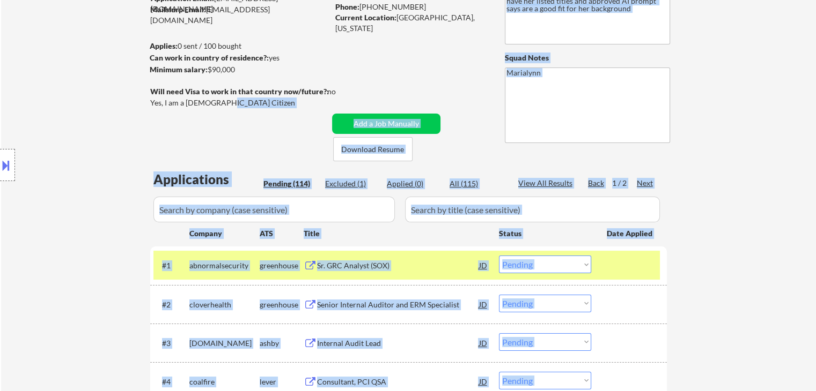
drag, startPoint x: 217, startPoint y: 102, endPoint x: 184, endPoint y: 93, distance: 34.1
click at [184, 93] on body "← Return to /applysquad Mailslurp Inbox Job Search Builder Abena Achianor User …" at bounding box center [408, 88] width 816 height 391
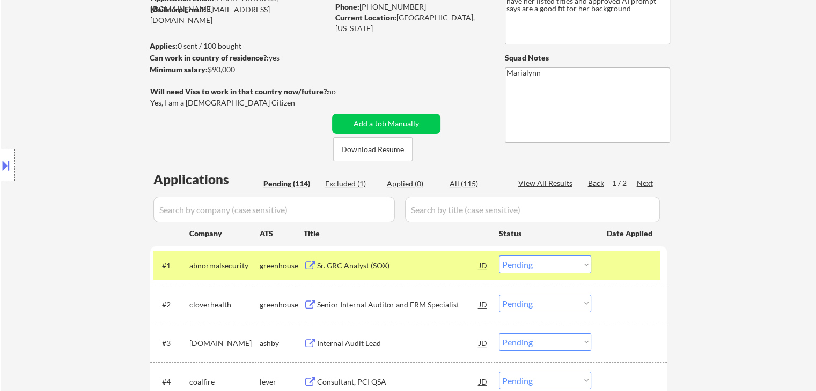
click at [202, 102] on div "Yes, I am a [DEMOGRAPHIC_DATA] Citizen" at bounding box center [240, 103] width 181 height 11
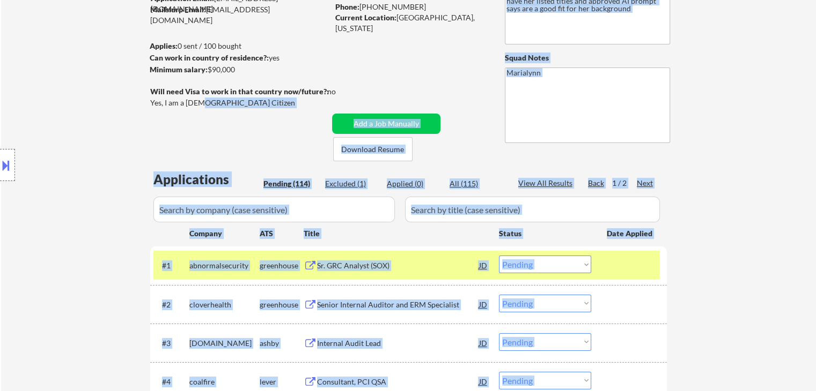
drag, startPoint x: 184, startPoint y: 103, endPoint x: 198, endPoint y: 102, distance: 14.0
click at [198, 102] on body "← Return to /applysquad Mailslurp Inbox Job Search Builder Abena Achianor User …" at bounding box center [408, 88] width 816 height 391
click at [204, 102] on div "Yes, I am a [DEMOGRAPHIC_DATA] Citizen" at bounding box center [240, 103] width 181 height 11
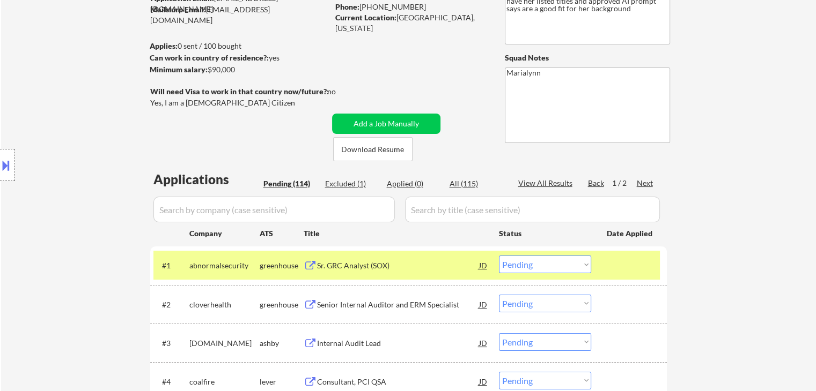
click at [205, 104] on div "Yes, I am a [DEMOGRAPHIC_DATA] Citizen" at bounding box center [240, 103] width 181 height 11
click at [206, 104] on div "Yes, I am a [DEMOGRAPHIC_DATA] Citizen" at bounding box center [240, 103] width 181 height 11
copy div "Yes, I am a [DEMOGRAPHIC_DATA] Citizen"
drag, startPoint x: 510, startPoint y: 260, endPoint x: 512, endPoint y: 266, distance: 6.1
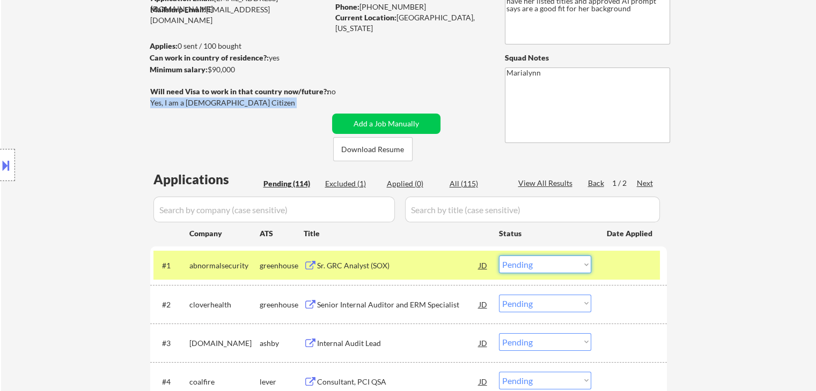
click at [511, 262] on select "Choose an option... Pending Applied Excluded (Questions) Excluded (Expired) Exc…" at bounding box center [545, 265] width 92 height 18
click at [499, 256] on select "Choose an option... Pending Applied Excluded (Questions) Excluded (Expired) Exc…" at bounding box center [545, 265] width 92 height 18
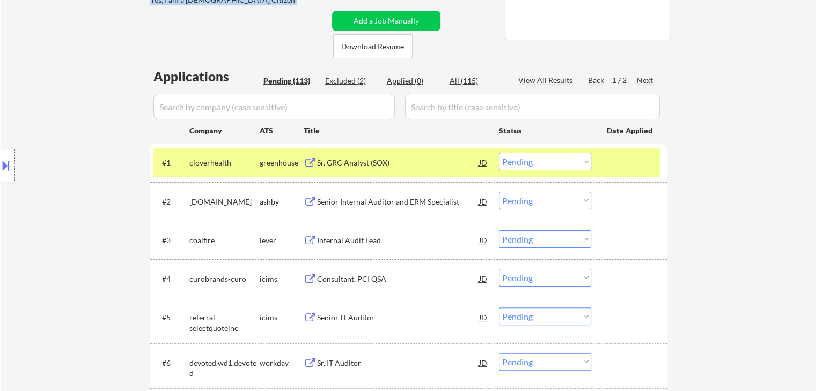
scroll to position [215, 0]
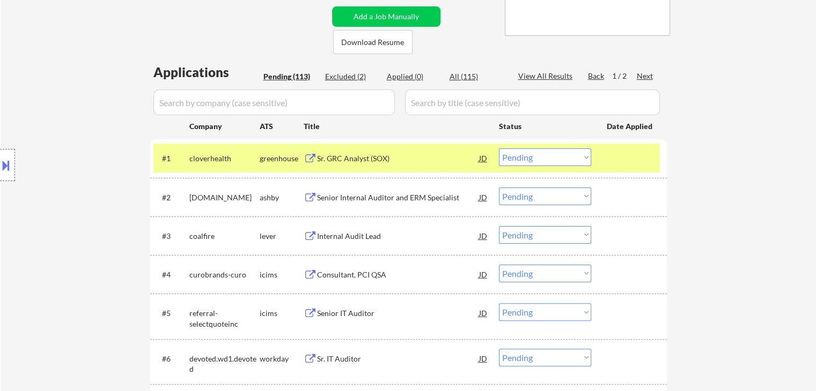
click at [341, 161] on div "Sr. GRC Analyst (SOX)" at bounding box center [398, 158] width 162 height 11
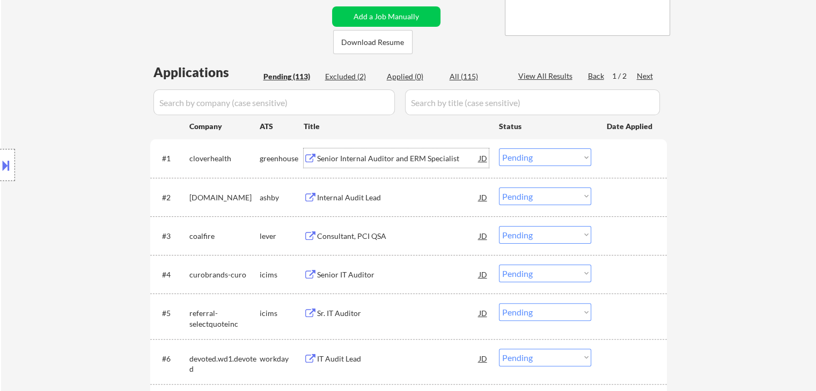
click at [521, 158] on select "Choose an option... Pending Applied Excluded (Questions) Excluded (Expired) Exc…" at bounding box center [545, 158] width 92 height 18
click at [499, 149] on select "Choose an option... Pending Applied Excluded (Questions) Excluded (Expired) Exc…" at bounding box center [545, 158] width 92 height 18
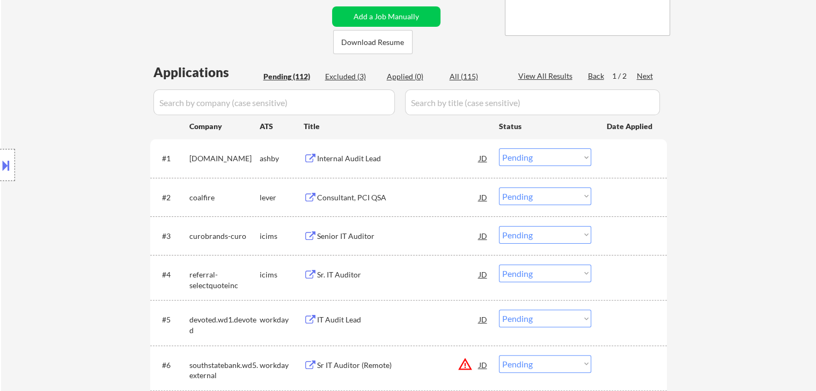
click at [345, 156] on div "Internal Audit Lead" at bounding box center [398, 158] width 162 height 11
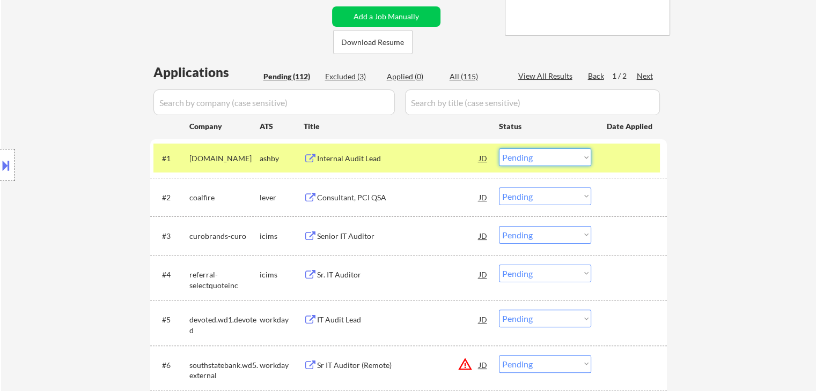
drag, startPoint x: 513, startPoint y: 155, endPoint x: 519, endPoint y: 166, distance: 12.2
click at [513, 156] on select "Choose an option... Pending Applied Excluded (Questions) Excluded (Expired) Exc…" at bounding box center [545, 158] width 92 height 18
click at [499, 149] on select "Choose an option... Pending Applied Excluded (Questions) Excluded (Expired) Exc…" at bounding box center [545, 158] width 92 height 18
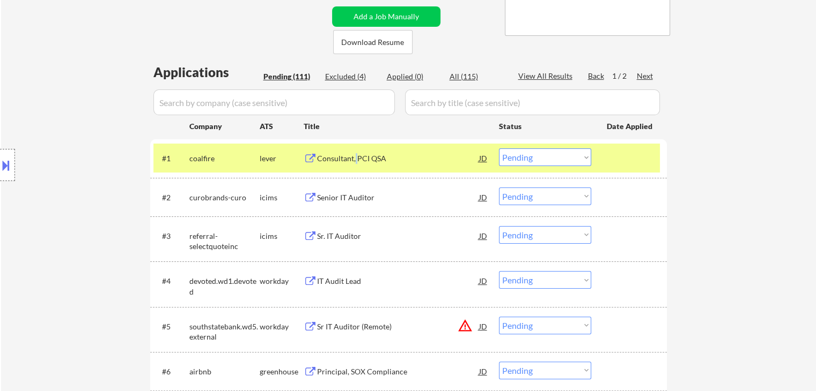
click at [357, 155] on div "Consultant, PCI QSA" at bounding box center [398, 158] width 162 height 11
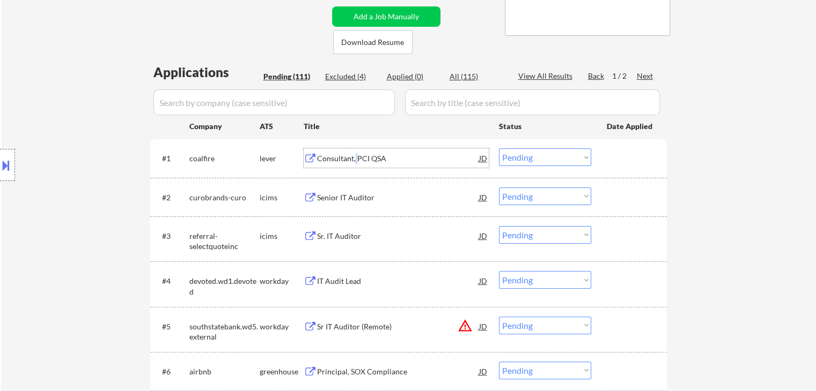
drag, startPoint x: 511, startPoint y: 157, endPoint x: 515, endPoint y: 166, distance: 9.4
click at [512, 158] on select "Choose an option... Pending Applied Excluded (Questions) Excluded (Expired) Exc…" at bounding box center [545, 158] width 92 height 18
click at [499, 149] on select "Choose an option... Pending Applied Excluded (Questions) Excluded (Expired) Exc…" at bounding box center [545, 158] width 92 height 18
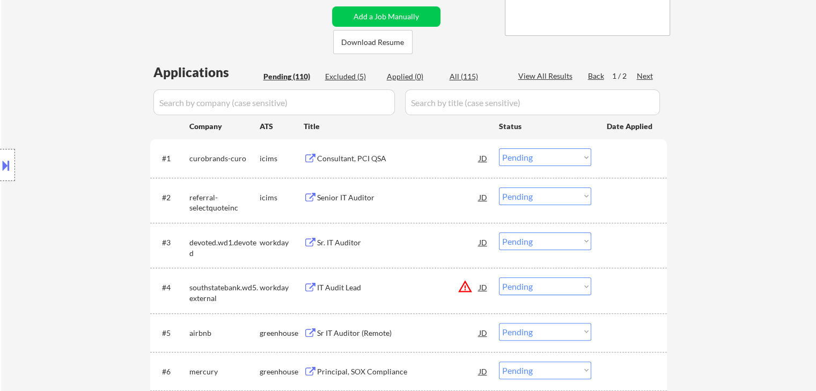
click at [346, 157] on div "Consultant, PCI QSA" at bounding box center [398, 158] width 162 height 11
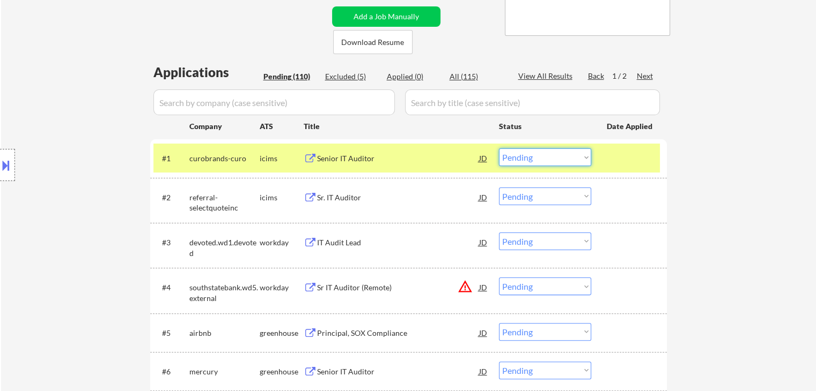
drag, startPoint x: 558, startPoint y: 160, endPoint x: 558, endPoint y: 166, distance: 5.9
click at [558, 160] on select "Choose an option... Pending Applied Excluded (Questions) Excluded (Expired) Exc…" at bounding box center [545, 158] width 92 height 18
click at [499, 149] on select "Choose an option... Pending Applied Excluded (Questions) Excluded (Expired) Exc…" at bounding box center [545, 158] width 92 height 18
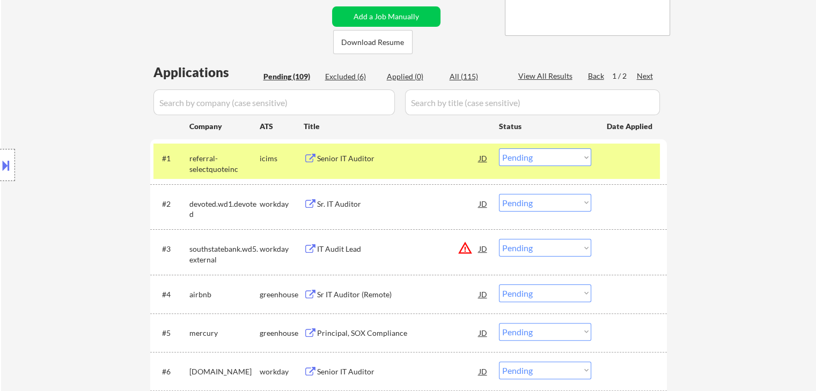
click at [350, 162] on div "Senior IT Auditor" at bounding box center [398, 158] width 162 height 11
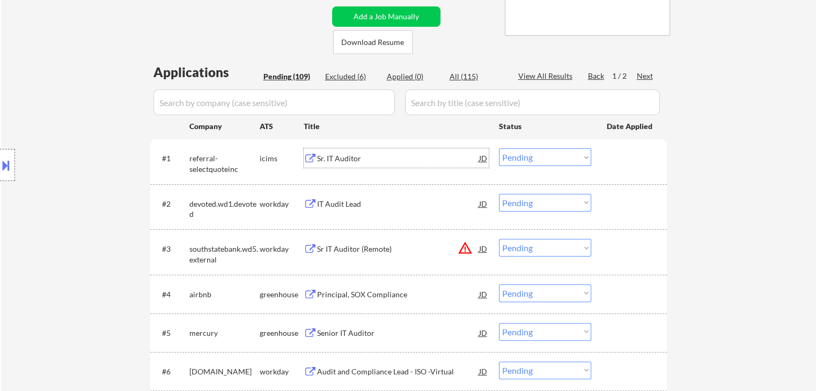
click at [310, 153] on div "Sr. IT Auditor JD" at bounding box center [396, 158] width 185 height 19
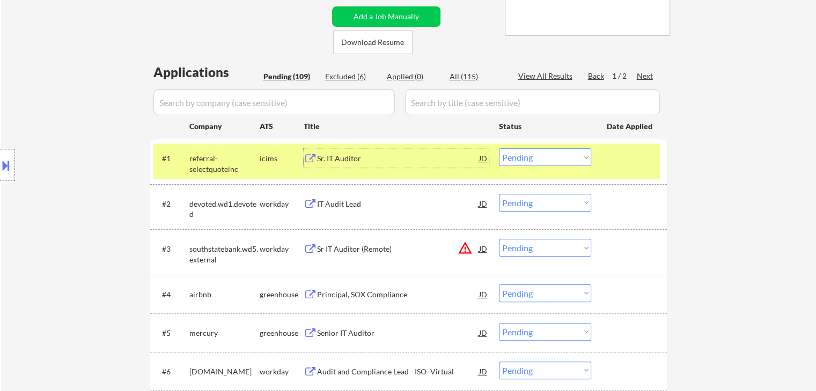
click at [534, 159] on select "Choose an option... Pending Applied Excluded (Questions) Excluded (Expired) Exc…" at bounding box center [545, 158] width 92 height 18
click at [499, 149] on select "Choose an option... Pending Applied Excluded (Questions) Excluded (Expired) Exc…" at bounding box center [545, 158] width 92 height 18
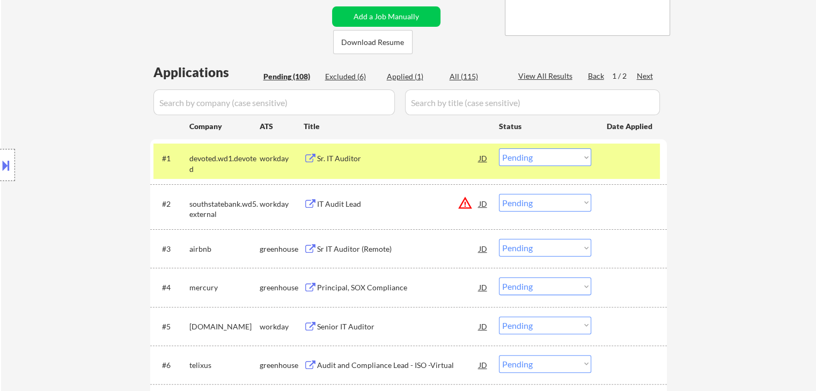
click at [330, 161] on div "Sr. IT Auditor" at bounding box center [398, 158] width 162 height 11
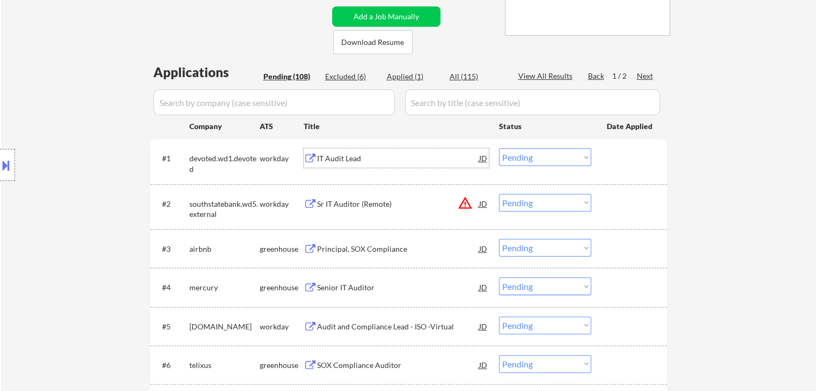
click at [520, 158] on select "Choose an option... Pending Applied Excluded (Questions) Excluded (Expired) Exc…" at bounding box center [545, 158] width 92 height 18
click at [499, 149] on select "Choose an option... Pending Applied Excluded (Questions) Excluded (Expired) Exc…" at bounding box center [545, 158] width 92 height 18
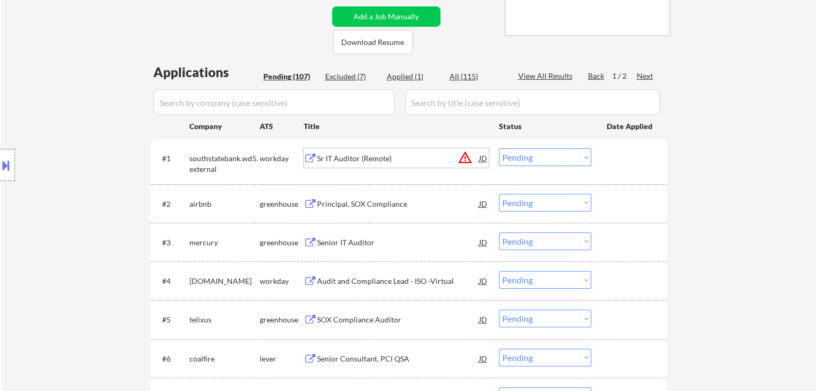
click at [352, 159] on div "Sr IT Auditor (Remote)" at bounding box center [398, 158] width 162 height 11
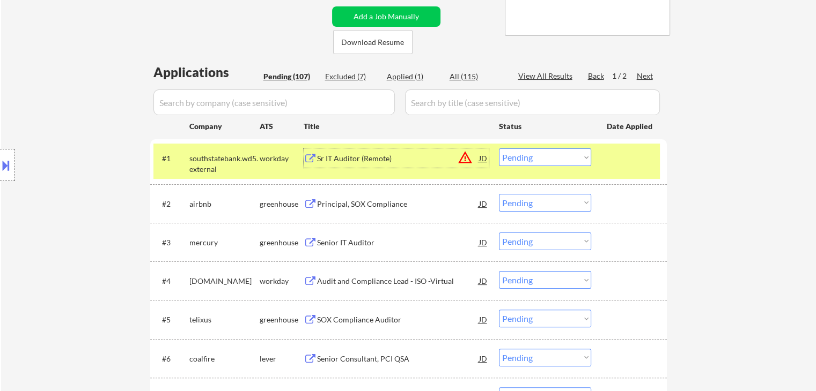
click at [508, 159] on select "Choose an option... Pending Applied Excluded (Questions) Excluded (Expired) Exc…" at bounding box center [545, 158] width 92 height 18
click at [499, 149] on select "Choose an option... Pending Applied Excluded (Questions) Excluded (Expired) Exc…" at bounding box center [545, 158] width 92 height 18
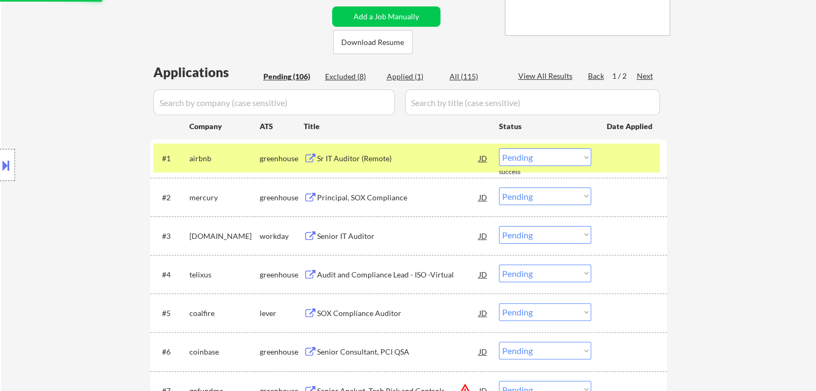
click at [356, 158] on div "Sr IT Auditor (Remote)" at bounding box center [398, 158] width 162 height 11
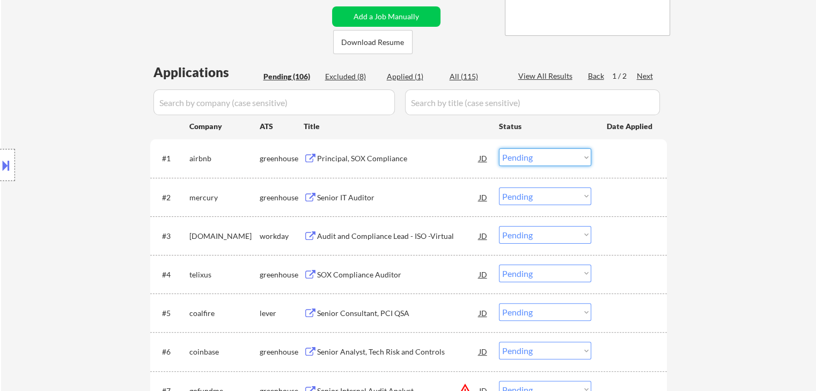
drag, startPoint x: 552, startPoint y: 152, endPoint x: 553, endPoint y: 166, distance: 13.5
click at [552, 153] on select "Choose an option... Pending Applied Excluded (Questions) Excluded (Expired) Exc…" at bounding box center [545, 158] width 92 height 18
click at [499, 149] on select "Choose an option... Pending Applied Excluded (Questions) Excluded (Expired) Exc…" at bounding box center [545, 158] width 92 height 18
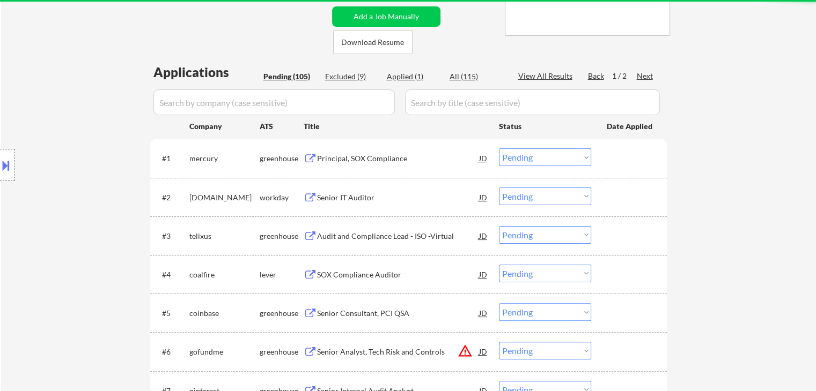
click at [331, 161] on div "Principal, SOX Compliance" at bounding box center [398, 158] width 162 height 11
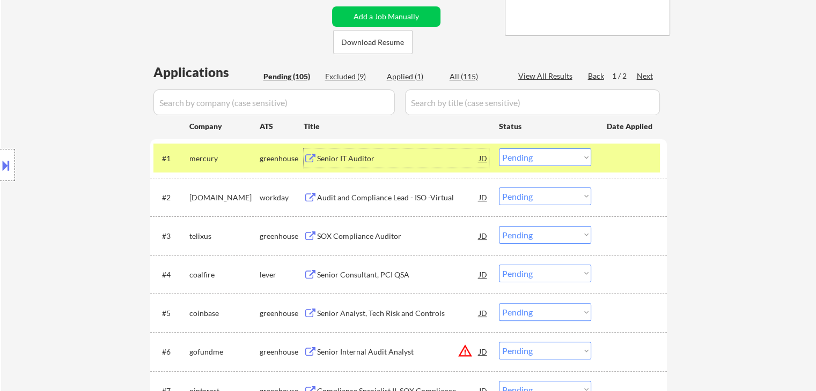
click at [549, 159] on select "Choose an option... Pending Applied Excluded (Questions) Excluded (Expired) Exc…" at bounding box center [545, 158] width 92 height 18
click at [499, 149] on select "Choose an option... Pending Applied Excluded (Questions) Excluded (Expired) Exc…" at bounding box center [545, 158] width 92 height 18
click at [360, 157] on div "Senior IT Auditor" at bounding box center [398, 158] width 162 height 11
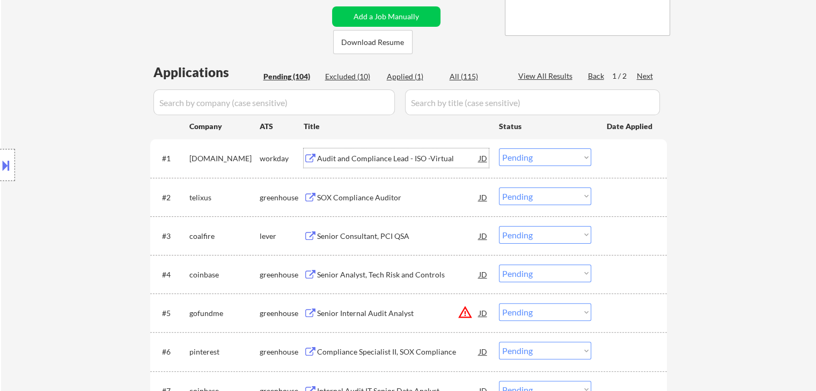
drag, startPoint x: 520, startPoint y: 158, endPoint x: 523, endPoint y: 162, distance: 5.8
click at [520, 158] on select "Choose an option... Pending Applied Excluded (Questions) Excluded (Expired) Exc…" at bounding box center [545, 158] width 92 height 18
click at [499, 149] on select "Choose an option... Pending Applied Excluded (Questions) Excluded (Expired) Exc…" at bounding box center [545, 158] width 92 height 18
click at [332, 159] on div "Audit and Compliance Lead - ISO -Virtual" at bounding box center [398, 158] width 162 height 11
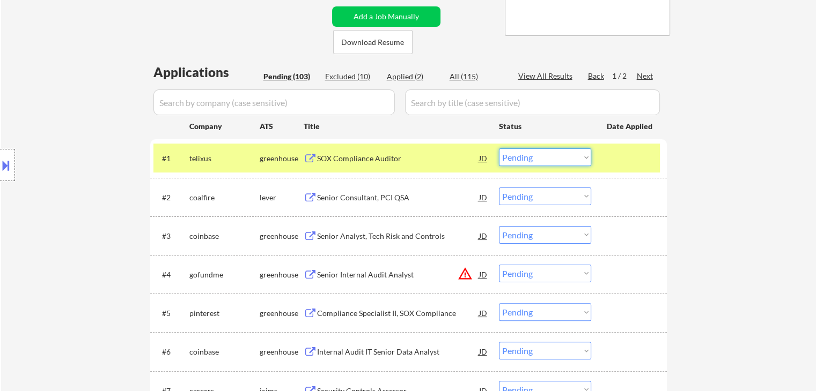
drag, startPoint x: 515, startPoint y: 158, endPoint x: 519, endPoint y: 166, distance: 9.1
click at [515, 161] on select "Choose an option... Pending Applied Excluded (Questions) Excluded (Expired) Exc…" at bounding box center [545, 158] width 92 height 18
click at [499, 149] on select "Choose an option... Pending Applied Excluded (Questions) Excluded (Expired) Exc…" at bounding box center [545, 158] width 92 height 18
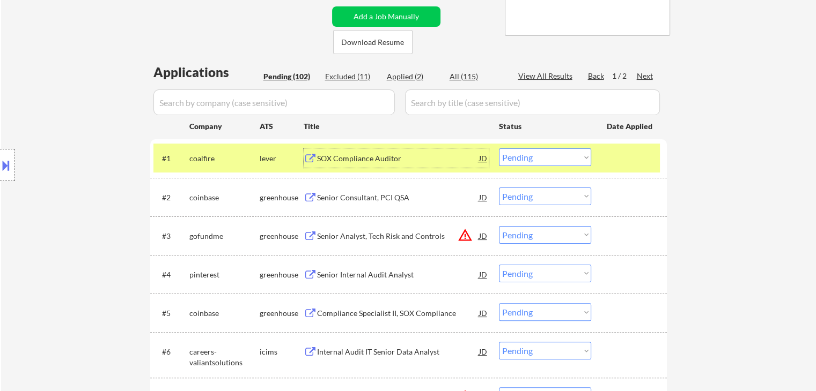
click at [337, 161] on div "SOX Compliance Auditor" at bounding box center [398, 158] width 162 height 11
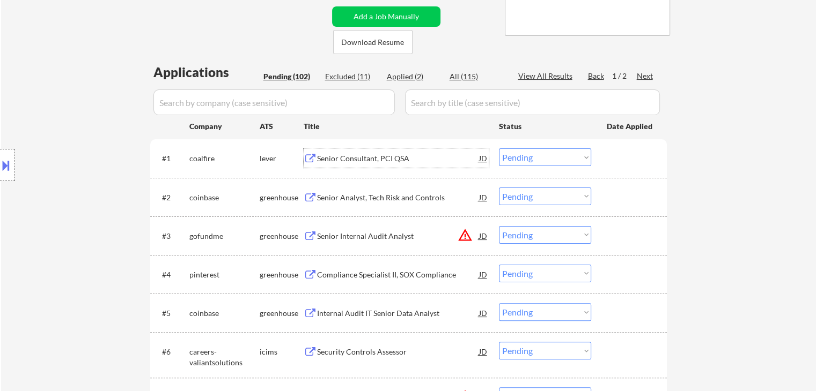
drag, startPoint x: 513, startPoint y: 159, endPoint x: 514, endPoint y: 166, distance: 6.6
click at [513, 163] on select "Choose an option... Pending Applied Excluded (Questions) Excluded (Expired) Exc…" at bounding box center [545, 158] width 92 height 18
click at [499, 149] on select "Choose an option... Pending Applied Excluded (Questions) Excluded (Expired) Exc…" at bounding box center [545, 158] width 92 height 18
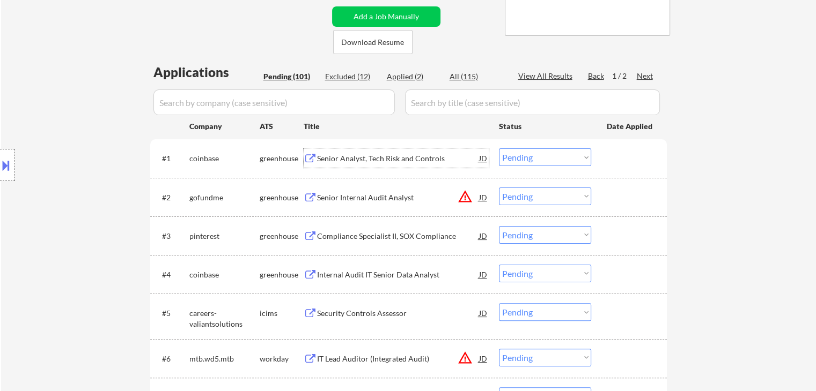
click at [324, 154] on div "Senior Analyst, Tech Risk and Controls" at bounding box center [398, 158] width 162 height 11
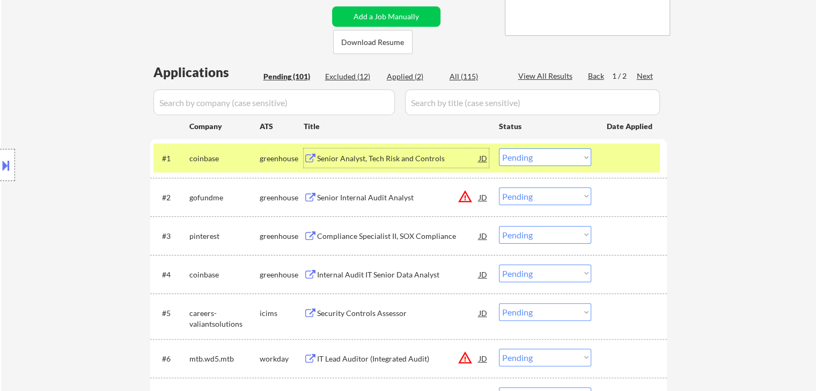
click at [514, 157] on select "Choose an option... Pending Applied Excluded (Questions) Excluded (Expired) Exc…" at bounding box center [545, 158] width 92 height 18
click at [499, 149] on select "Choose an option... Pending Applied Excluded (Questions) Excluded (Expired) Exc…" at bounding box center [545, 158] width 92 height 18
click at [352, 154] on div "Senior Analyst, Tech Risk and Controls" at bounding box center [398, 158] width 162 height 11
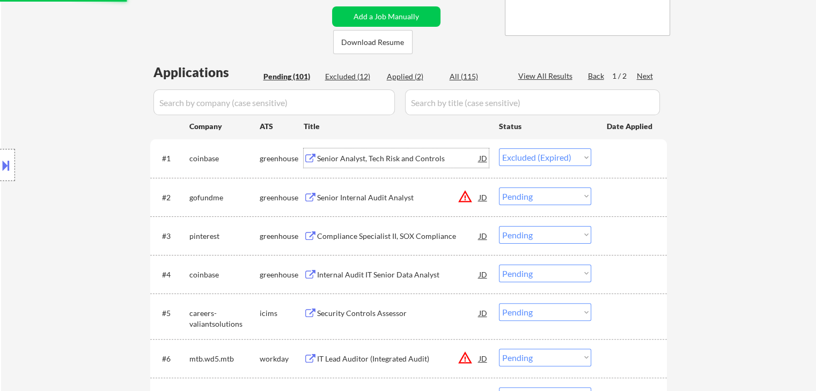
click at [535, 160] on select "Choose an option... Pending Applied Excluded (Questions) Excluded (Expired) Exc…" at bounding box center [545, 158] width 92 height 18
click at [326, 208] on div "#2 gofundme greenhouse Senior Internal Audit Analyst JD warning_amber Choose an…" at bounding box center [406, 197] width 506 height 29
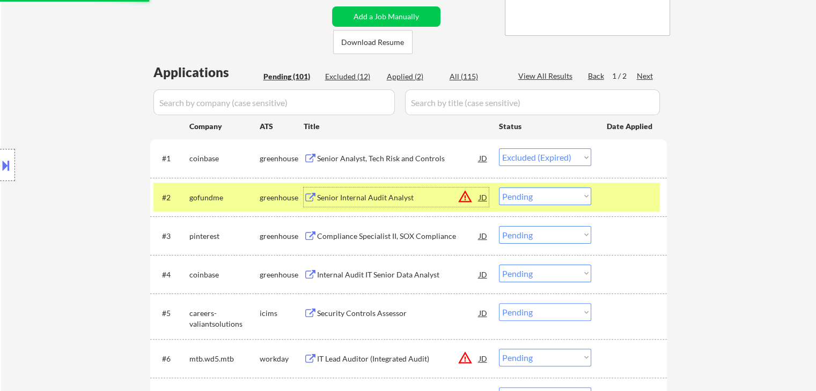
click at [362, 193] on div "Senior Internal Audit Analyst" at bounding box center [398, 198] width 162 height 11
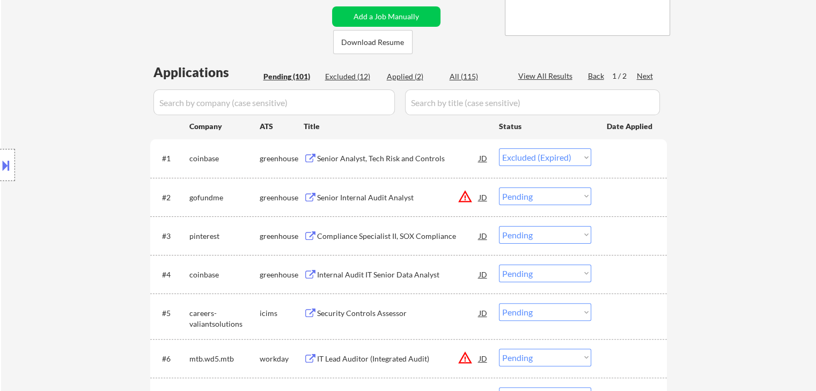
select select ""pending""
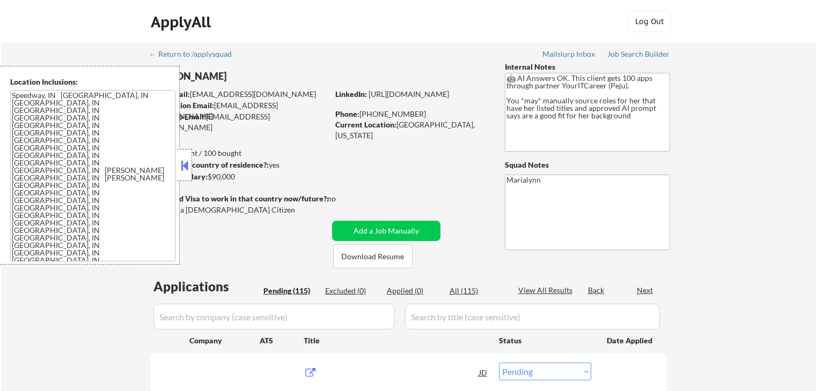
select select ""pending""
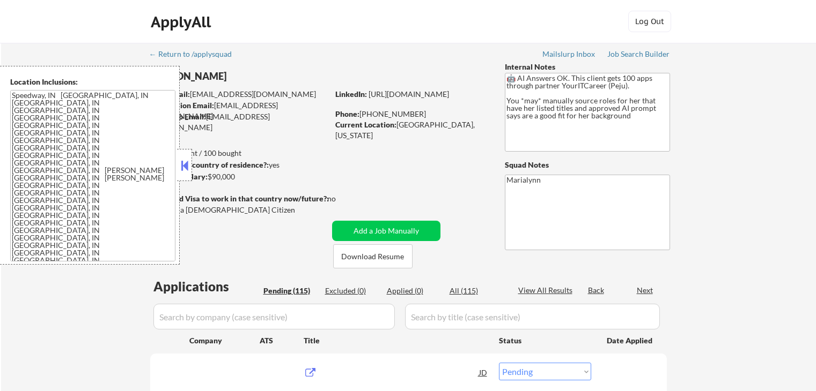
select select ""pending""
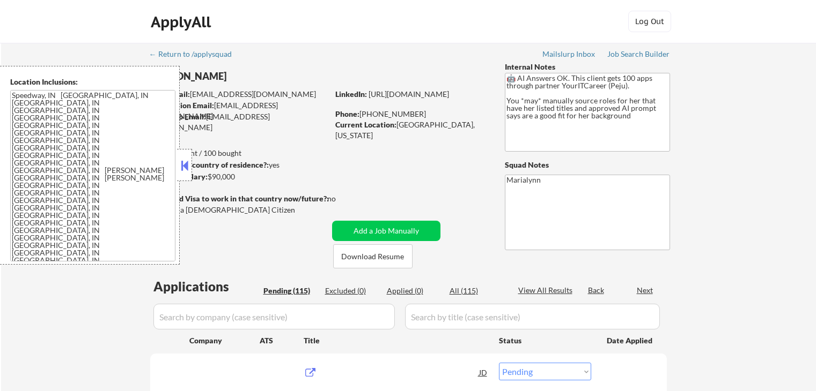
select select ""pending""
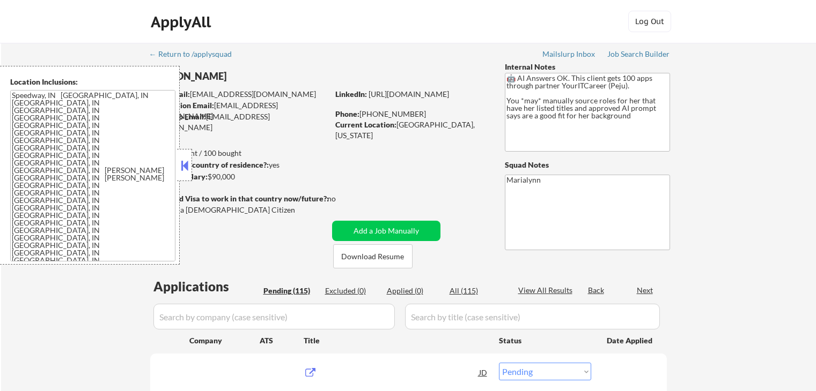
select select ""pending""
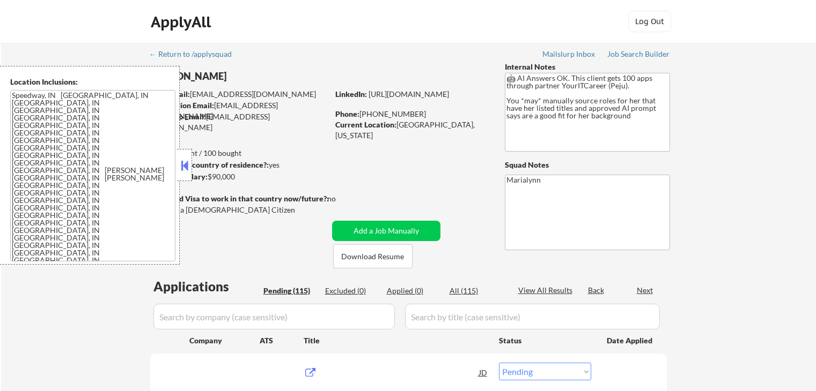
select select ""pending""
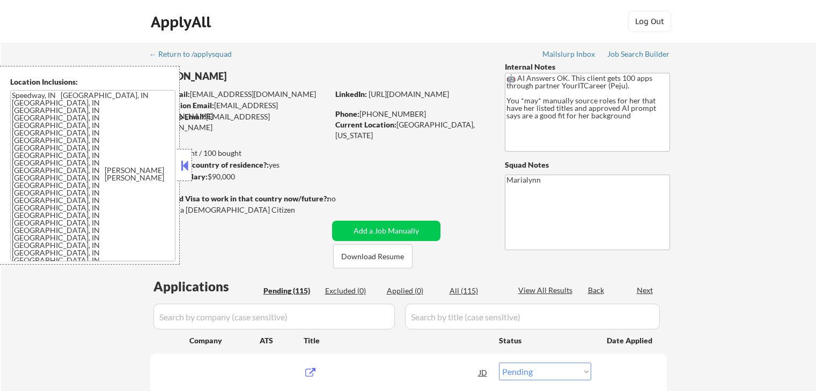
select select ""pending""
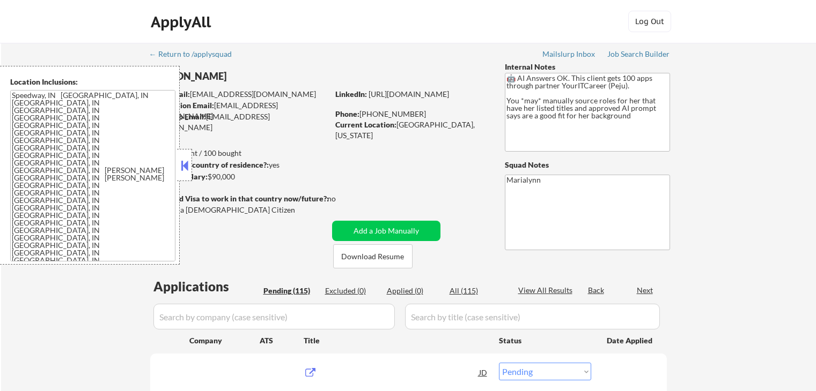
select select ""pending""
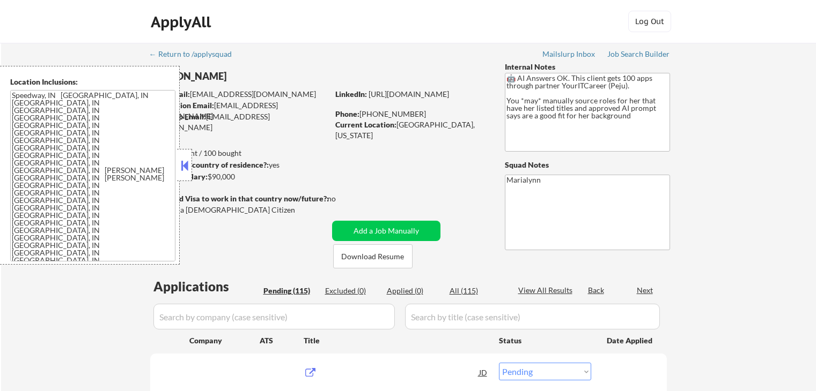
select select ""pending""
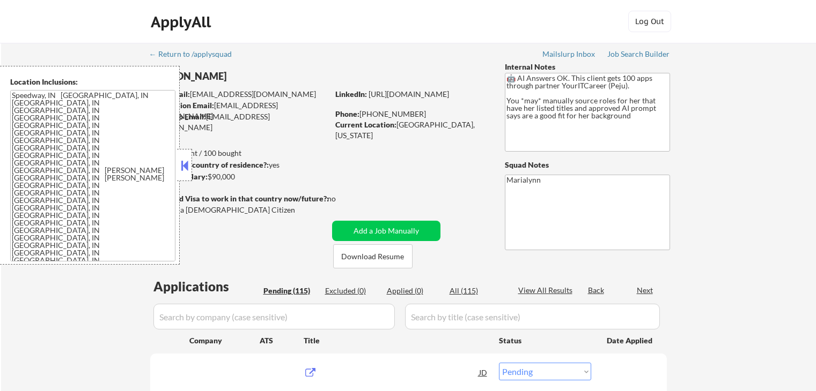
select select ""pending""
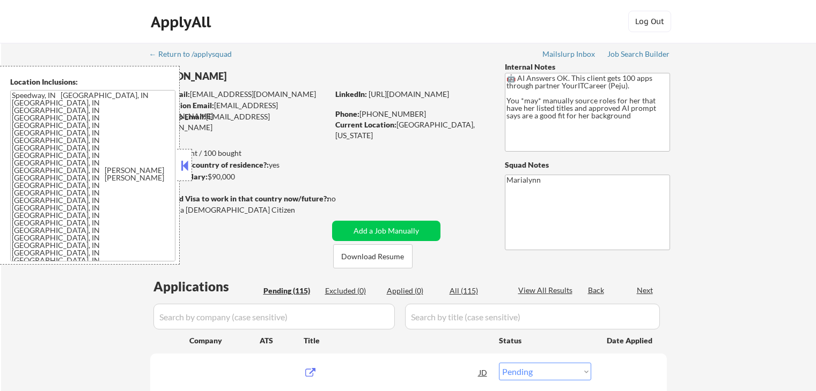
select select ""pending""
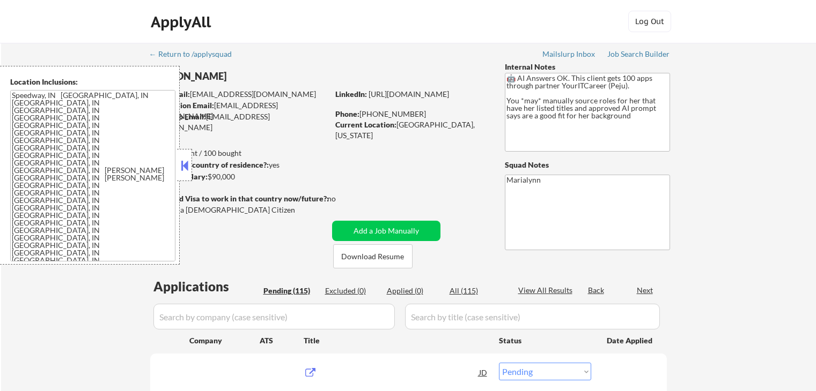
select select ""pending""
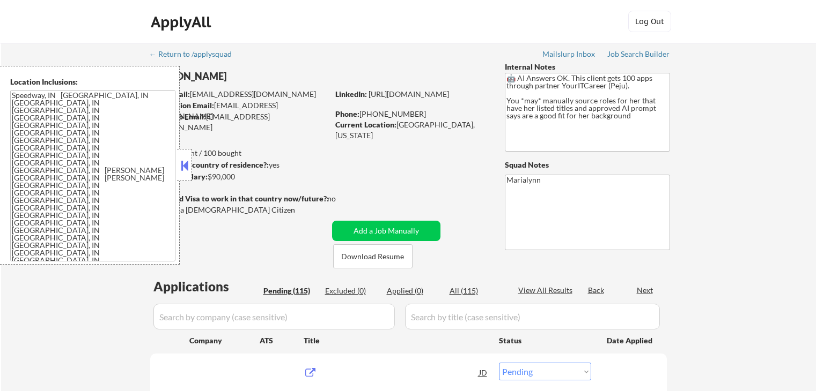
select select ""pending""
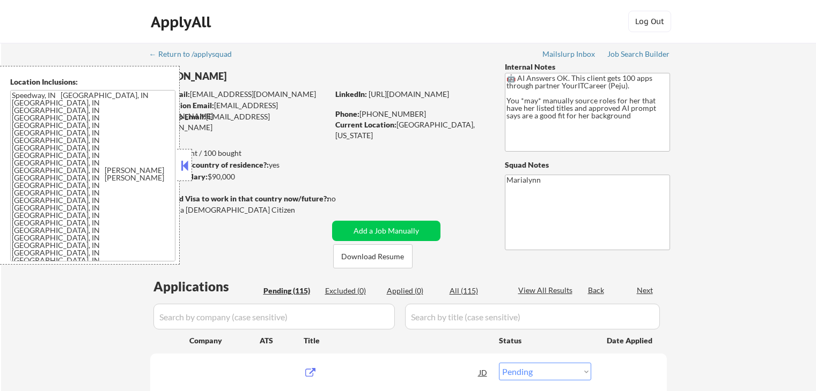
select select ""pending""
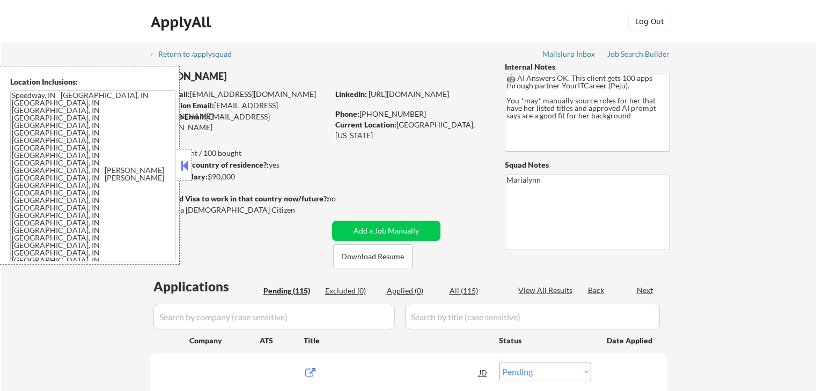
select select ""pending""
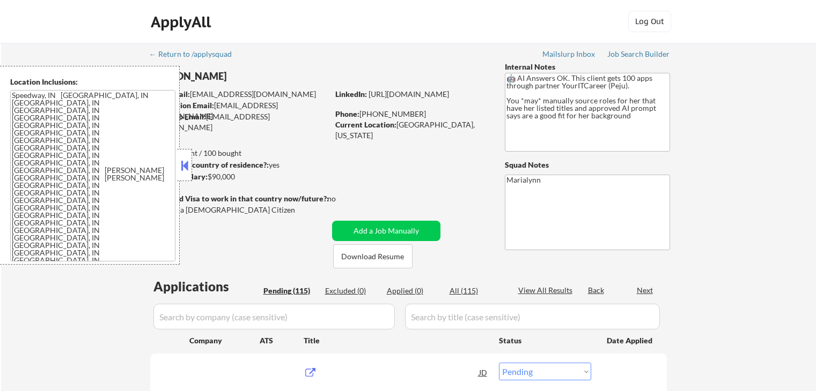
select select ""pending""
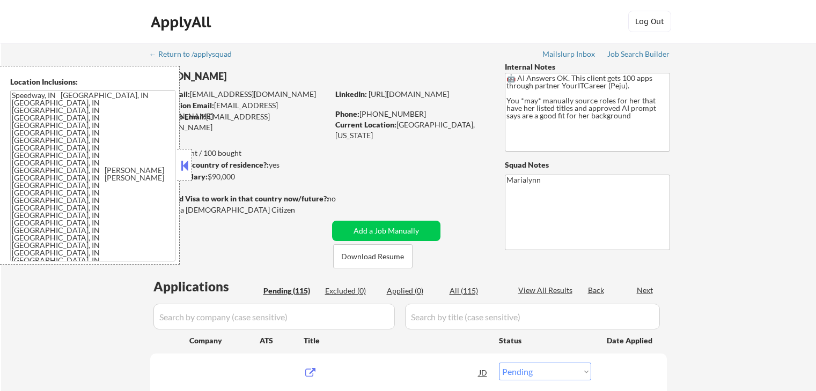
select select ""pending""
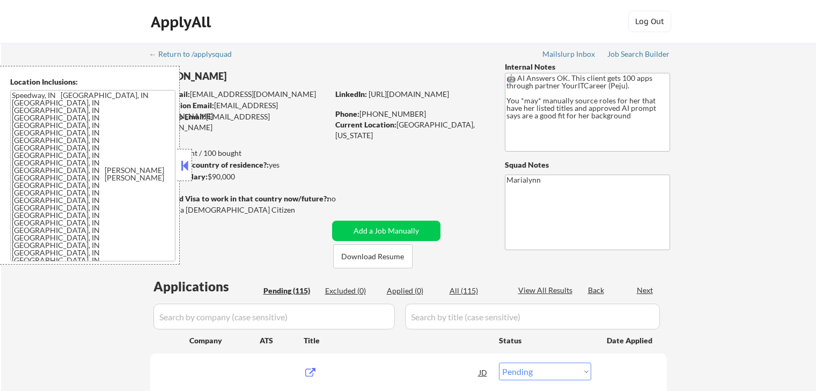
select select ""pending""
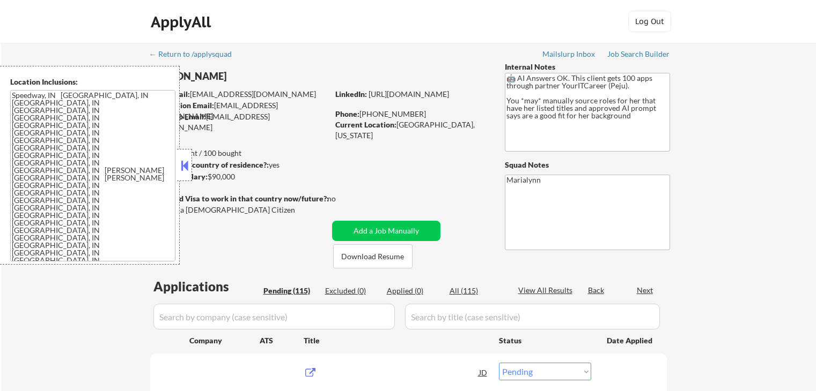
select select ""pending""
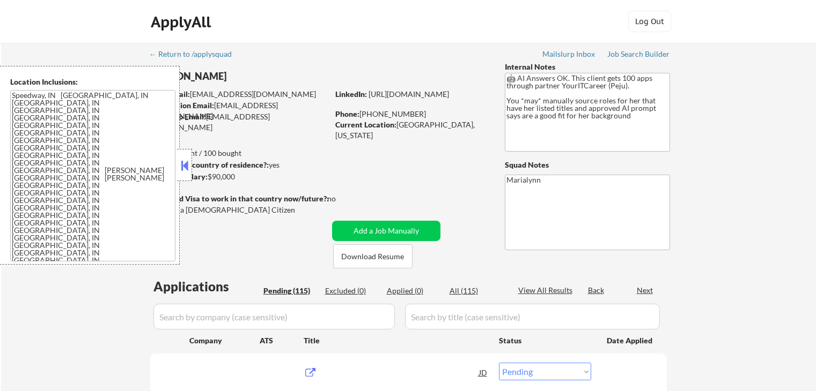
select select ""pending""
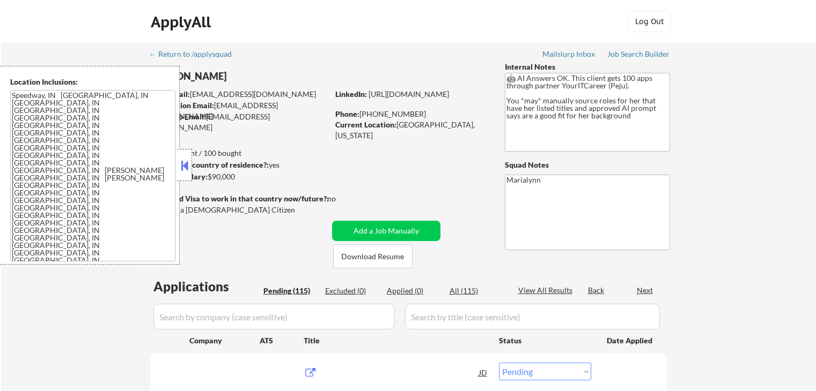
select select ""pending""
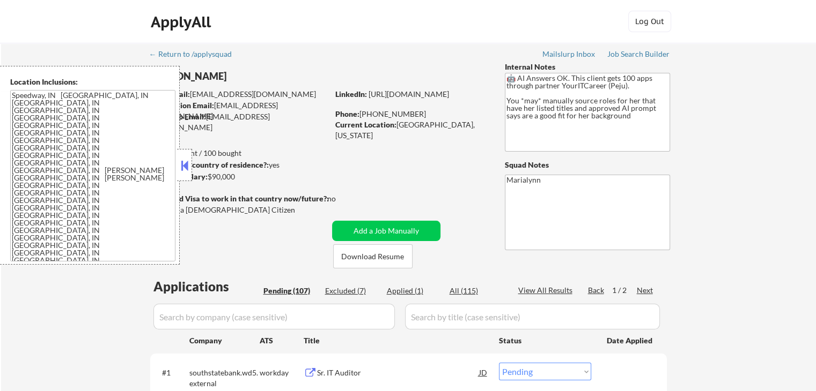
select select ""pending""
drag, startPoint x: 367, startPoint y: 110, endPoint x: 344, endPoint y: 116, distance: 23.3
click at [367, 111] on div "Phone: [PHONE_NUMBER]" at bounding box center [411, 114] width 152 height 11
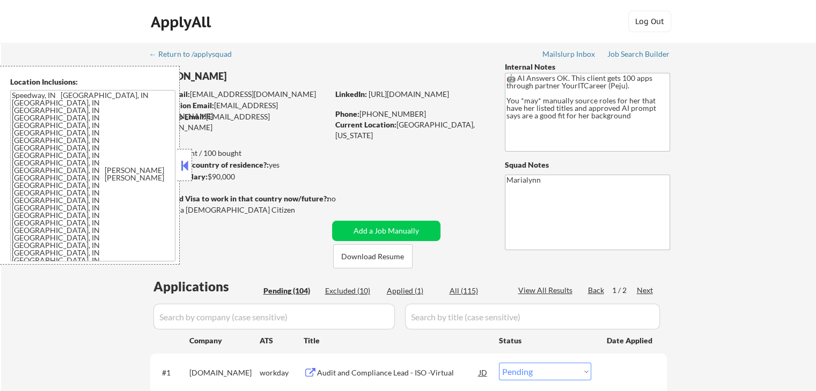
drag, startPoint x: 409, startPoint y: 112, endPoint x: 386, endPoint y: 115, distance: 23.9
click at [411, 114] on div "Phone: [PHONE_NUMBER]" at bounding box center [411, 114] width 152 height 11
copy div "574) 575-1326"
drag, startPoint x: 364, startPoint y: 112, endPoint x: 416, endPoint y: 109, distance: 52.6
click at [416, 109] on div "Phone: [PHONE_NUMBER]" at bounding box center [411, 114] width 152 height 11
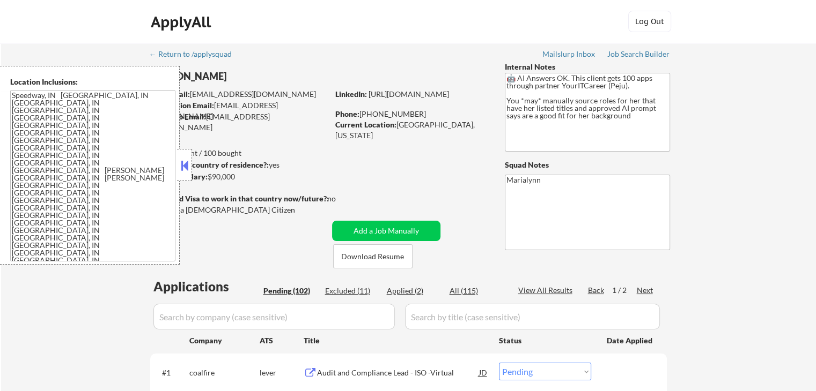
select select ""pending""
copy div "[GEOGRAPHIC_DATA], [US_STATE]"
drag, startPoint x: 405, startPoint y: 125, endPoint x: 453, endPoint y: 126, distance: 47.7
click at [460, 129] on div "Current Location: [GEOGRAPHIC_DATA], [US_STATE]" at bounding box center [411, 130] width 152 height 21
